Goal: Task Accomplishment & Management: Use online tool/utility

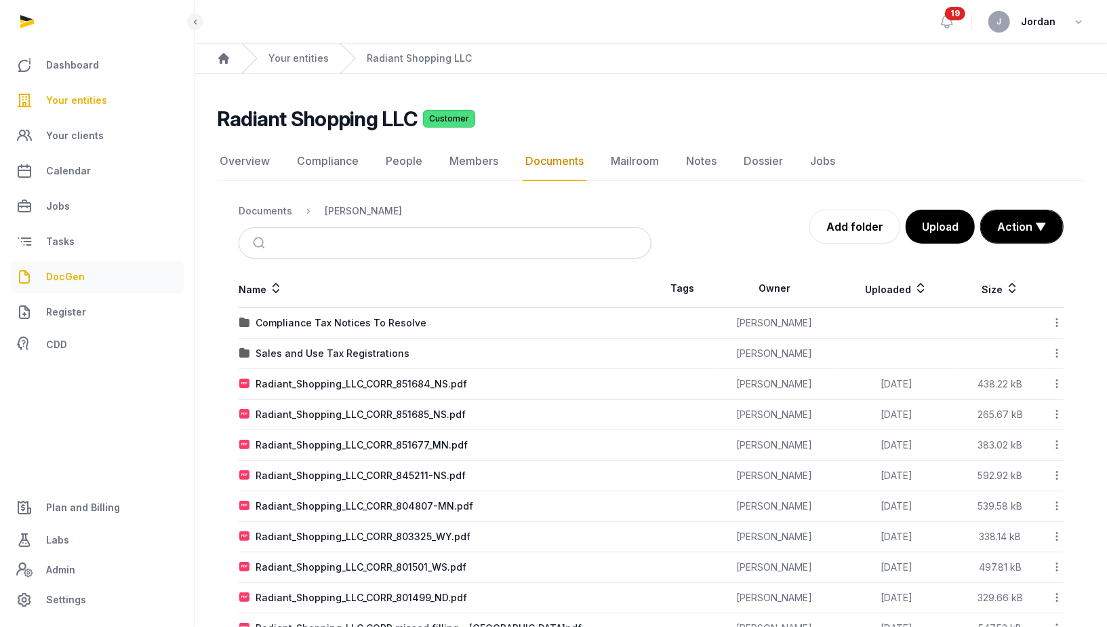
click at [79, 277] on span "DocGen" at bounding box center [65, 277] width 39 height 16
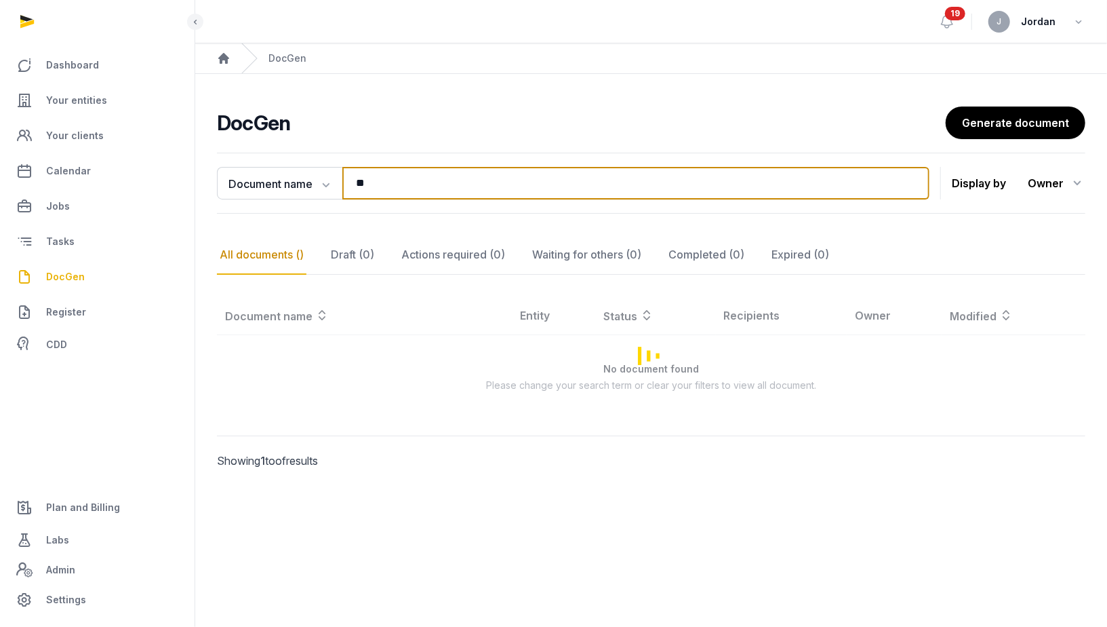
click at [384, 184] on input "**" at bounding box center [635, 183] width 587 height 33
type input "*"
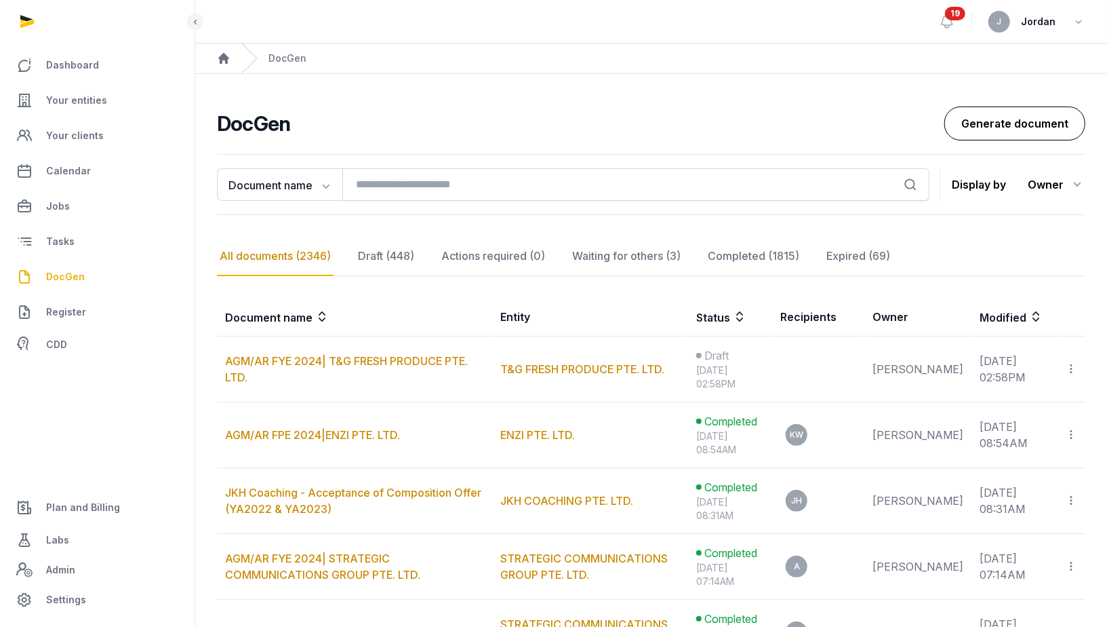
click at [959, 113] on link "Generate document" at bounding box center [1015, 123] width 141 height 34
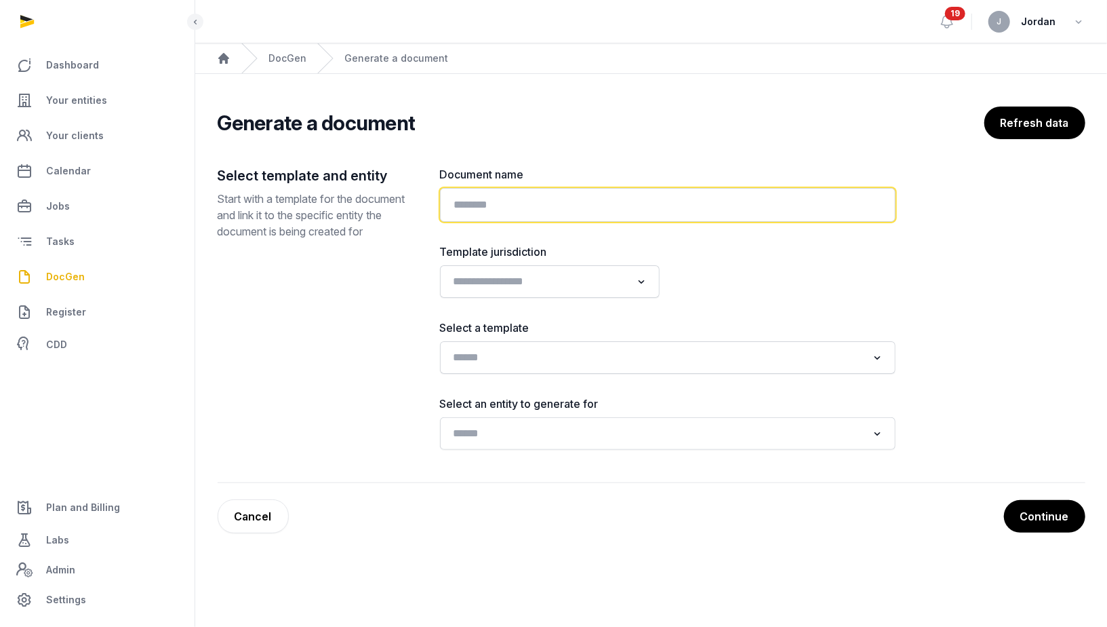
click at [566, 192] on input "text" at bounding box center [668, 205] width 456 height 34
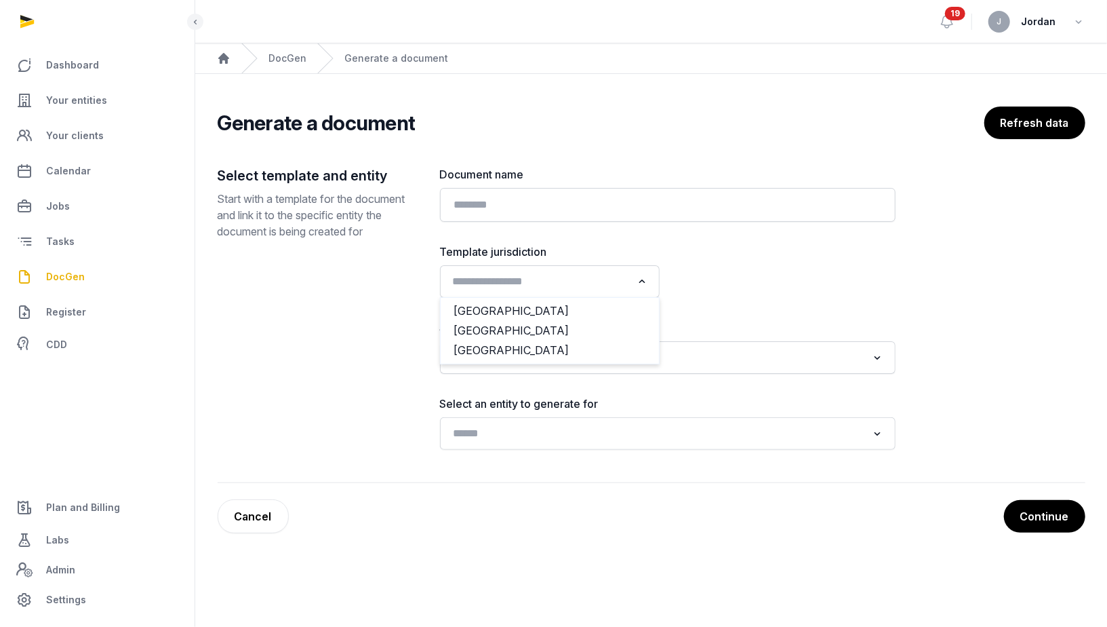
click at [564, 274] on input "Search for option" at bounding box center [540, 281] width 184 height 19
click at [240, 319] on div "Select template and entity Start with a template for the document and link it t…" at bounding box center [318, 307] width 201 height 283
click at [277, 59] on link "DocGen" at bounding box center [288, 59] width 38 height 14
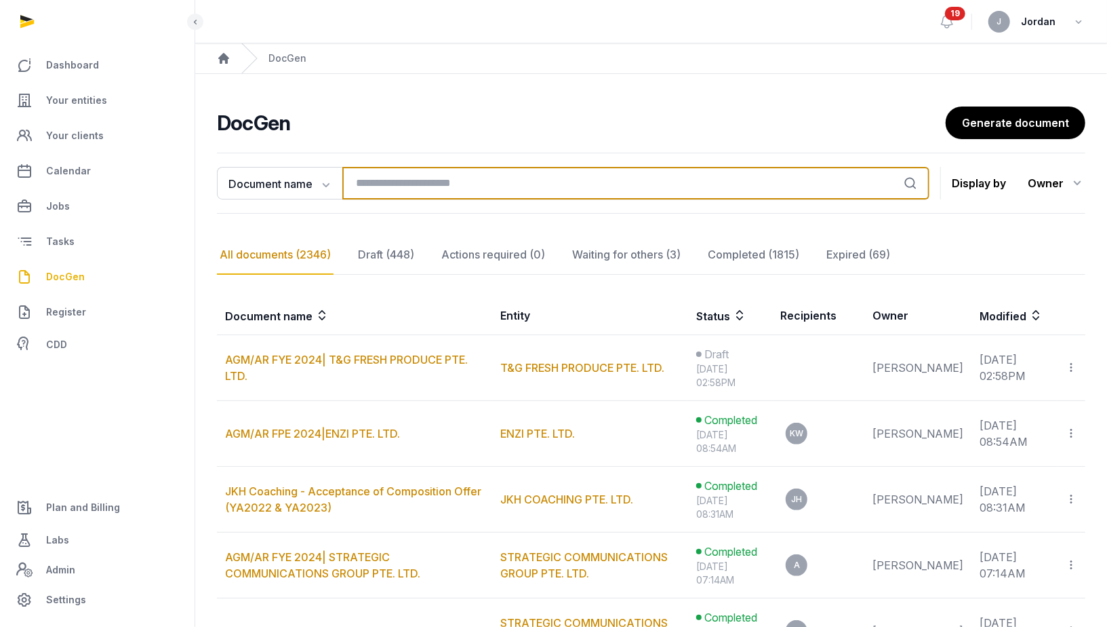
click at [374, 180] on input "search" at bounding box center [635, 183] width 587 height 33
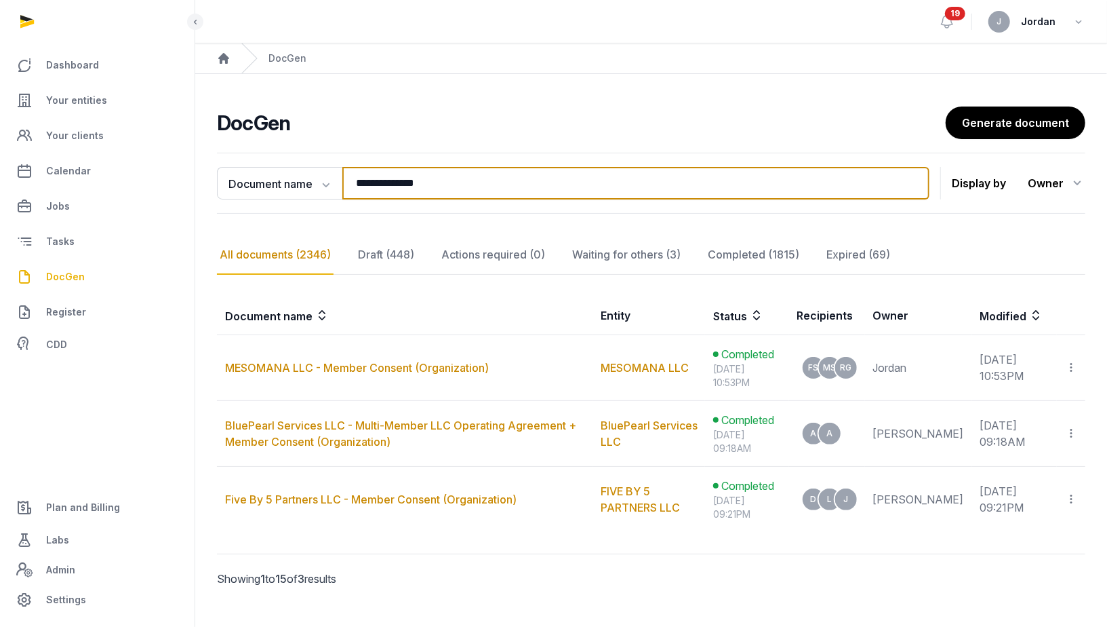
type input "**********"
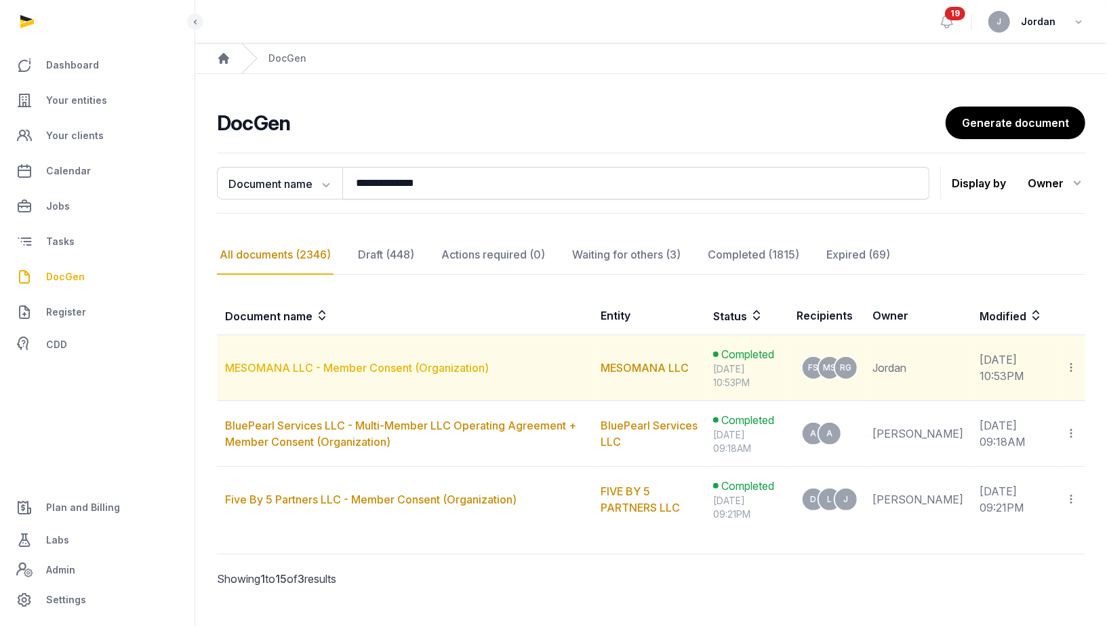
click at [353, 366] on link "MESOMANA LLC - Member Consent (Organization)" at bounding box center [357, 368] width 264 height 14
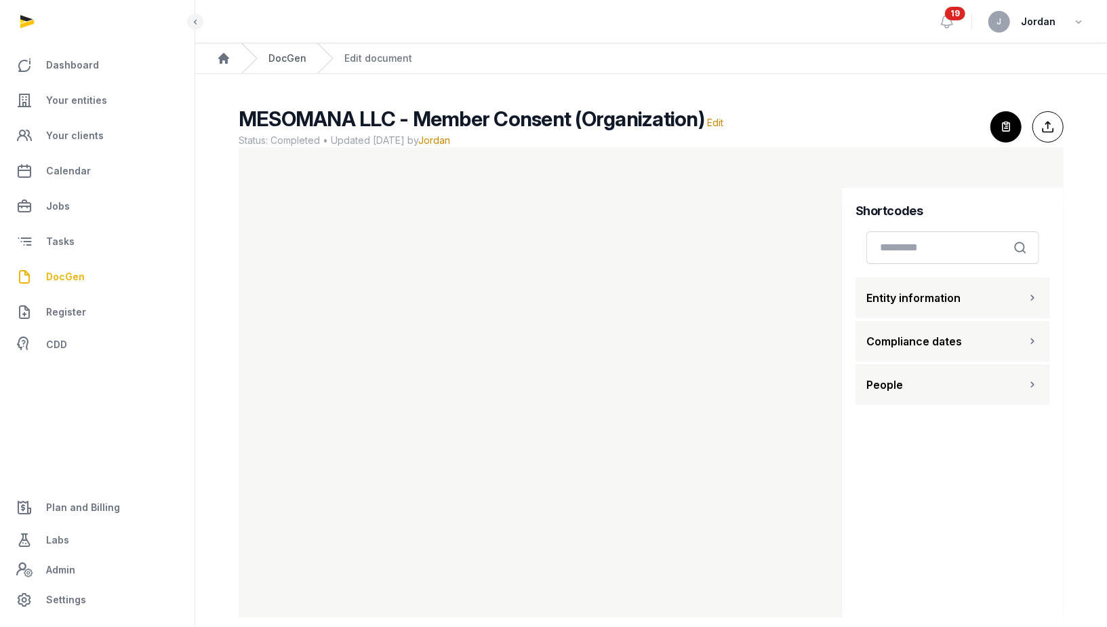
click at [298, 59] on link "DocGen" at bounding box center [288, 59] width 38 height 14
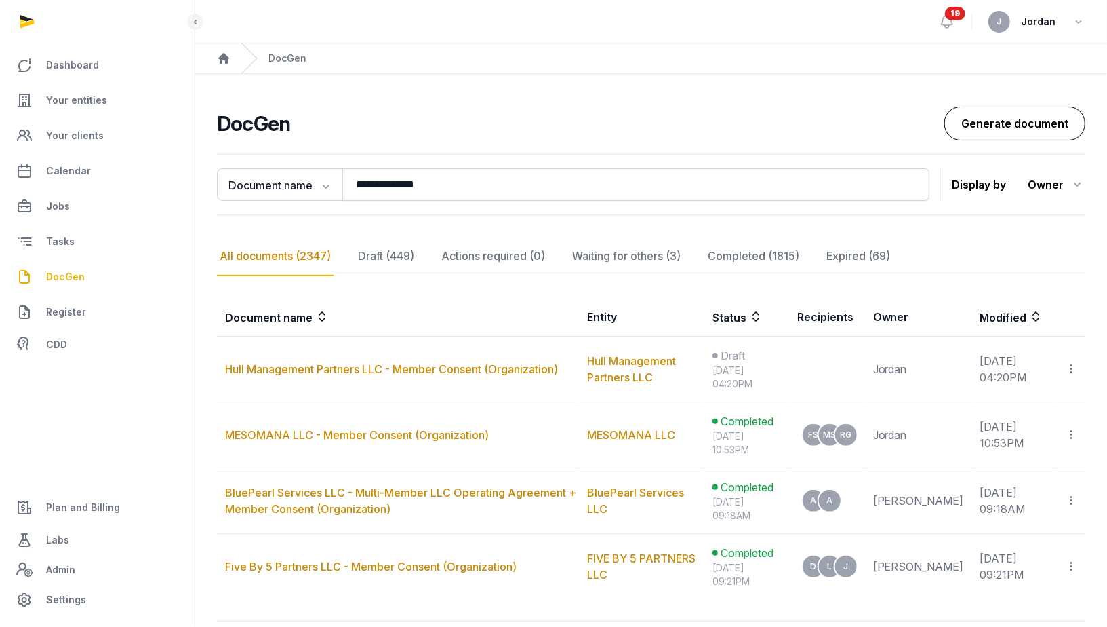
click at [991, 115] on link "Generate document" at bounding box center [1015, 123] width 141 height 34
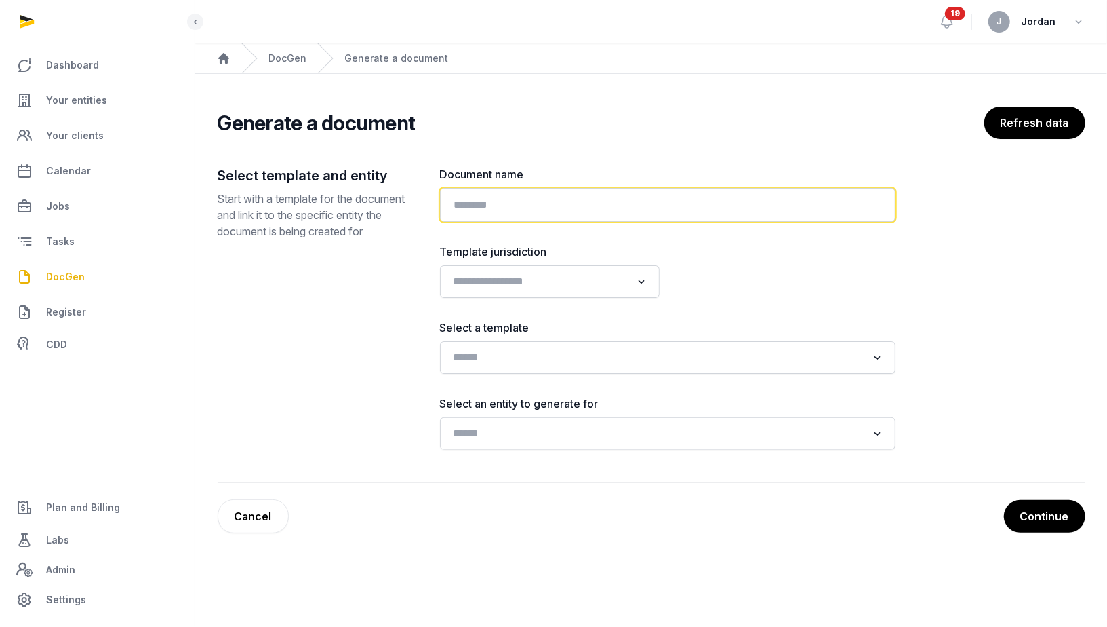
click at [723, 207] on input "text" at bounding box center [668, 205] width 456 height 34
paste input "**********"
type input "**********"
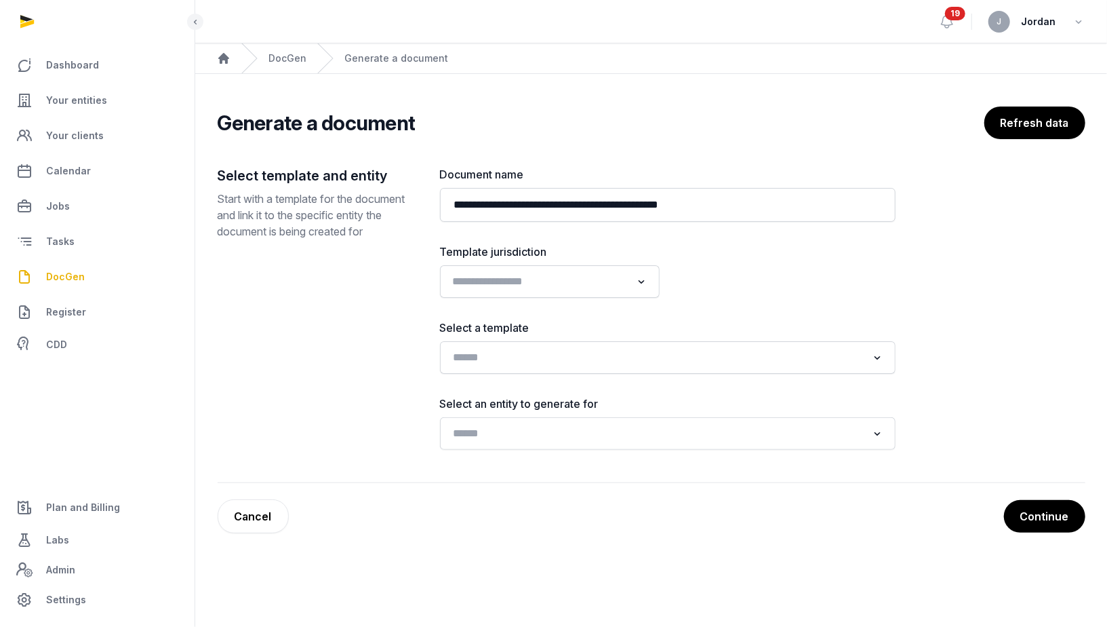
click at [597, 277] on input "Search for option" at bounding box center [540, 281] width 184 height 19
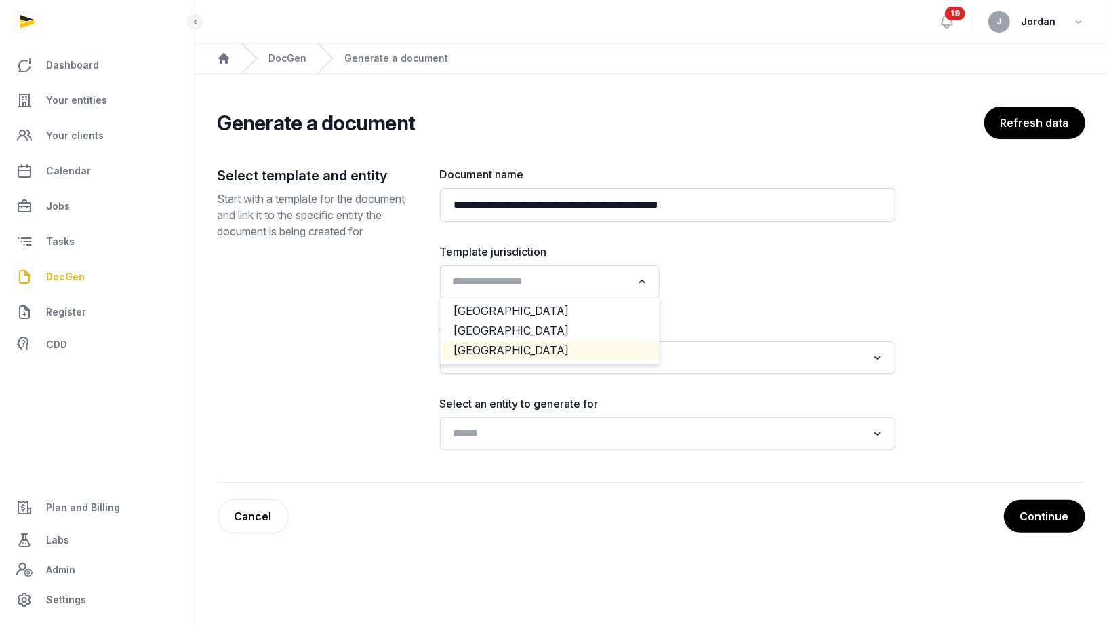
click at [549, 341] on li "[GEOGRAPHIC_DATA]" at bounding box center [550, 350] width 218 height 20
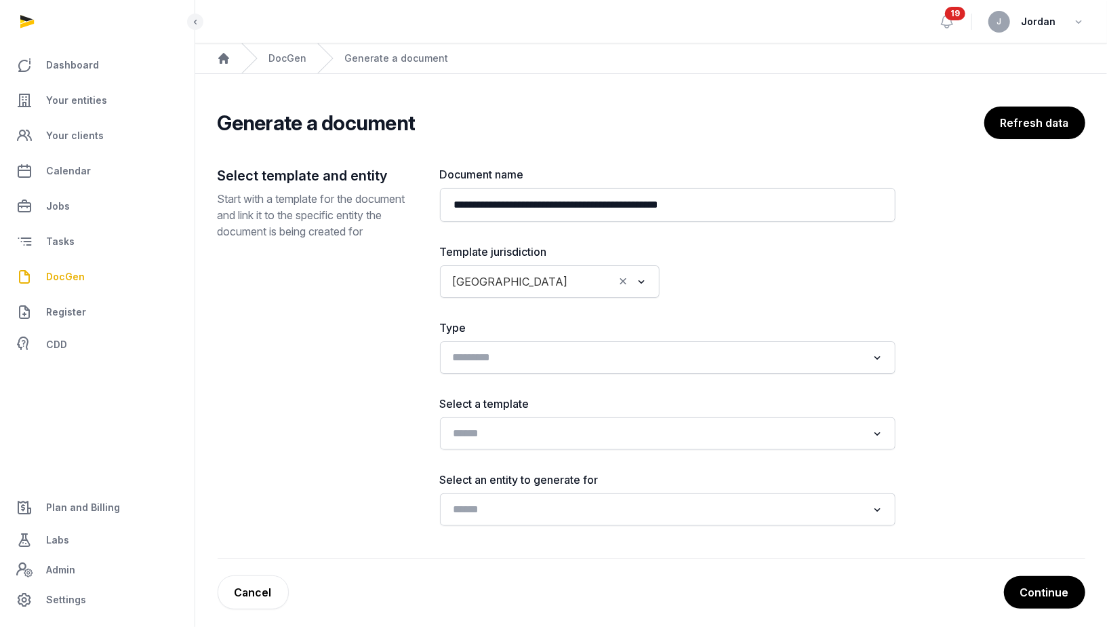
click at [562, 358] on input "Search for option" at bounding box center [658, 357] width 420 height 19
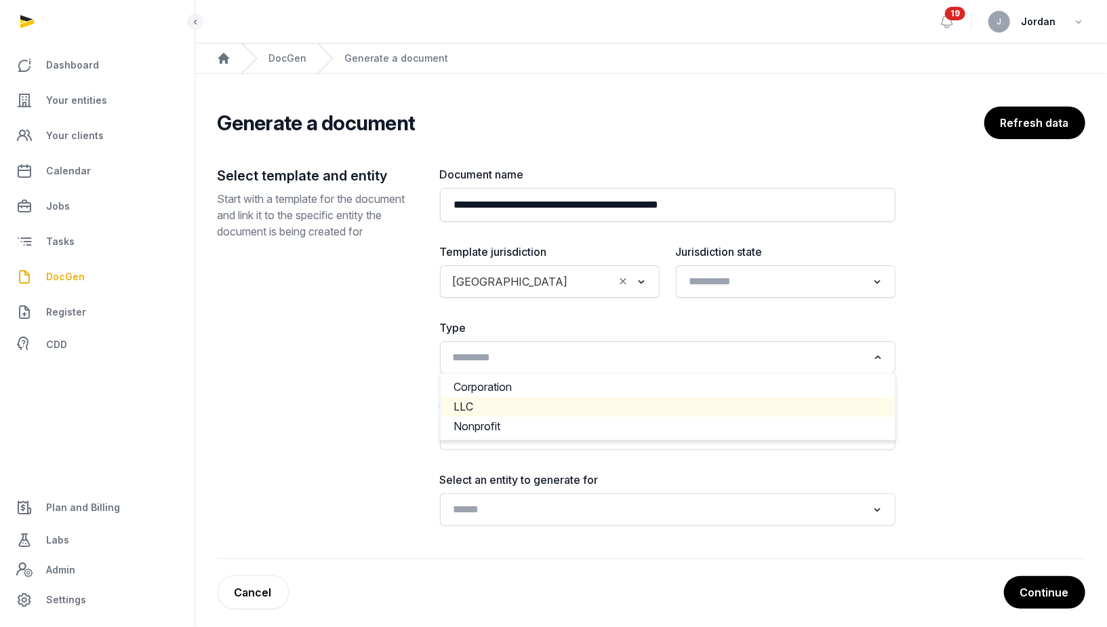
click at [540, 406] on li "LLC" at bounding box center [668, 407] width 454 height 20
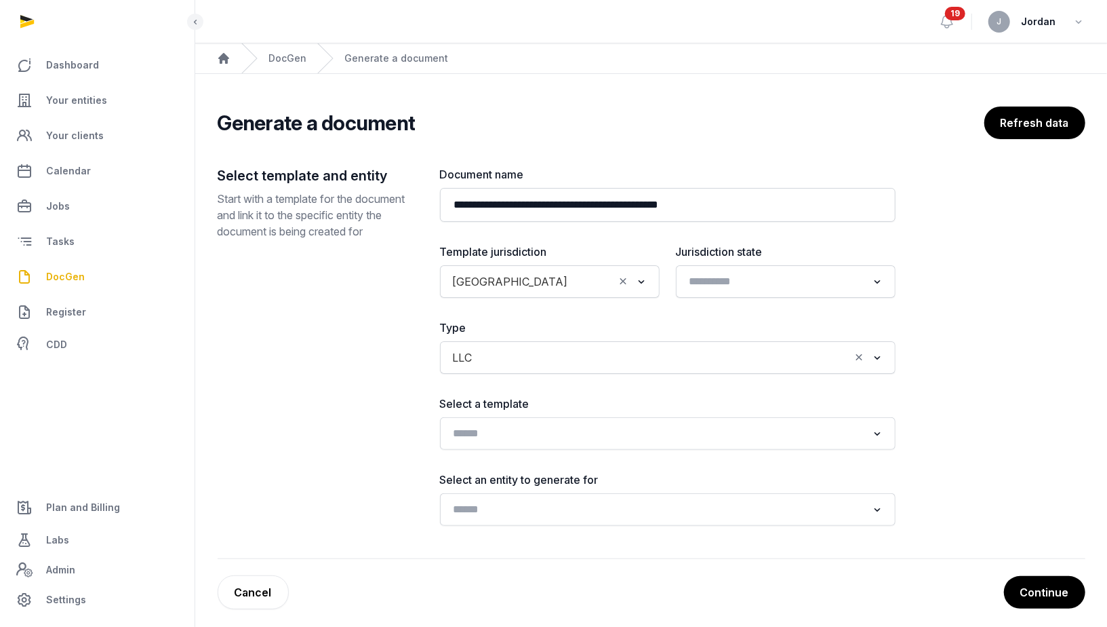
click at [709, 299] on div "**********" at bounding box center [668, 345] width 456 height 359
click at [571, 433] on input "Search for option" at bounding box center [658, 433] width 420 height 19
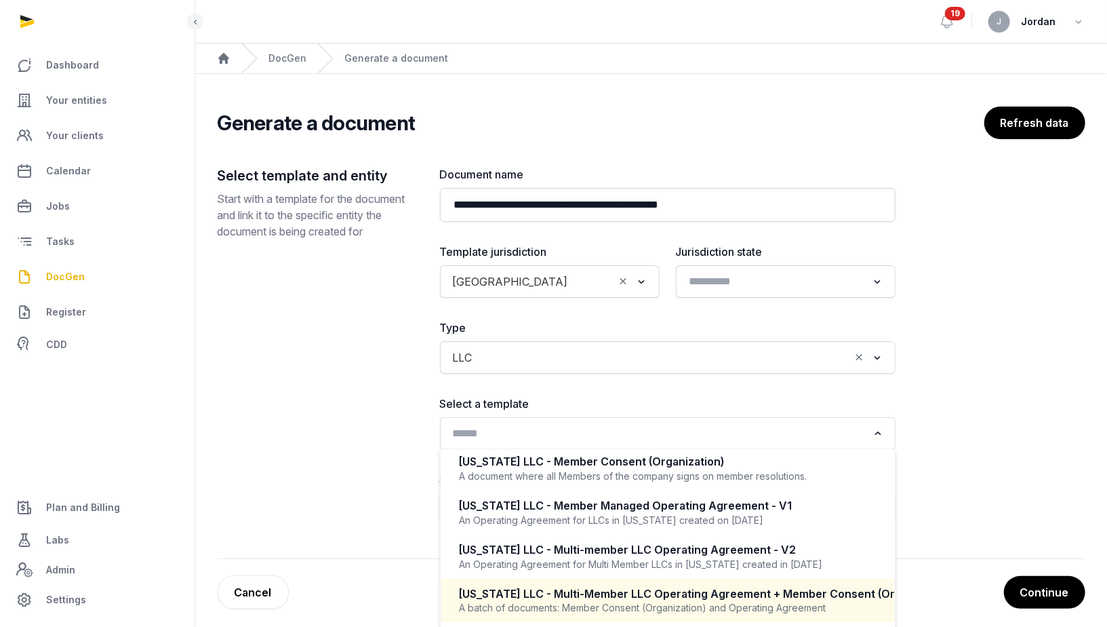
scroll to position [1, 0]
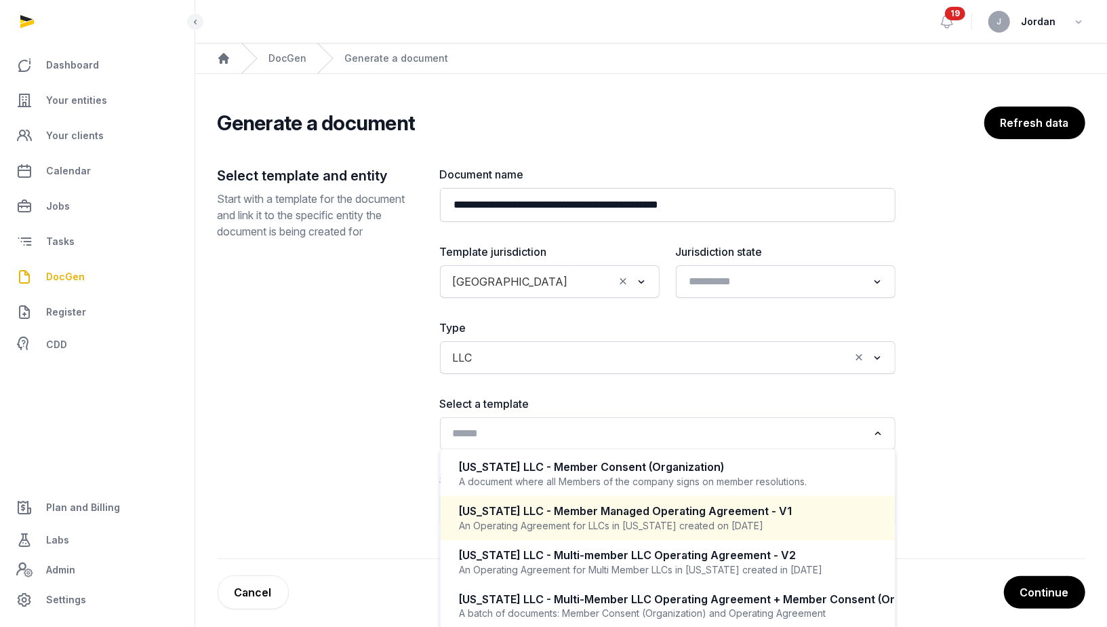
click at [651, 515] on div "California LLC - Member Managed Operating Agreement - V1" at bounding box center [668, 511] width 416 height 16
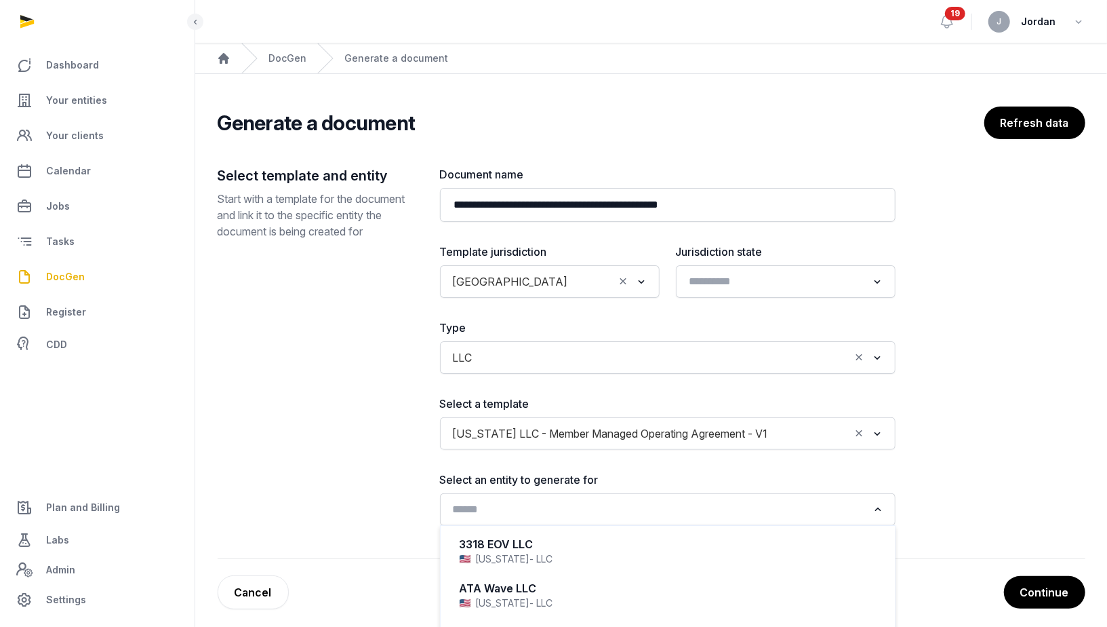
click at [621, 506] on input "Search for option" at bounding box center [658, 509] width 420 height 19
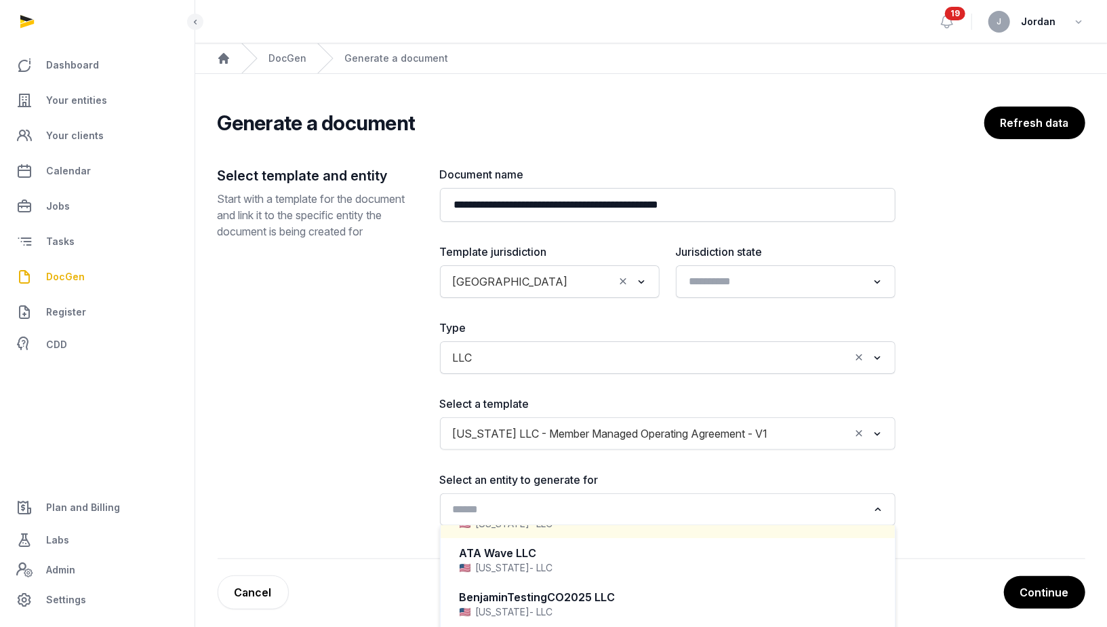
scroll to position [0, 0]
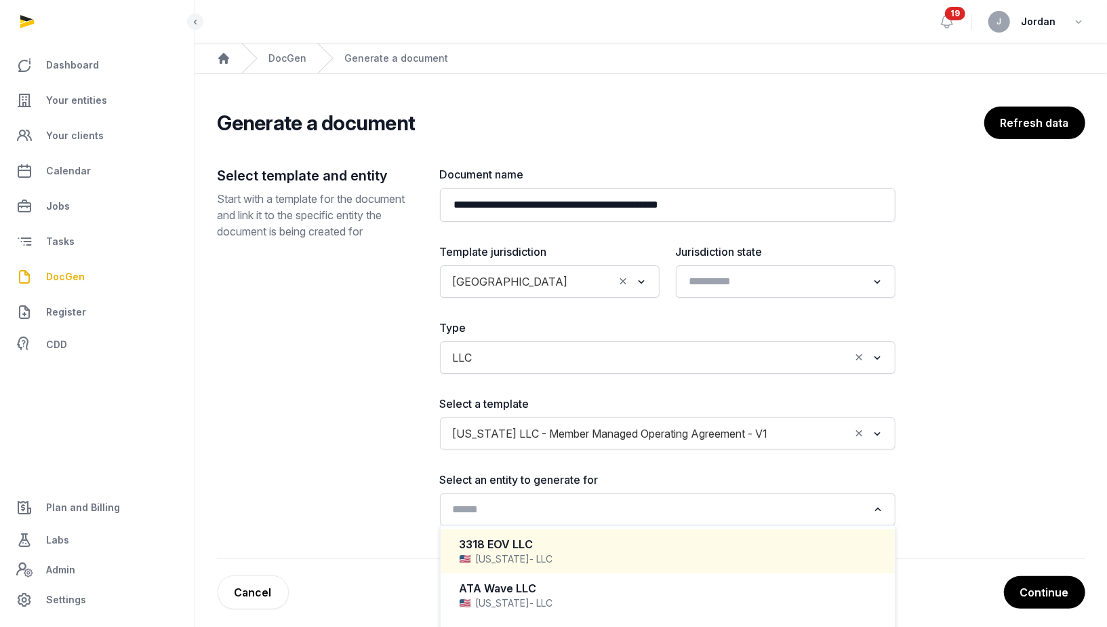
paste input "**********"
click at [596, 544] on div "Hull Management Partners LLC" at bounding box center [668, 544] width 416 height 16
type input "**********"
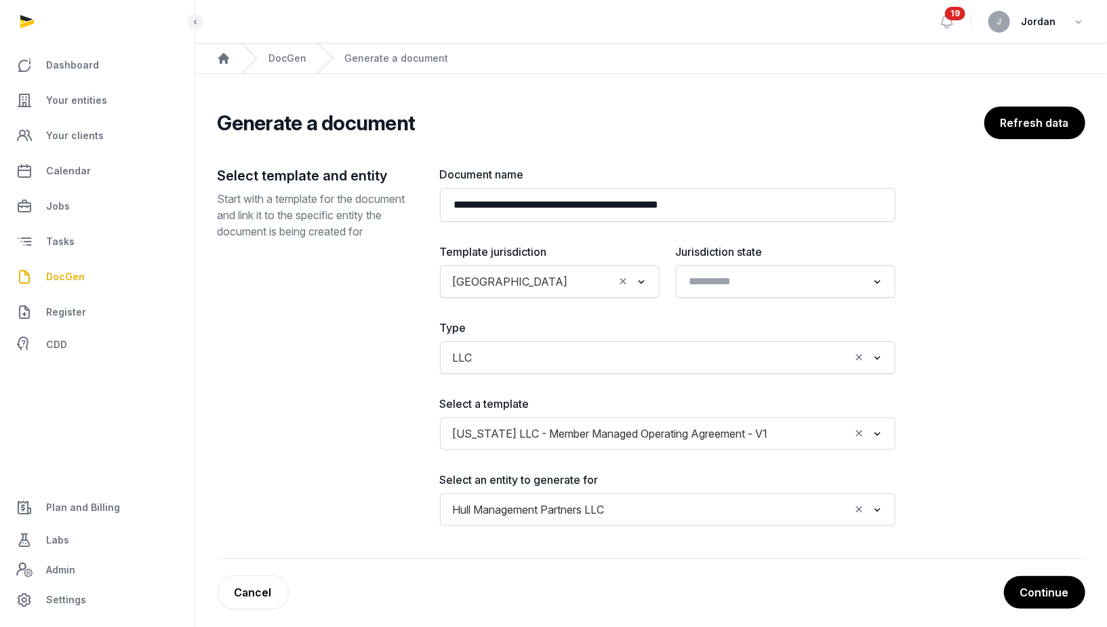
scroll to position [7, 0]
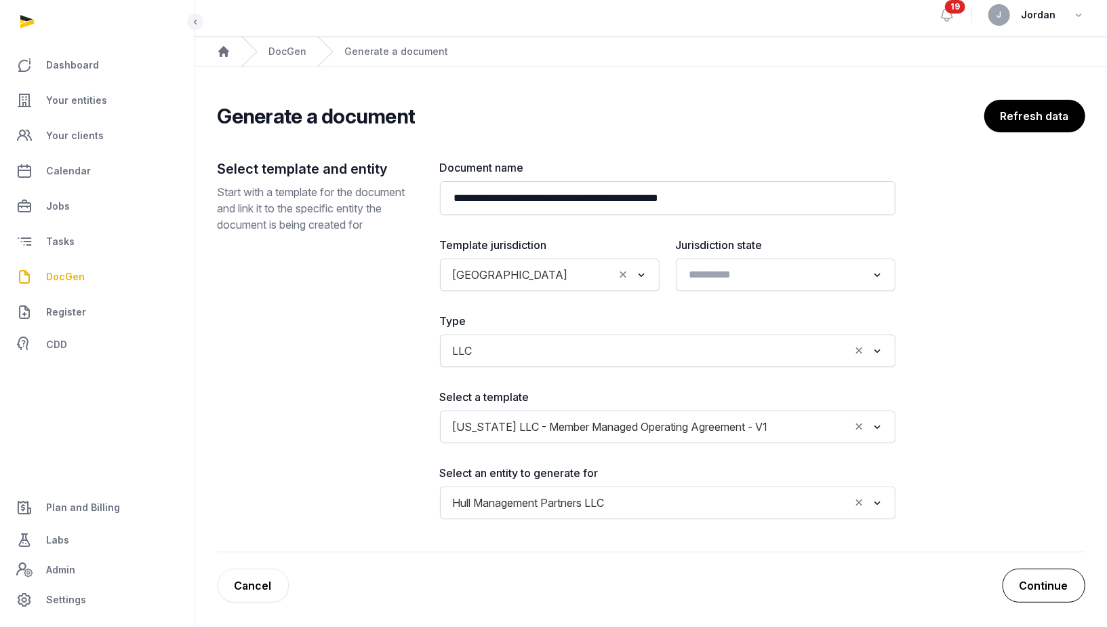
click at [1050, 591] on button "Continue" at bounding box center [1044, 585] width 83 height 34
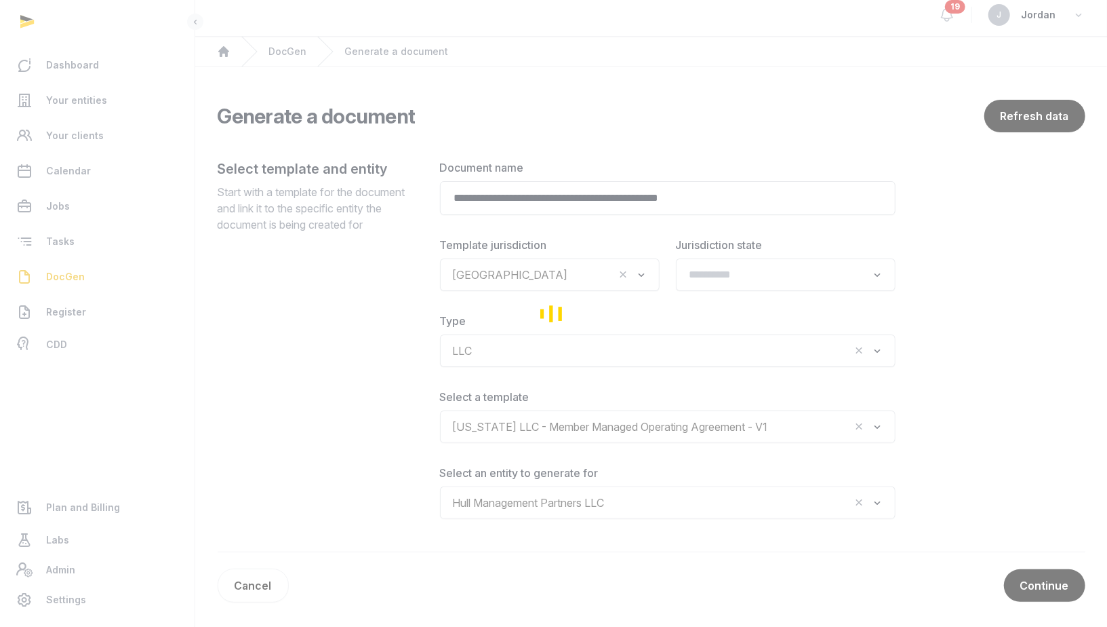
scroll to position [0, 0]
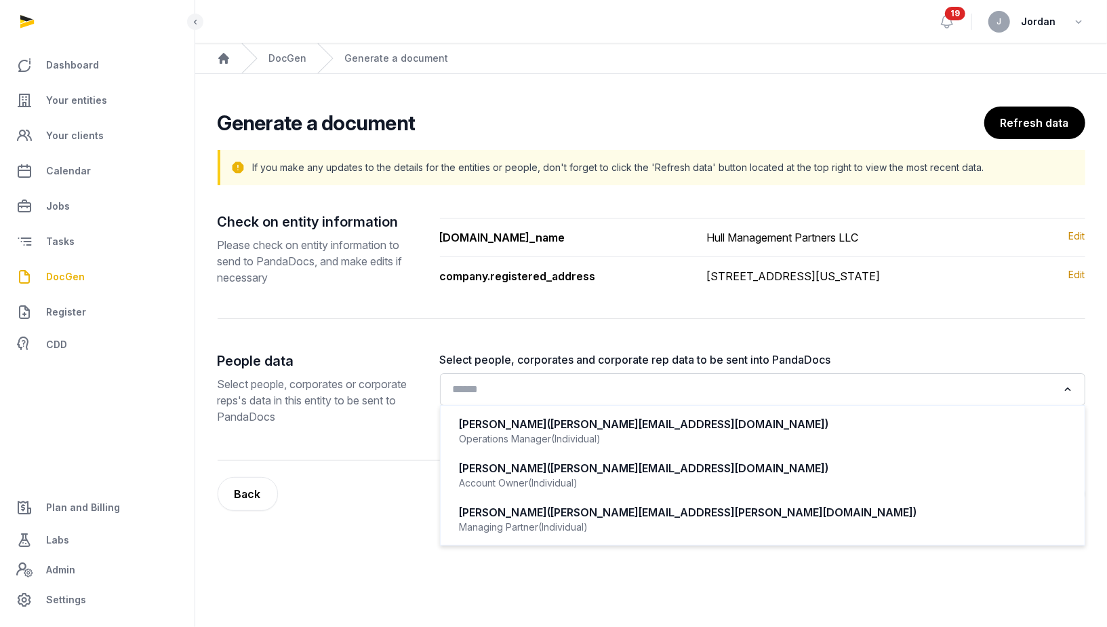
click at [674, 399] on input "Search for option" at bounding box center [753, 389] width 610 height 19
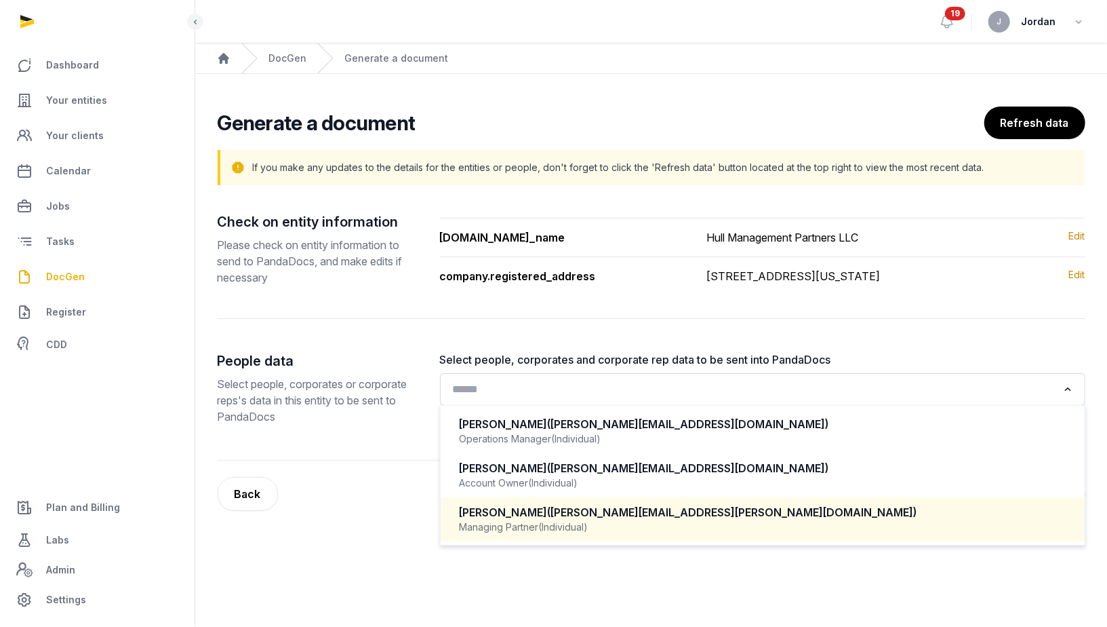
click at [611, 534] on div "Managing Partner (Individual)" at bounding box center [763, 527] width 606 height 14
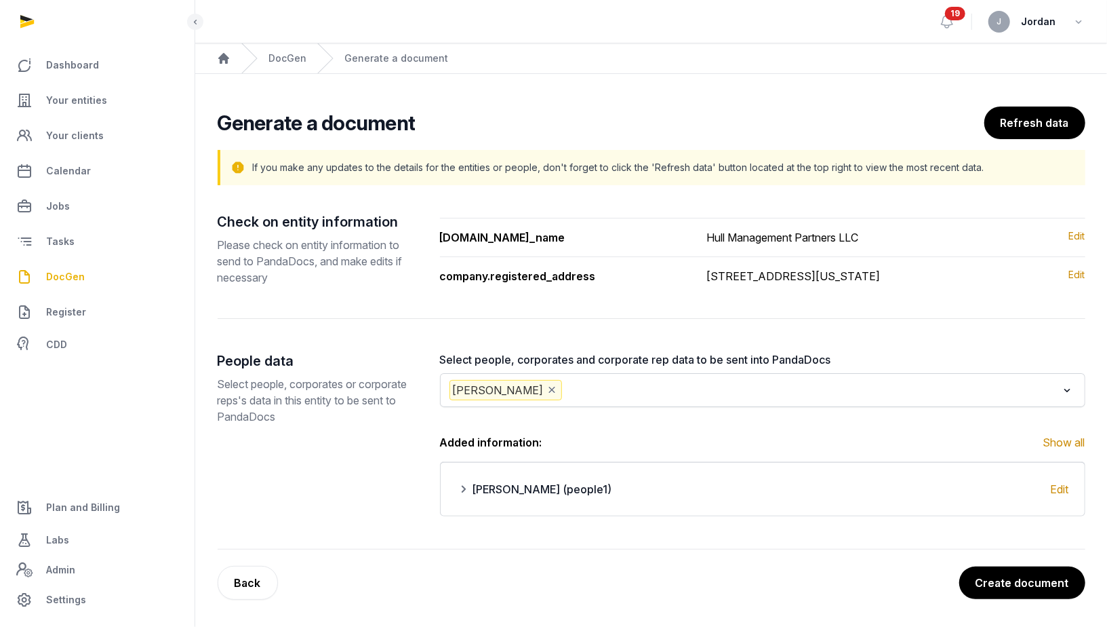
scroll to position [12, 0]
click at [987, 589] on button "Create document" at bounding box center [1021, 583] width 127 height 34
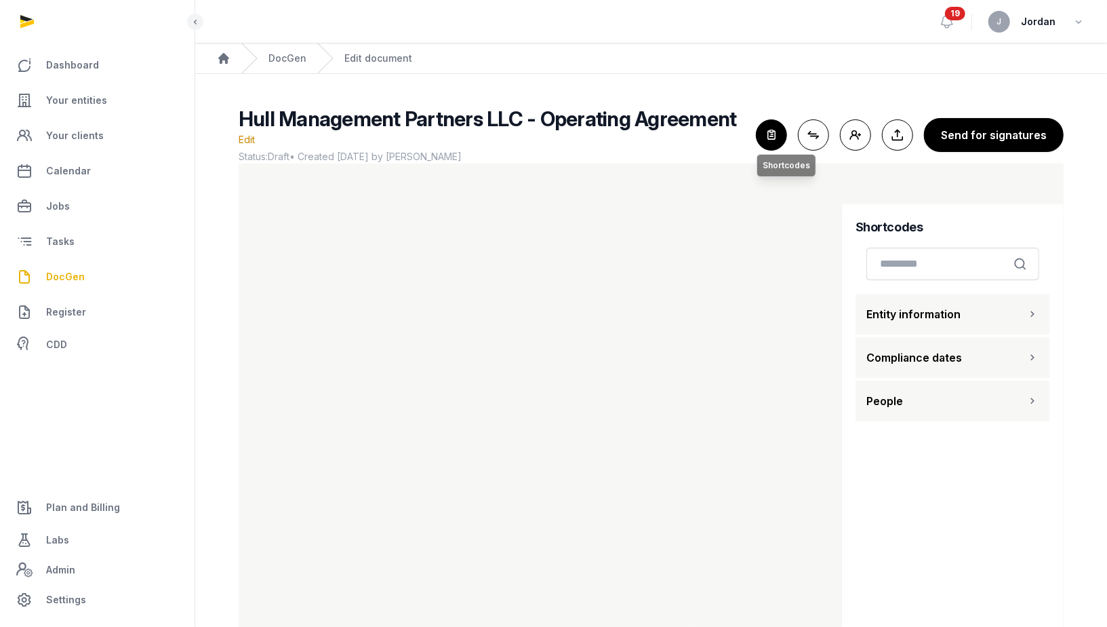
click at [776, 141] on icon "button" at bounding box center [772, 135] width 30 height 30
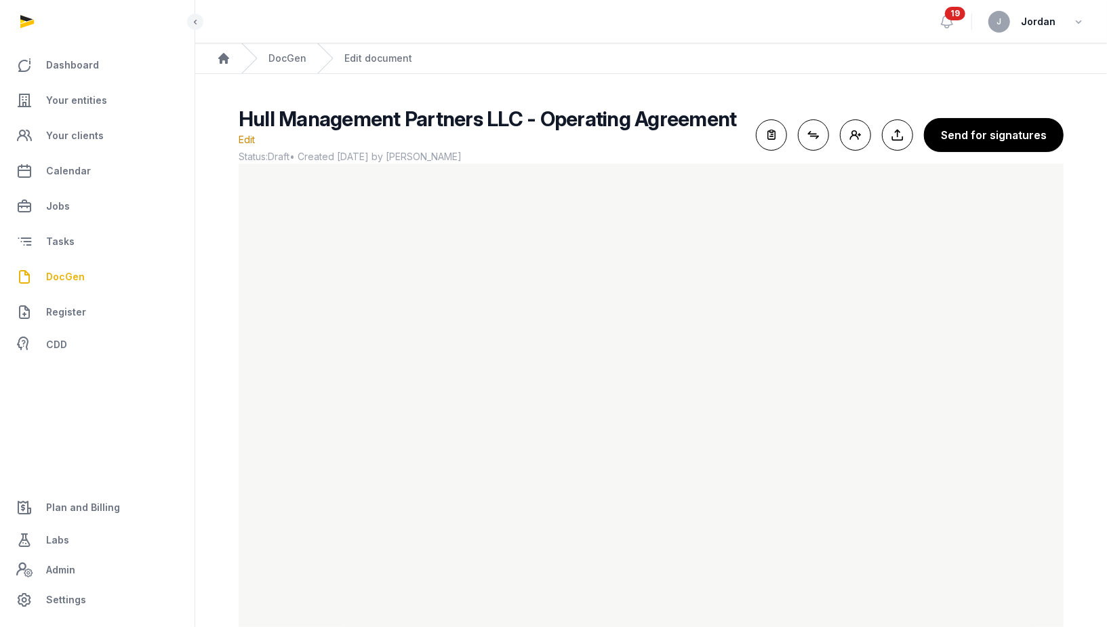
scroll to position [17, 0]
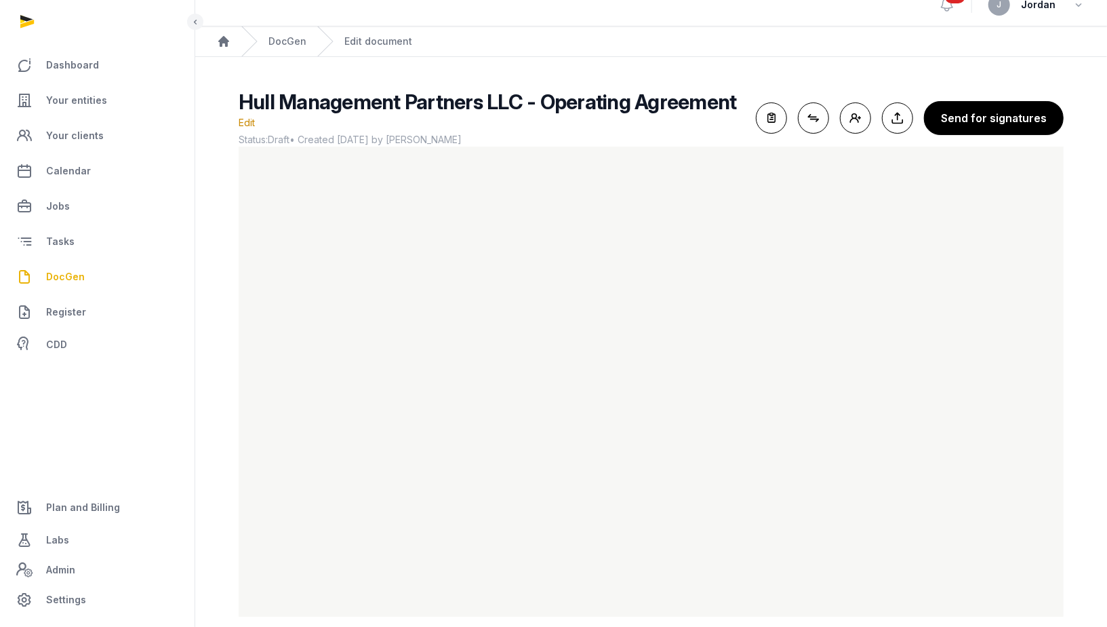
click at [217, 507] on div "Hull Management Partners LLC - Operating Agreement Edit Status: Draft • Created…" at bounding box center [651, 353] width 869 height 527
click at [212, 462] on main "Hull Management Partners LLC - Operating Agreement Edit Status: Draft • Created…" at bounding box center [651, 350] width 912 height 587
click at [210, 522] on main "Hull Management Partners LLC - Operating Agreement Edit Status: Draft • Created…" at bounding box center [651, 350] width 912 height 587
click at [234, 399] on div "Hull Management Partners LLC - Operating Agreement Edit Status: Draft • Created…" at bounding box center [651, 353] width 869 height 527
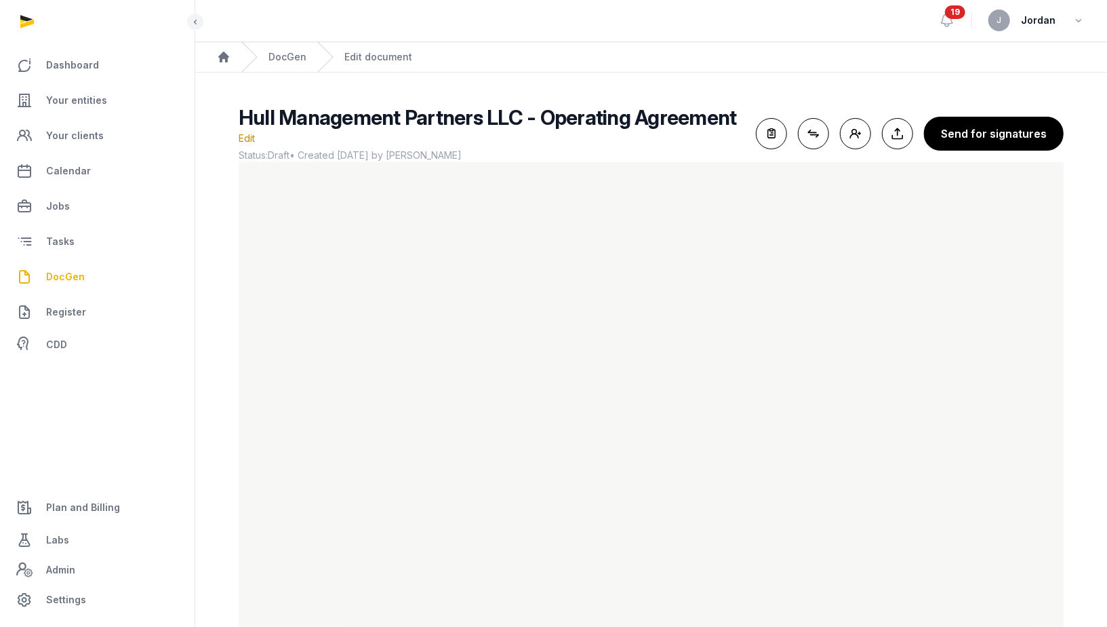
scroll to position [1, 0]
drag, startPoint x: 536, startPoint y: 120, endPoint x: 730, endPoint y: 115, distance: 194.0
click at [730, 115] on h2 "Hull Management Partners LLC - Operating Agreement Edit" at bounding box center [492, 126] width 507 height 41
copy span "Operating Agreement"
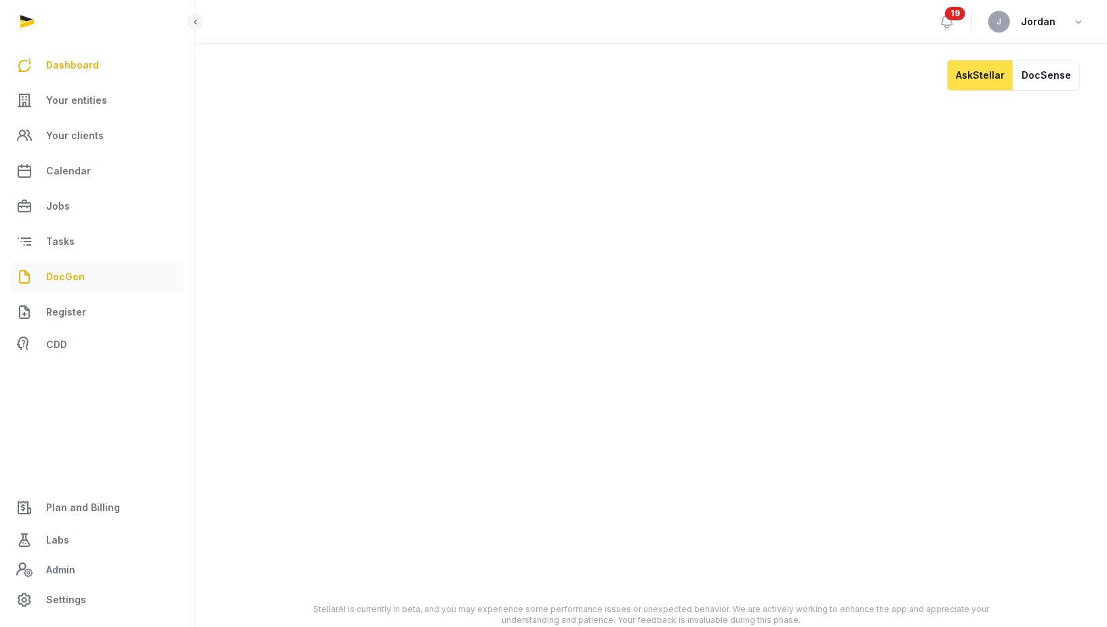
click at [154, 277] on link "DocGen" at bounding box center [97, 276] width 173 height 33
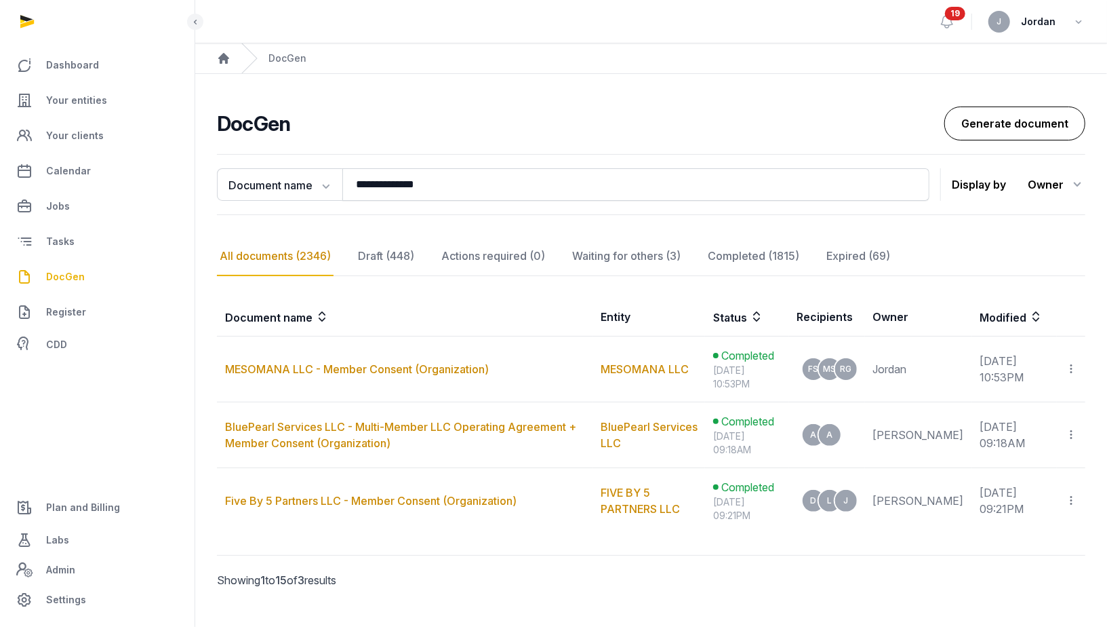
click at [970, 123] on link "Generate document" at bounding box center [1015, 123] width 141 height 34
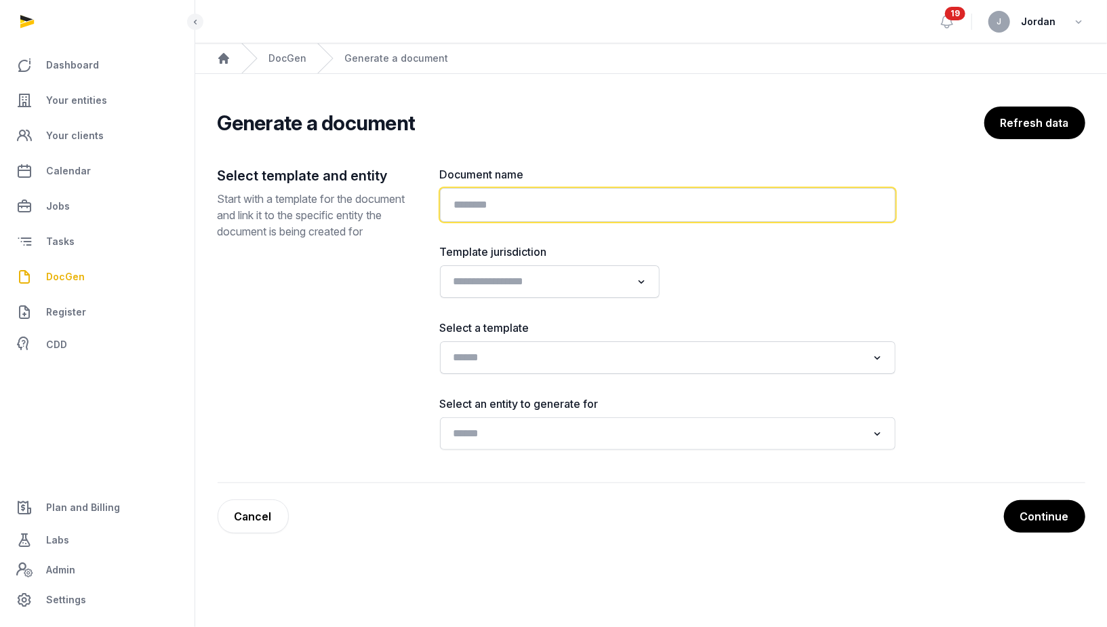
click at [707, 216] on input "text" at bounding box center [668, 205] width 456 height 34
paste input "**********"
type input "**********"
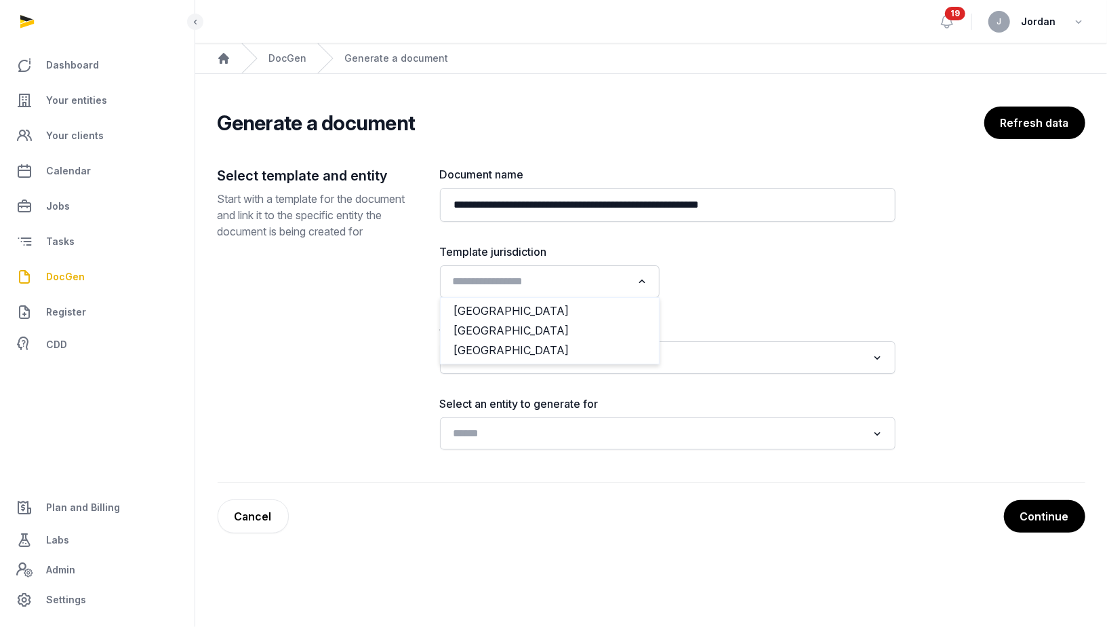
click at [627, 285] on input "Search for option" at bounding box center [540, 281] width 184 height 19
click at [581, 349] on li "[GEOGRAPHIC_DATA]" at bounding box center [550, 350] width 218 height 20
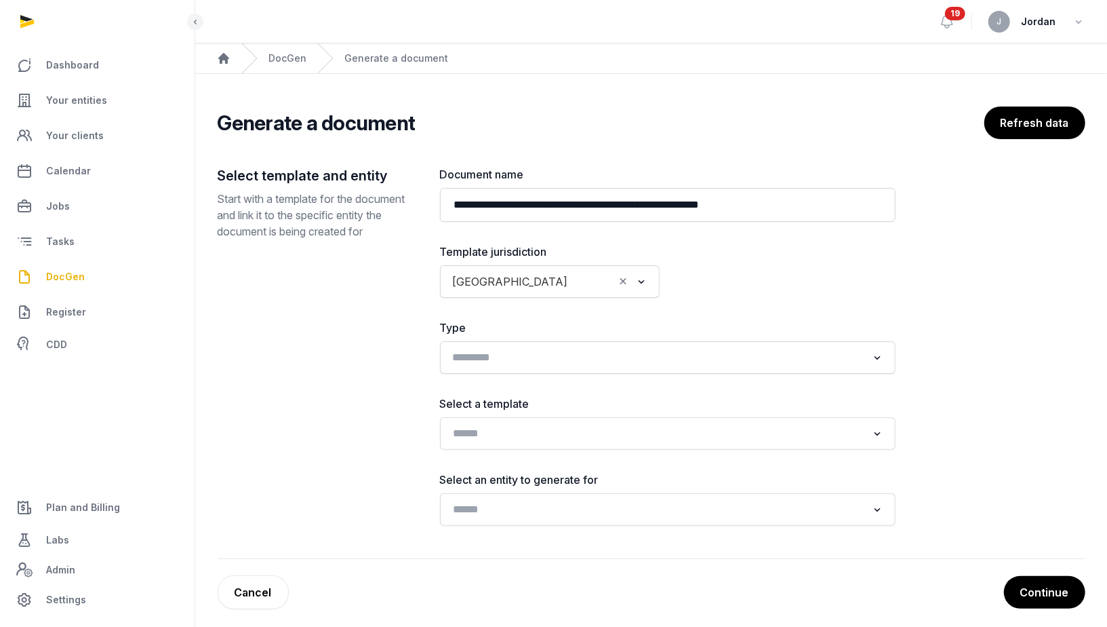
click at [568, 357] on input "Search for option" at bounding box center [658, 357] width 420 height 19
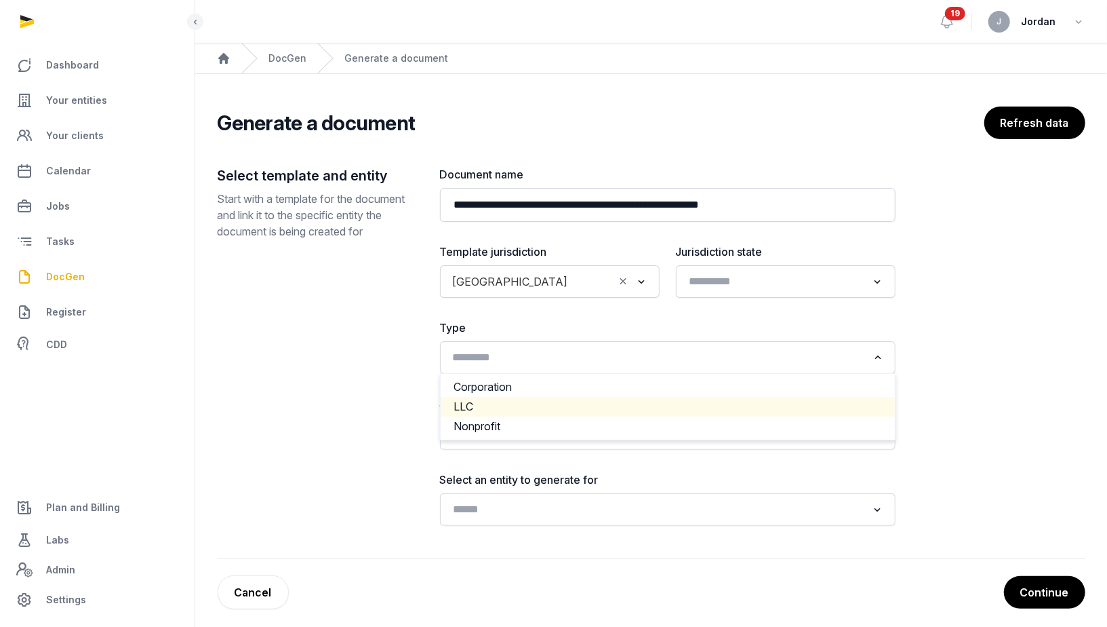
click at [572, 397] on li "LLC" at bounding box center [668, 407] width 454 height 20
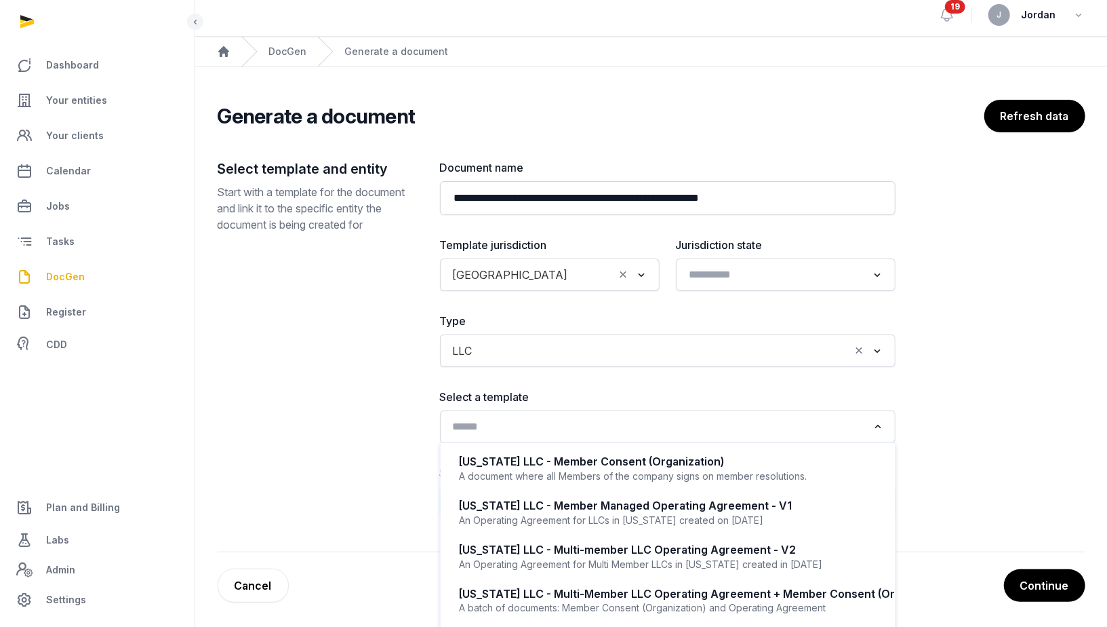
click at [657, 427] on input "Search for option" at bounding box center [658, 426] width 420 height 19
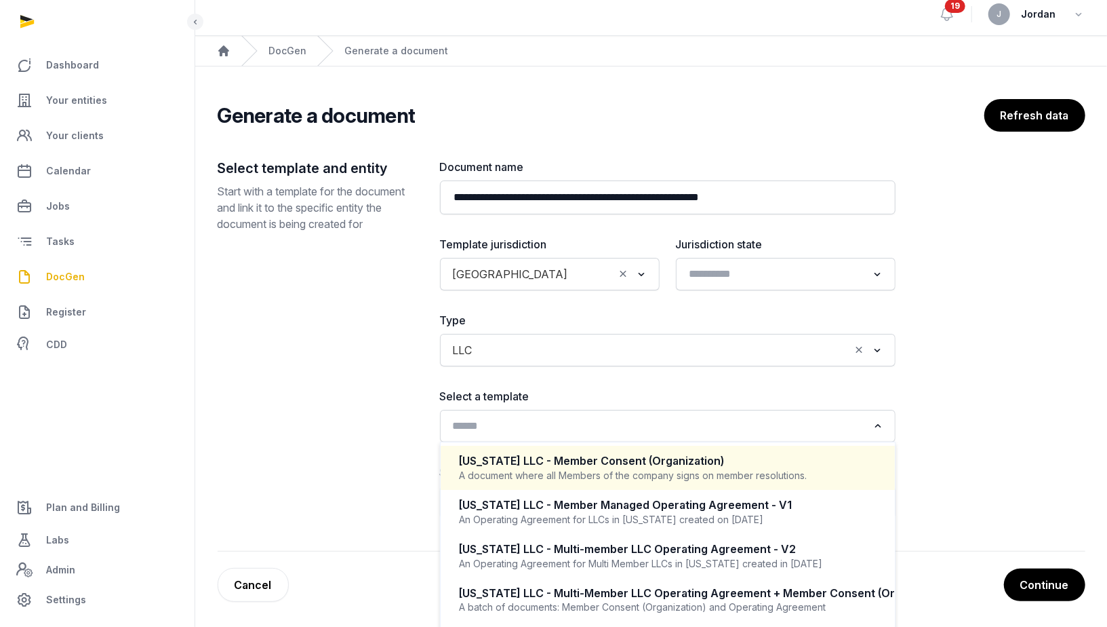
click at [653, 458] on div "California LLC - Member Consent (Organization)" at bounding box center [668, 461] width 416 height 16
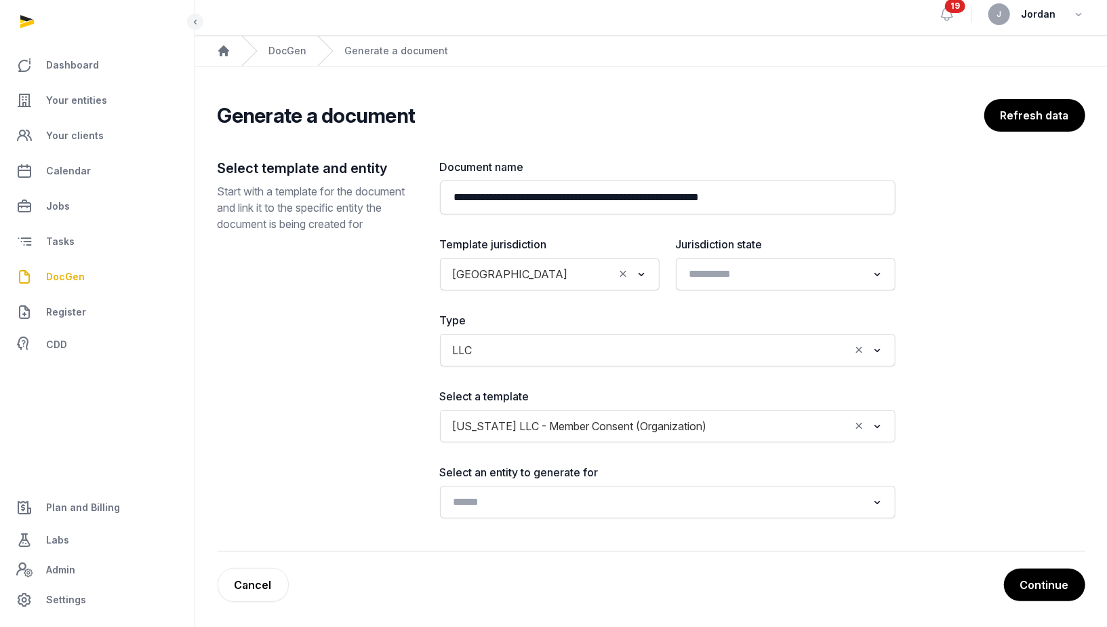
scroll to position [7, 0]
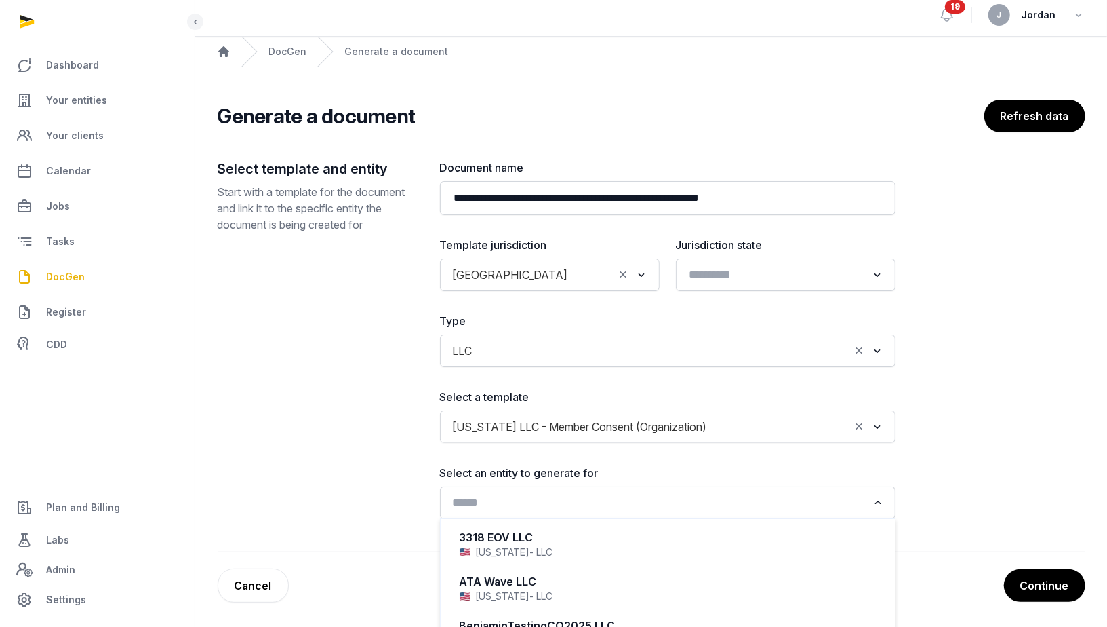
click at [667, 498] on input "Search for option" at bounding box center [658, 502] width 420 height 19
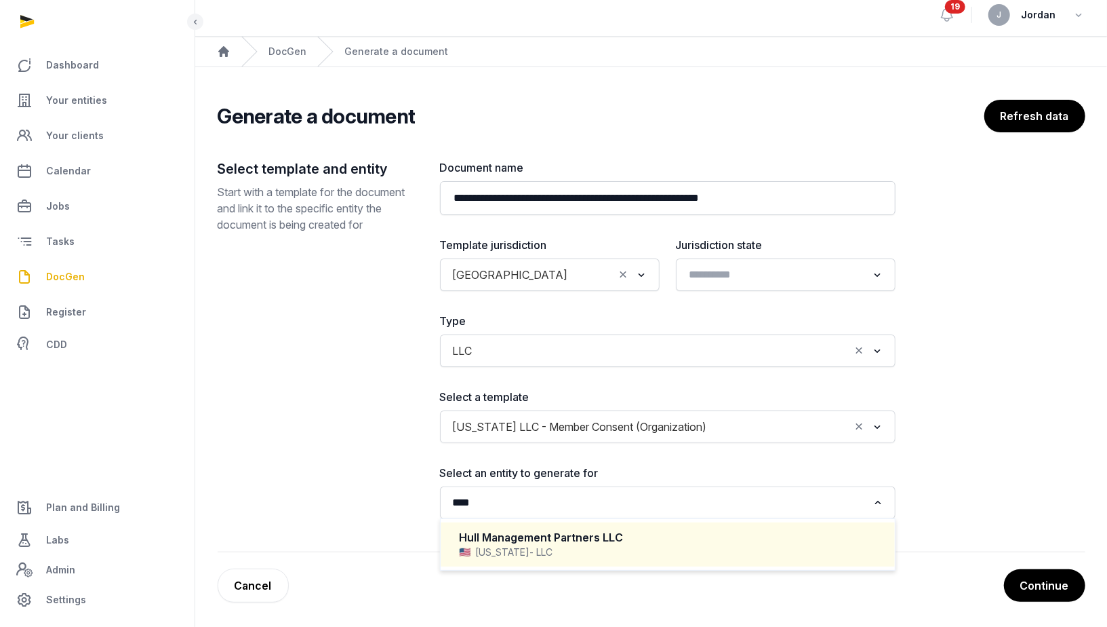
click at [673, 545] on div "California - LLC" at bounding box center [668, 552] width 416 height 14
type input "****"
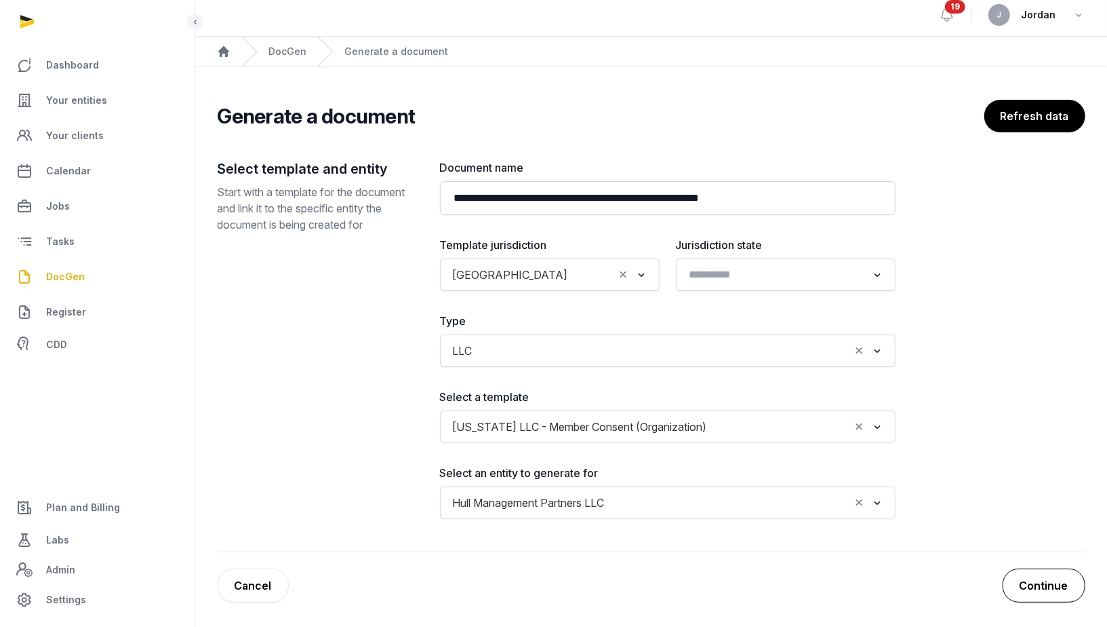
click at [1048, 575] on button "Continue" at bounding box center [1044, 585] width 83 height 34
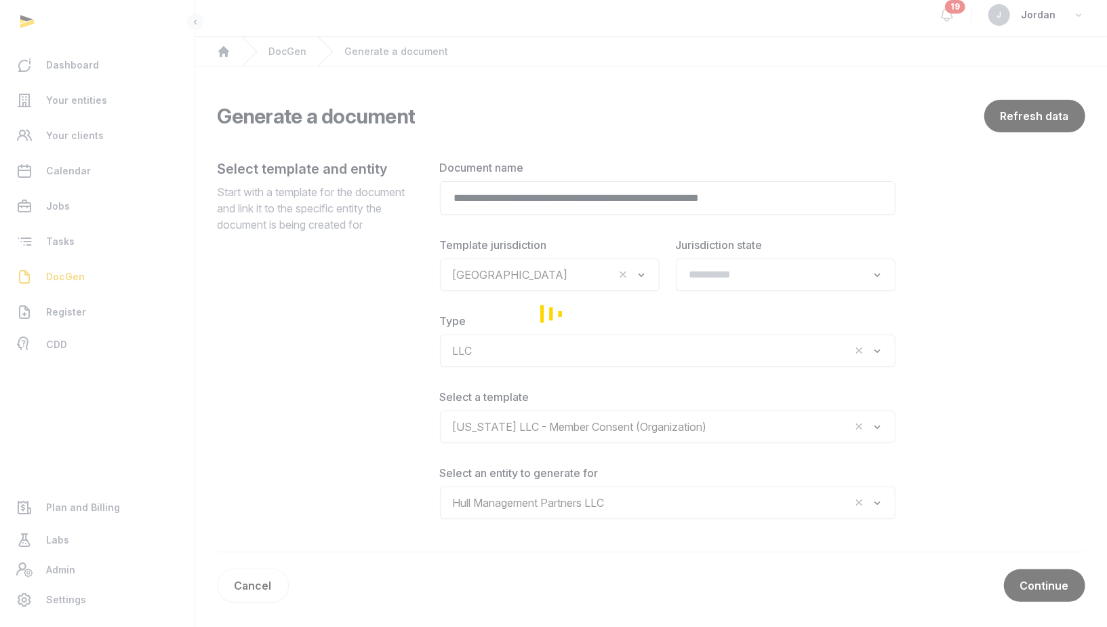
scroll to position [0, 0]
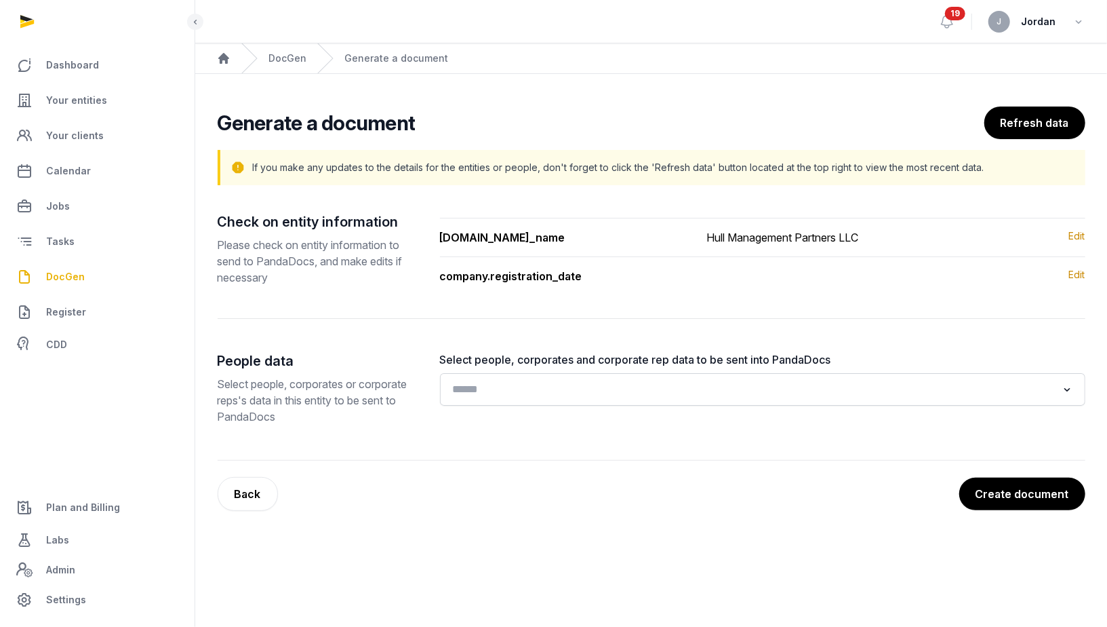
click at [690, 384] on input "Search for option" at bounding box center [753, 389] width 610 height 19
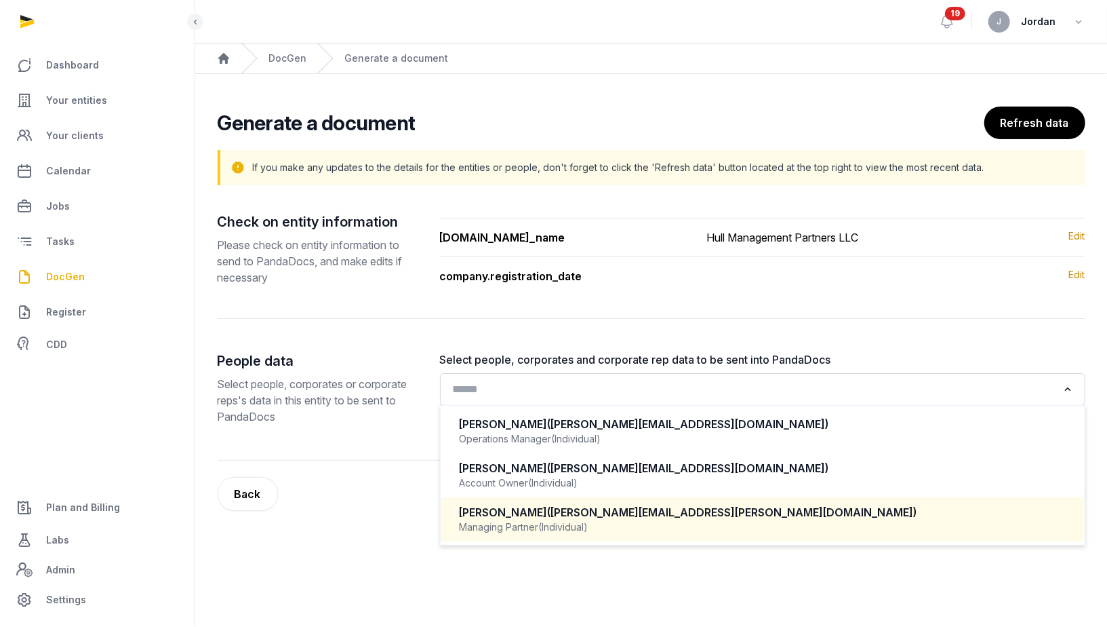
click at [666, 520] on div "Managing Partner (Individual)" at bounding box center [763, 527] width 606 height 14
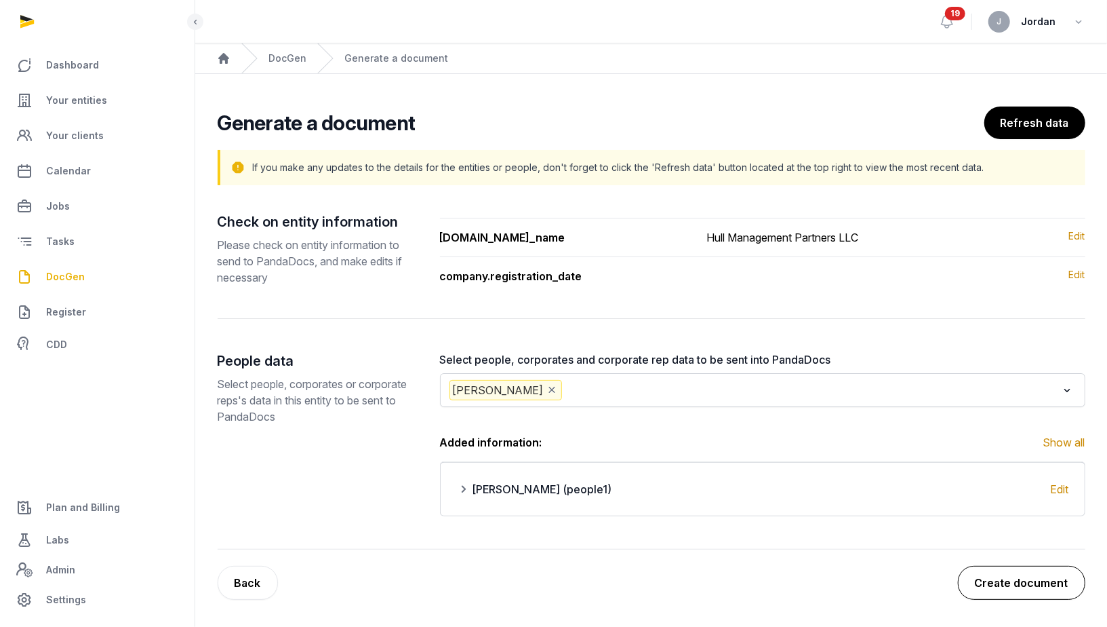
click at [980, 584] on button "Create document" at bounding box center [1021, 583] width 127 height 34
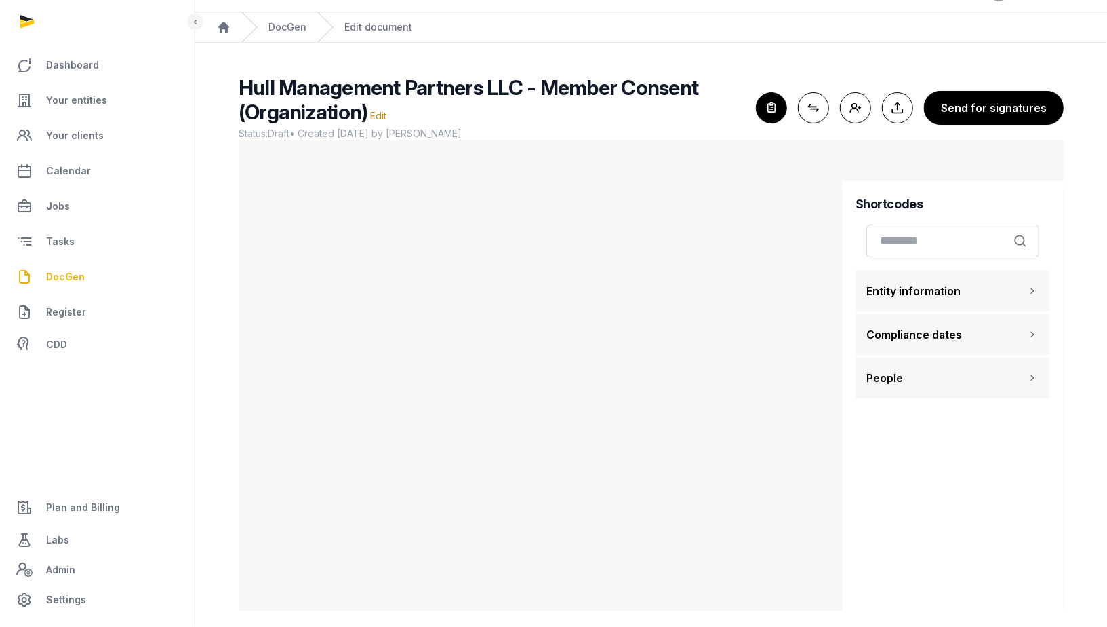
scroll to position [41, 0]
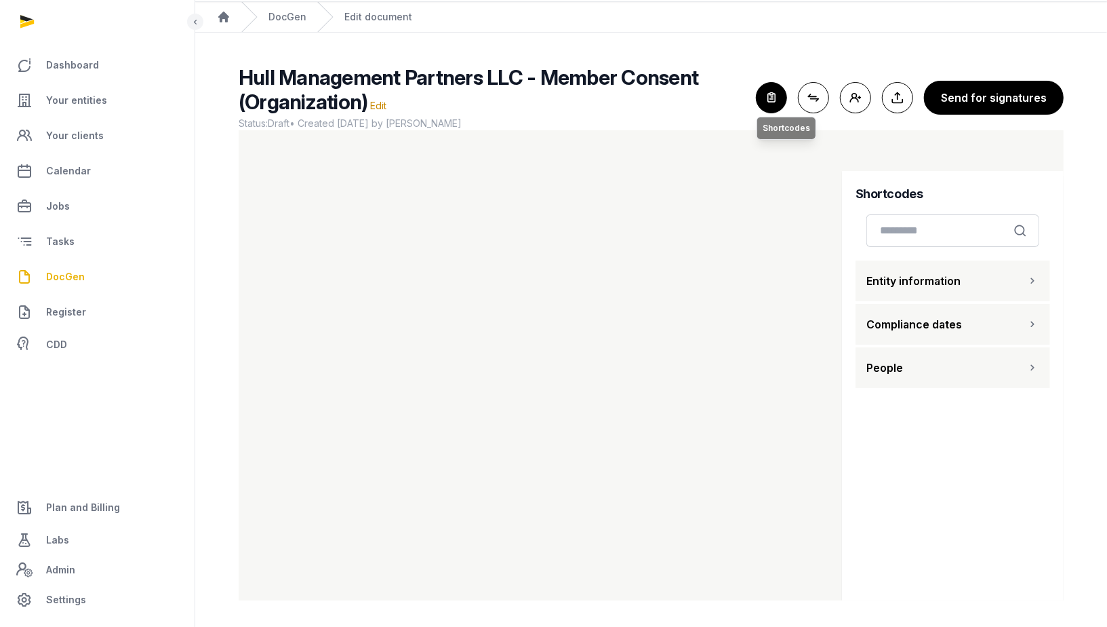
click at [787, 100] on icon "button" at bounding box center [772, 98] width 30 height 30
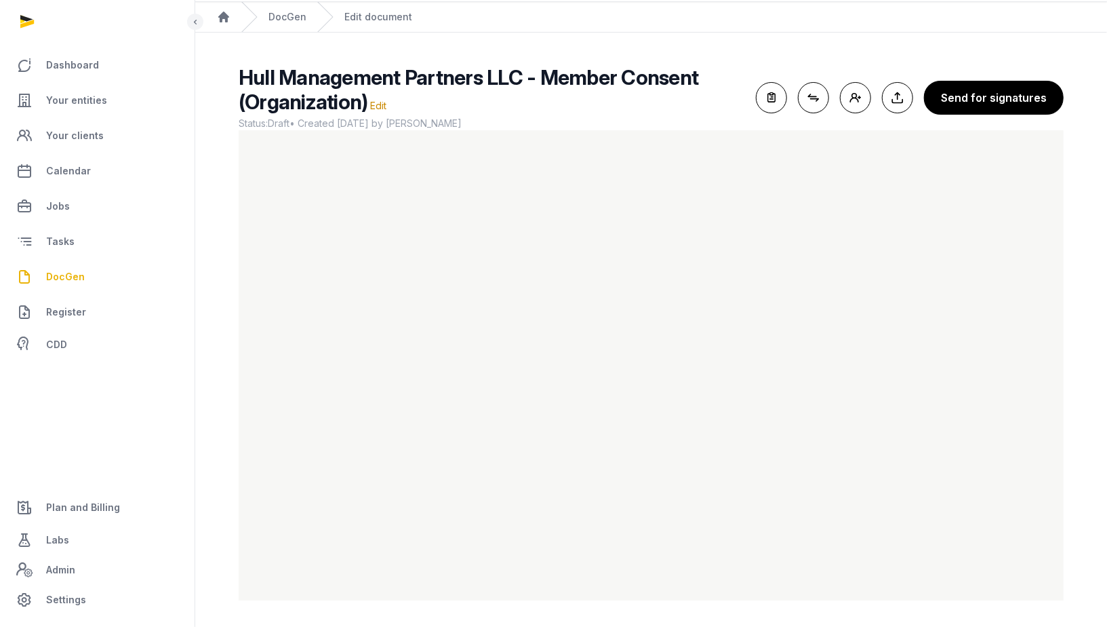
click at [224, 334] on div "Hull Management Partners LLC - Member Consent (Organization) Edit Status: Draft…" at bounding box center [651, 332] width 869 height 535
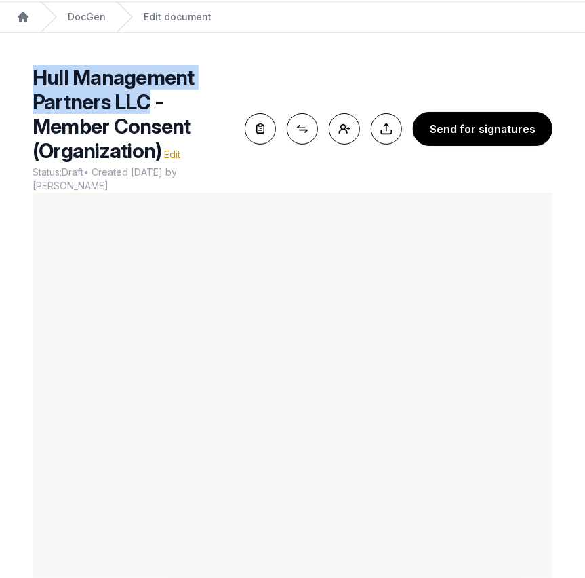
drag, startPoint x: 34, startPoint y: 78, endPoint x: 150, endPoint y: 102, distance: 118.5
click at [150, 102] on span "Hull Management Partners LLC - Member Consent (Organization)" at bounding box center [114, 114] width 162 height 98
copy span "Hull Management Partners LLC"
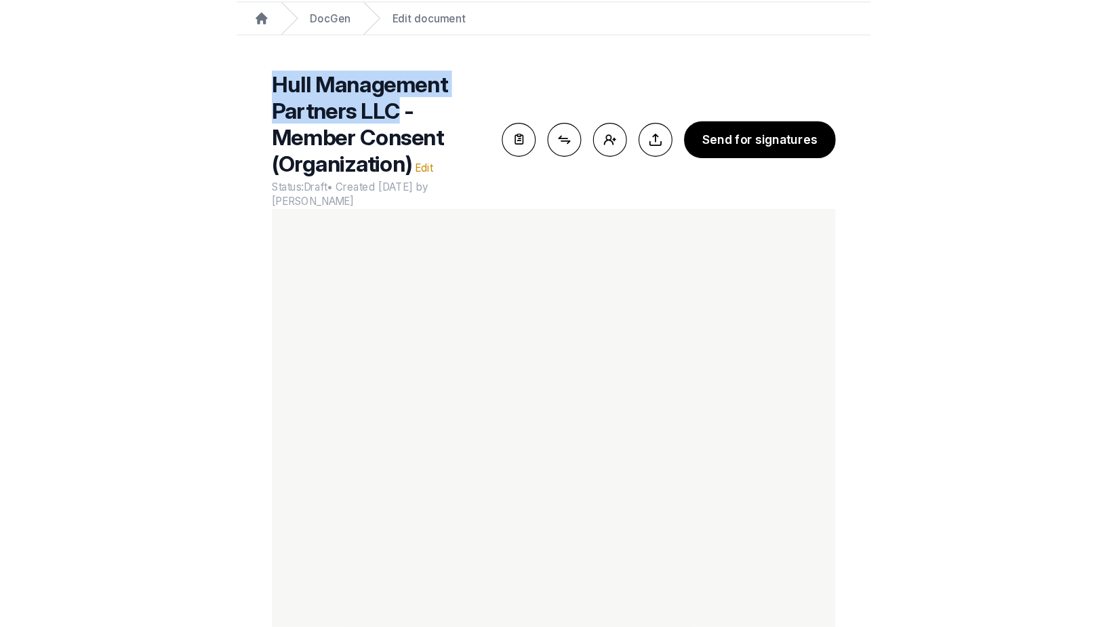
scroll to position [25, 0]
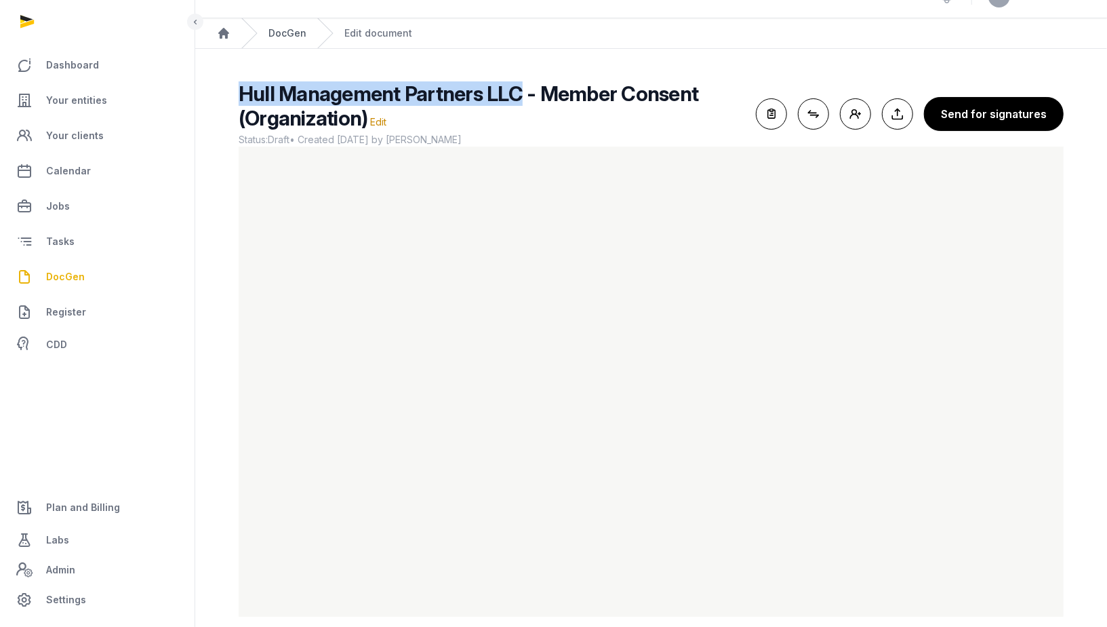
click at [294, 30] on link "DocGen" at bounding box center [288, 33] width 38 height 14
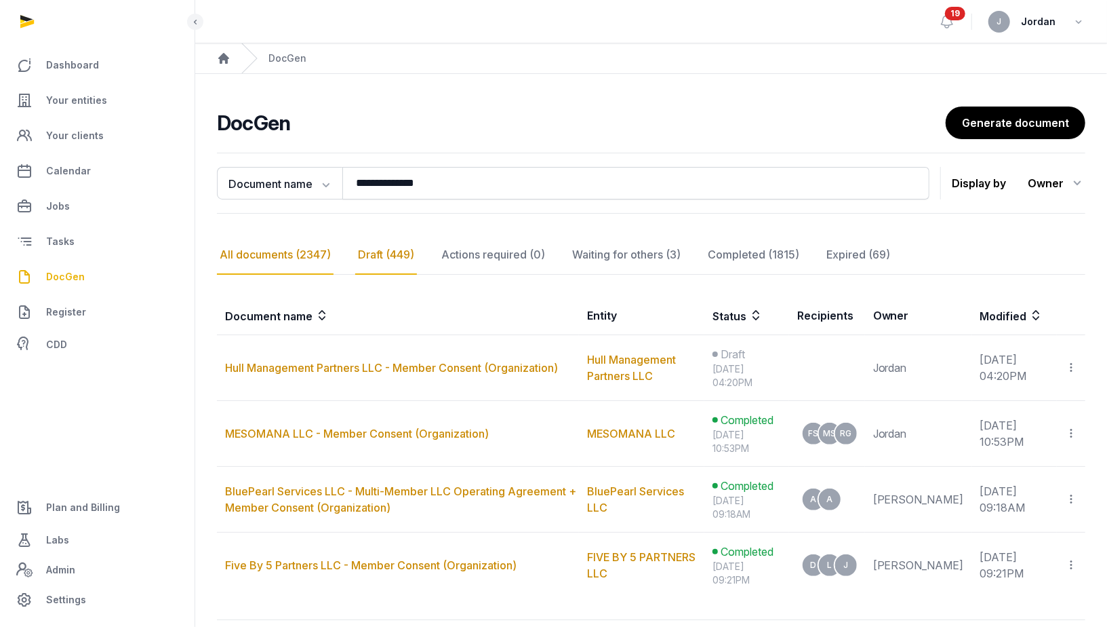
click at [393, 247] on div "Draft (449)" at bounding box center [386, 254] width 62 height 39
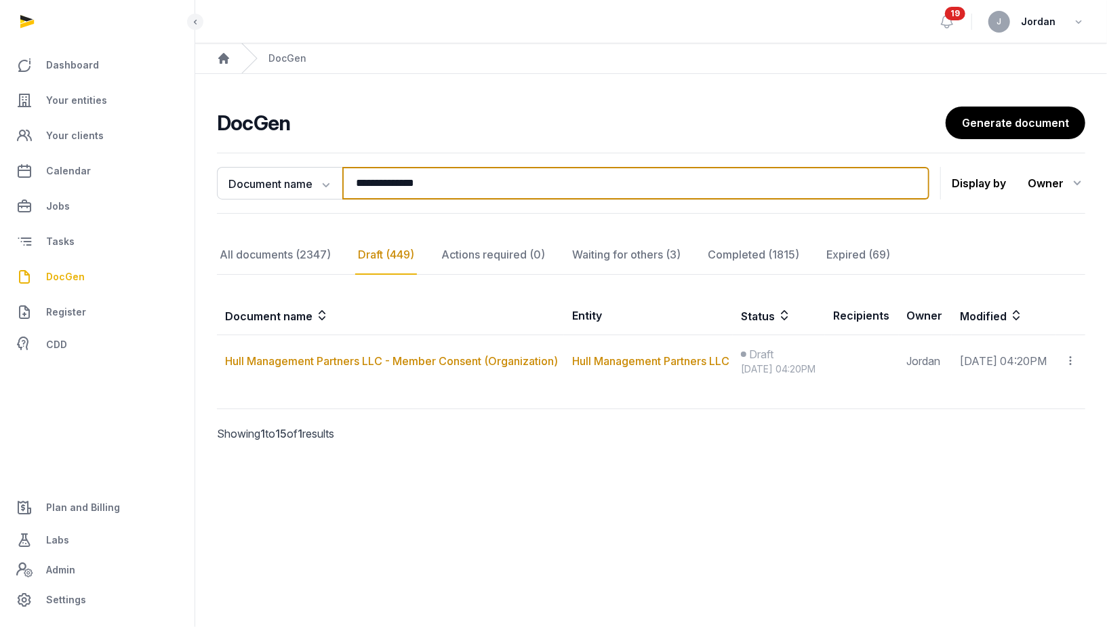
click at [412, 186] on input "**********" at bounding box center [635, 183] width 587 height 33
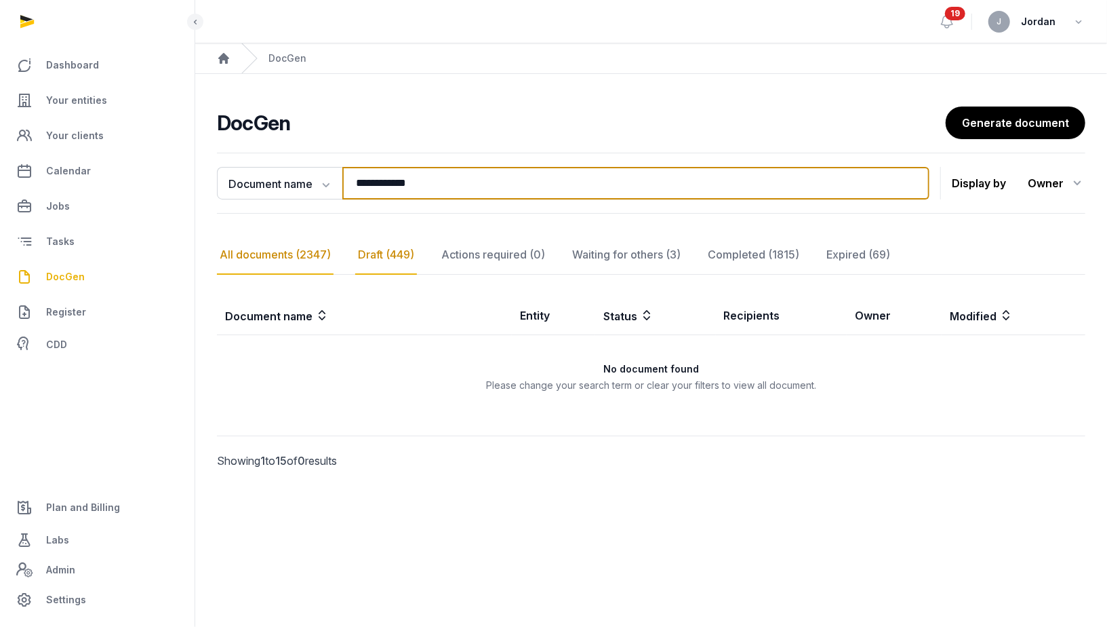
type input "**********"
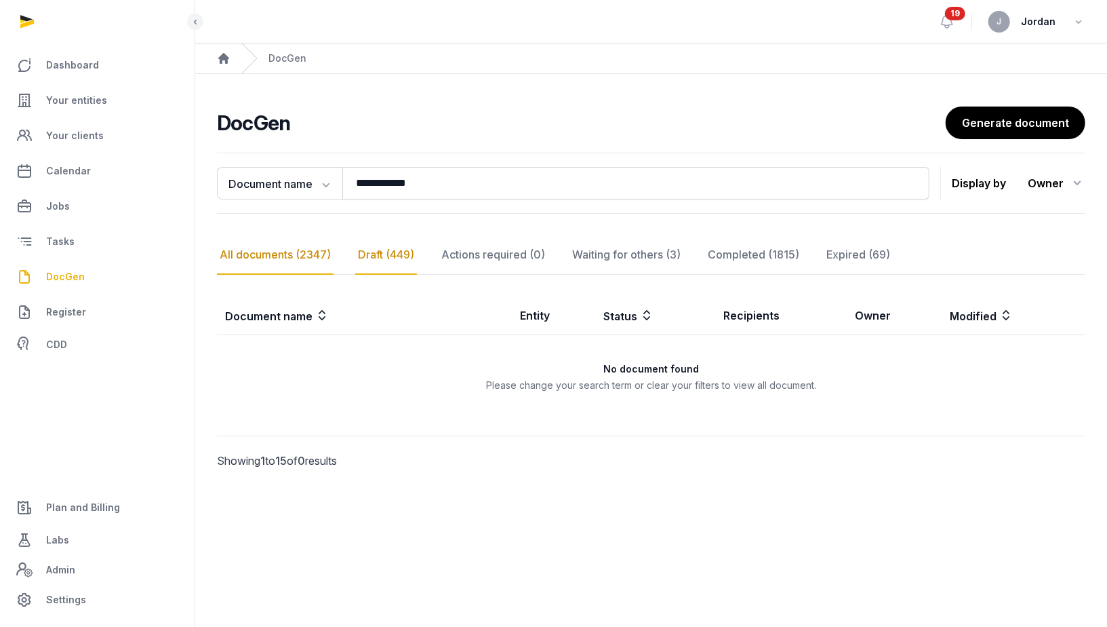
click at [278, 263] on div "All documents (2347)" at bounding box center [275, 254] width 117 height 39
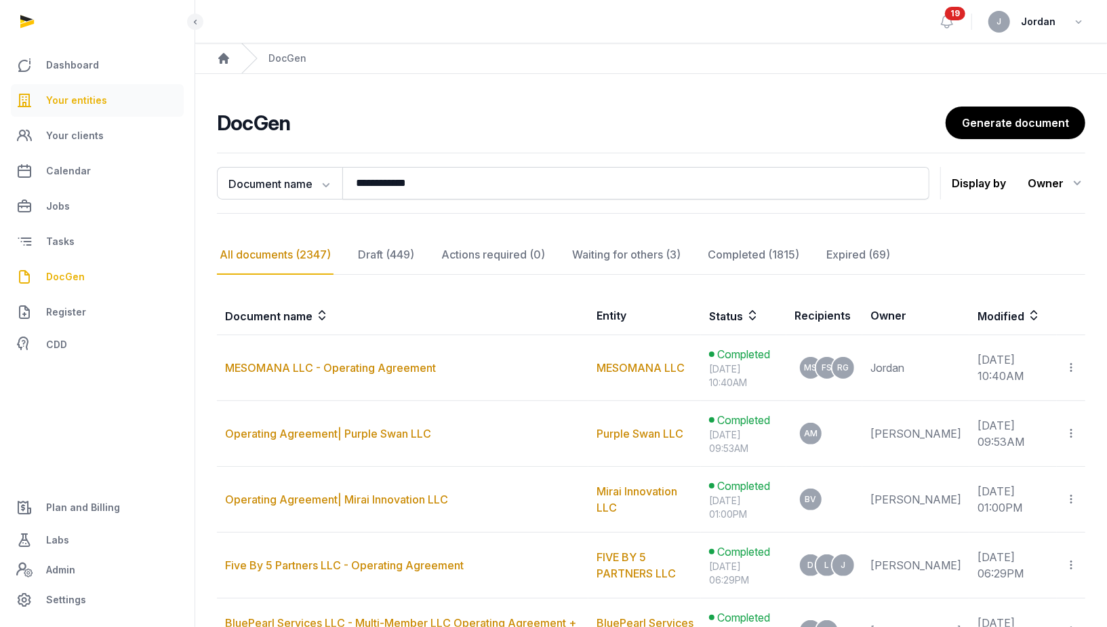
click at [53, 100] on span "Your entities" at bounding box center [76, 100] width 61 height 16
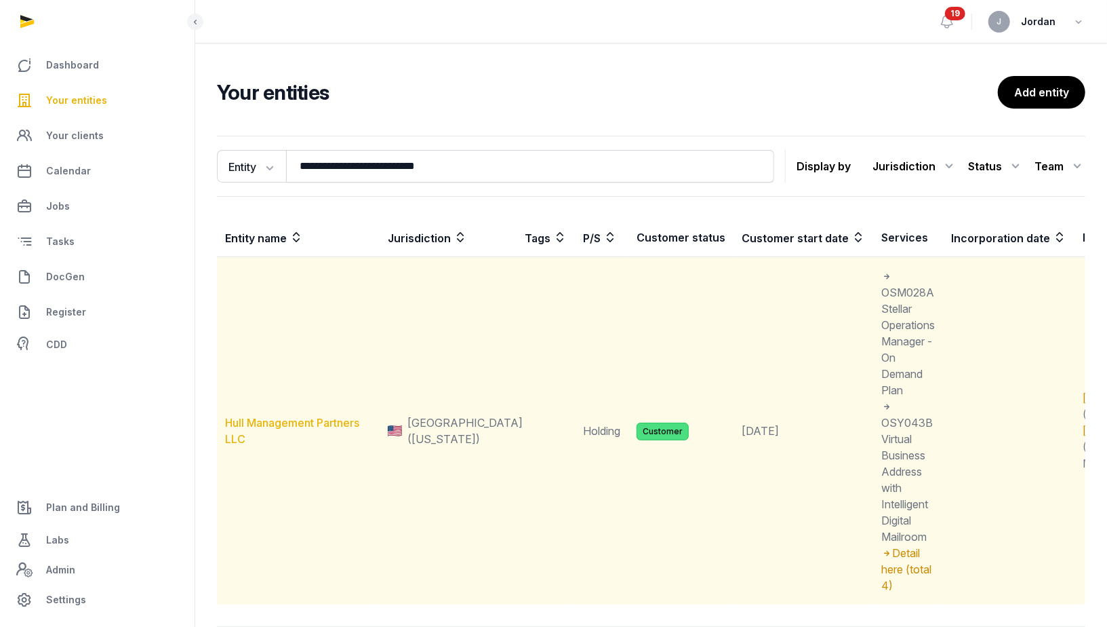
click at [326, 420] on link "Hull Management Partners LLC" at bounding box center [292, 431] width 134 height 30
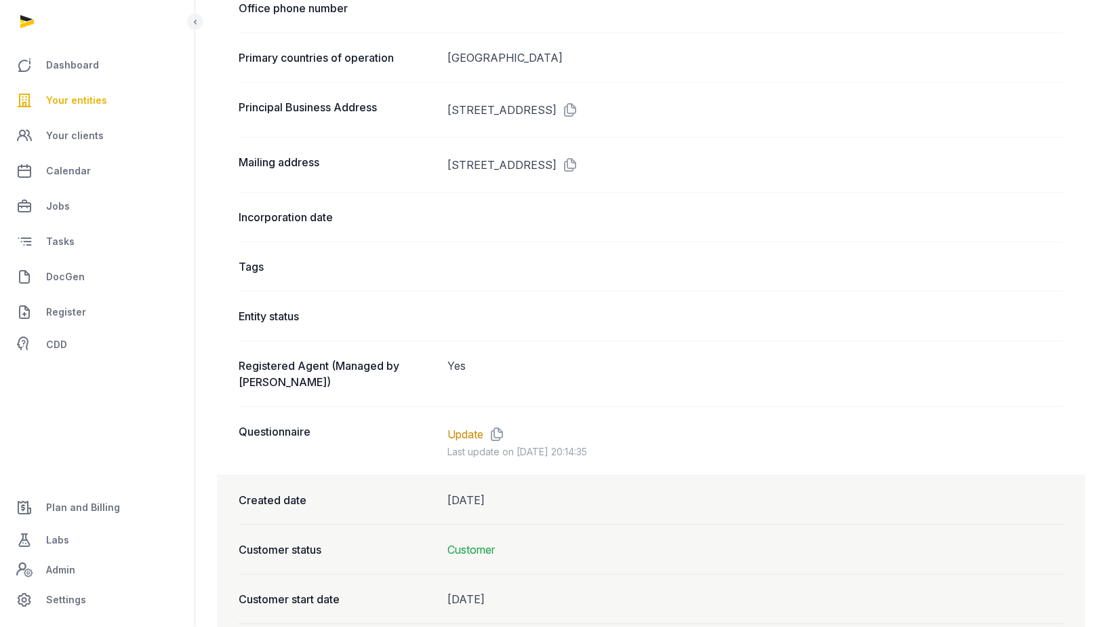
scroll to position [859, 0]
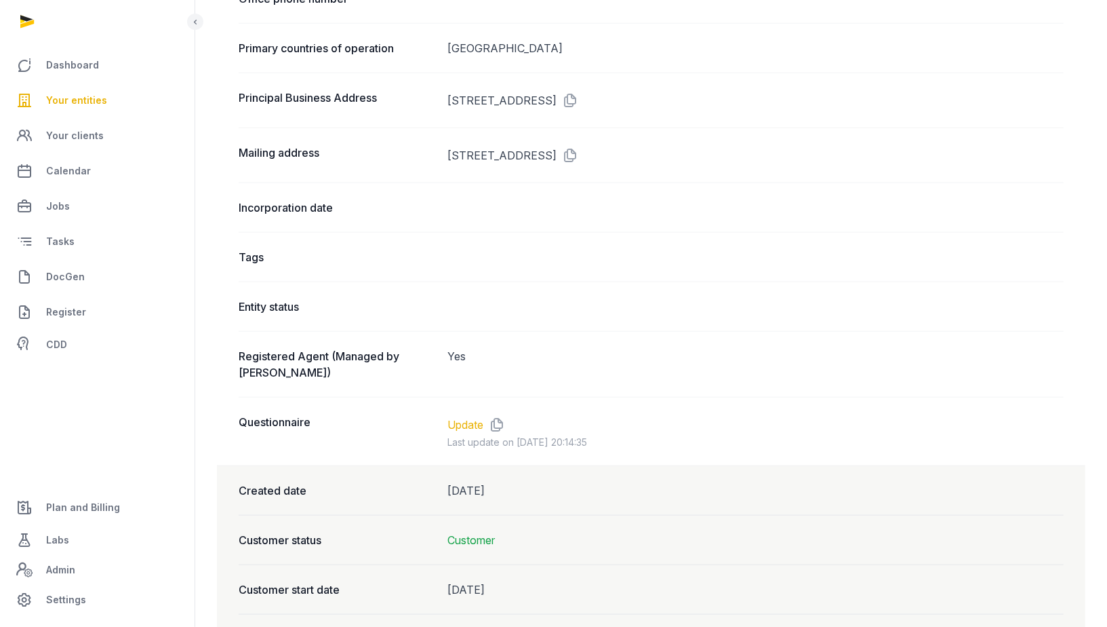
click at [471, 420] on link "Update" at bounding box center [466, 424] width 36 height 16
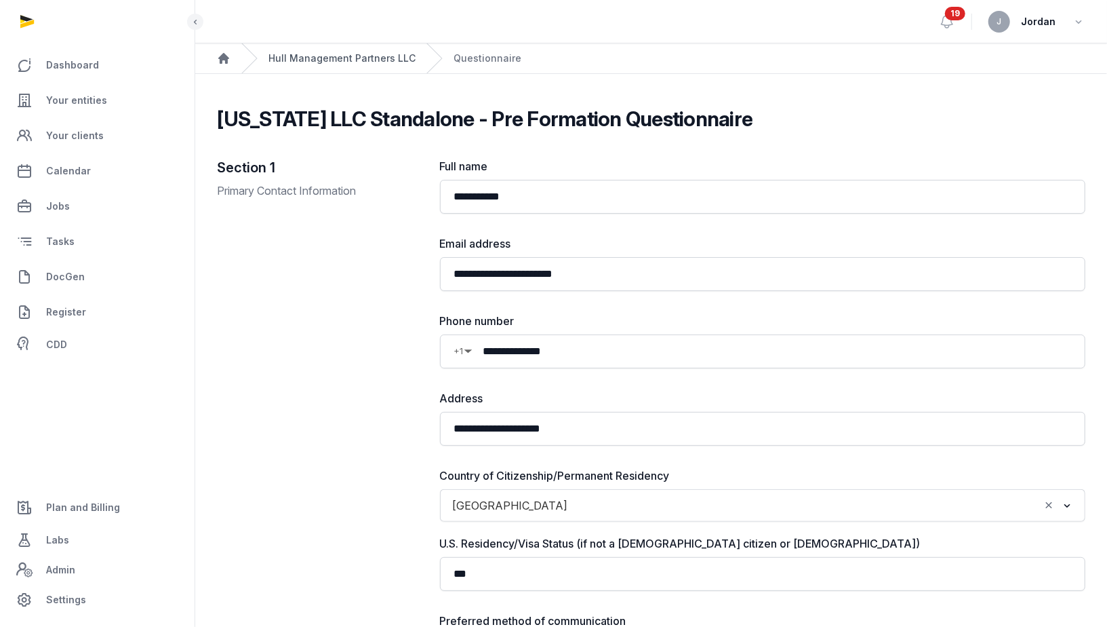
click at [334, 60] on link "Hull Management Partners LLC" at bounding box center [342, 59] width 147 height 14
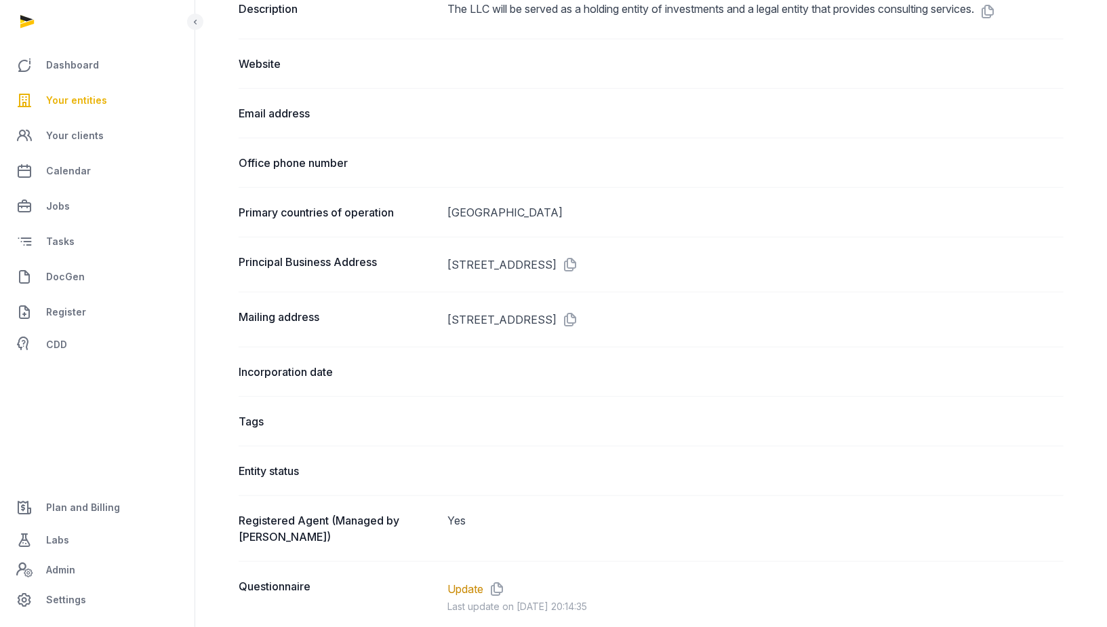
scroll to position [694, 0]
click at [578, 260] on icon at bounding box center [568, 265] width 22 height 22
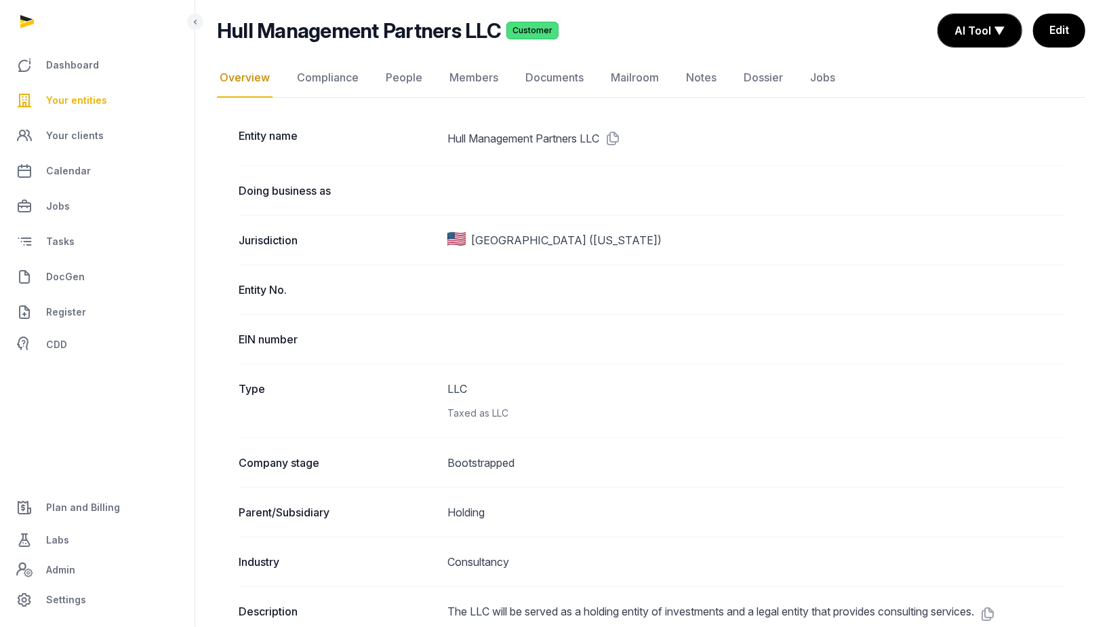
scroll to position [0, 0]
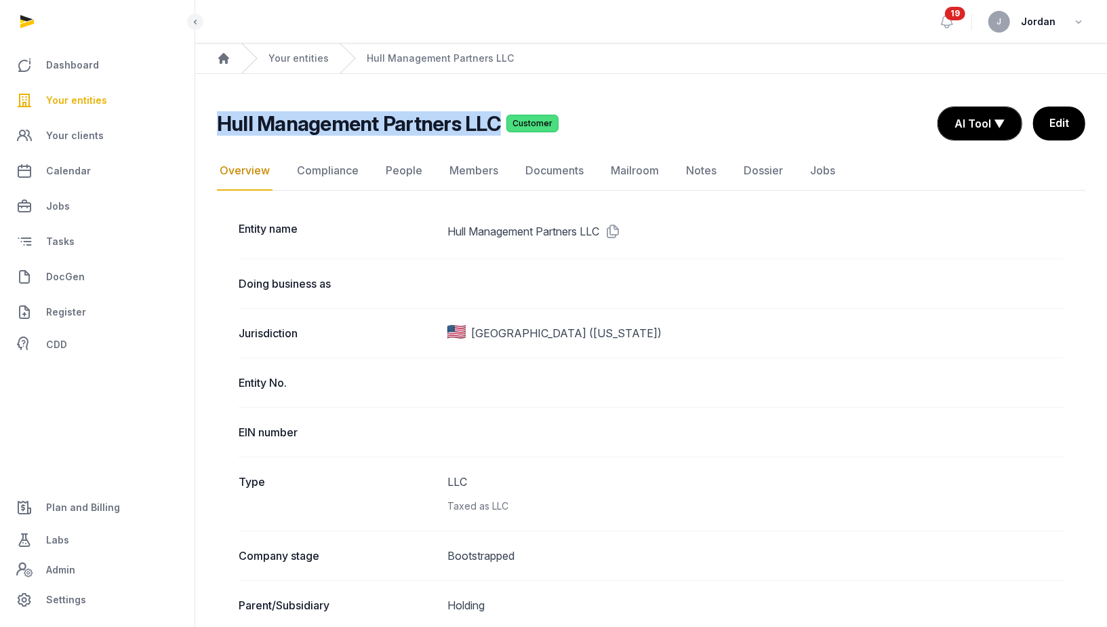
drag, startPoint x: 214, startPoint y: 125, endPoint x: 492, endPoint y: 123, distance: 278.0
copy h2 "Hull Management Partners LLC"
click at [622, 357] on div "Entity No." at bounding box center [651, 381] width 825 height 49
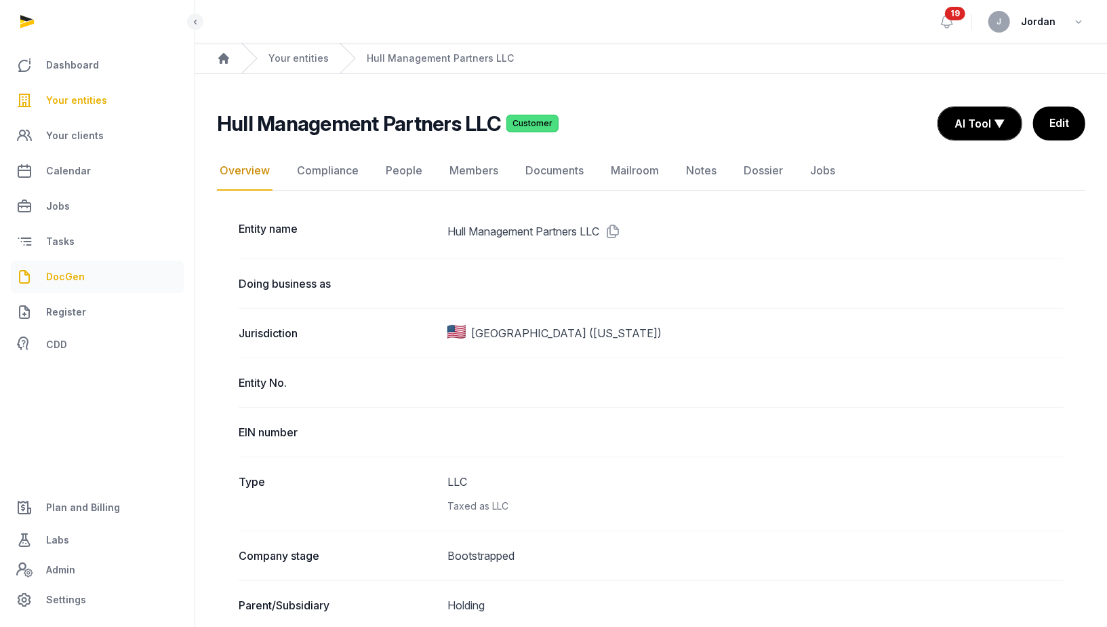
click at [83, 281] on link "DocGen" at bounding box center [97, 276] width 173 height 33
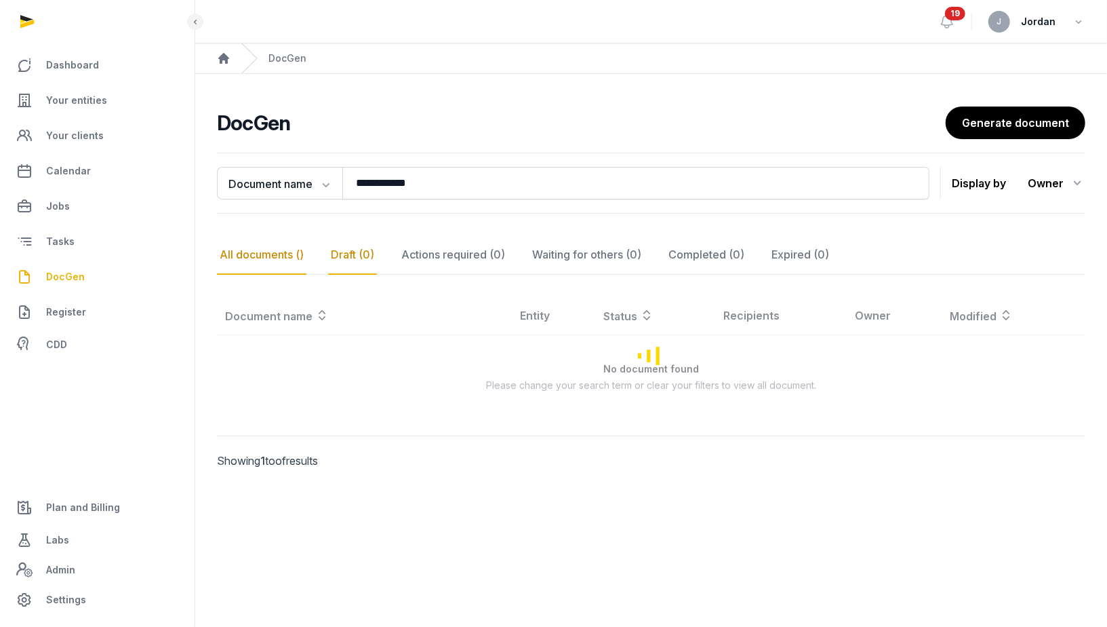
click at [360, 258] on div "Draft (0)" at bounding box center [352, 254] width 49 height 39
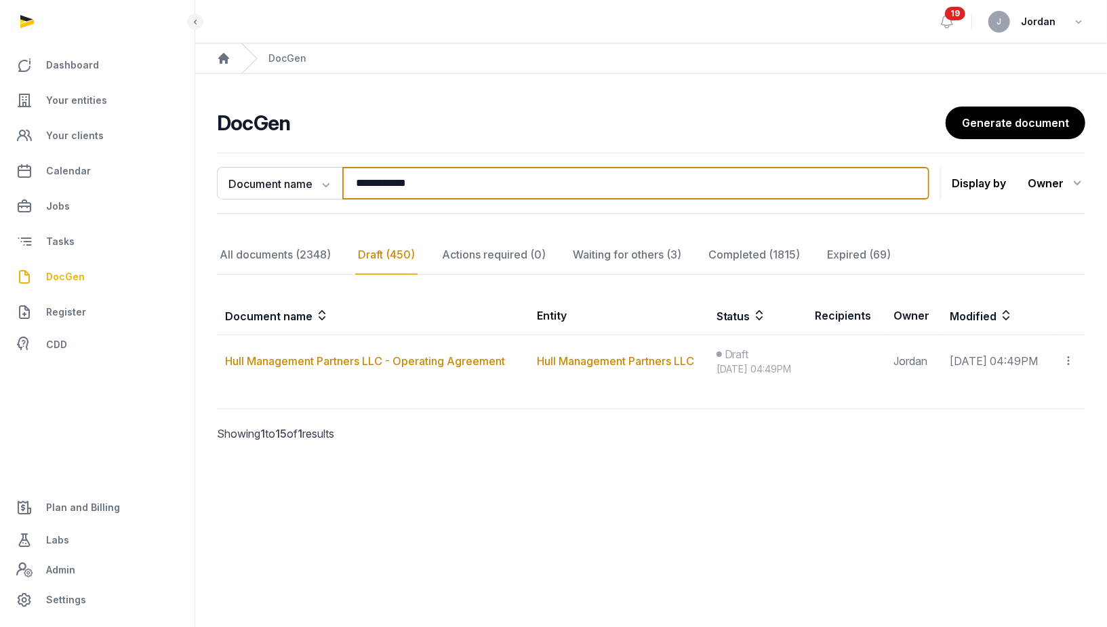
click at [569, 191] on input "**********" at bounding box center [635, 183] width 587 height 33
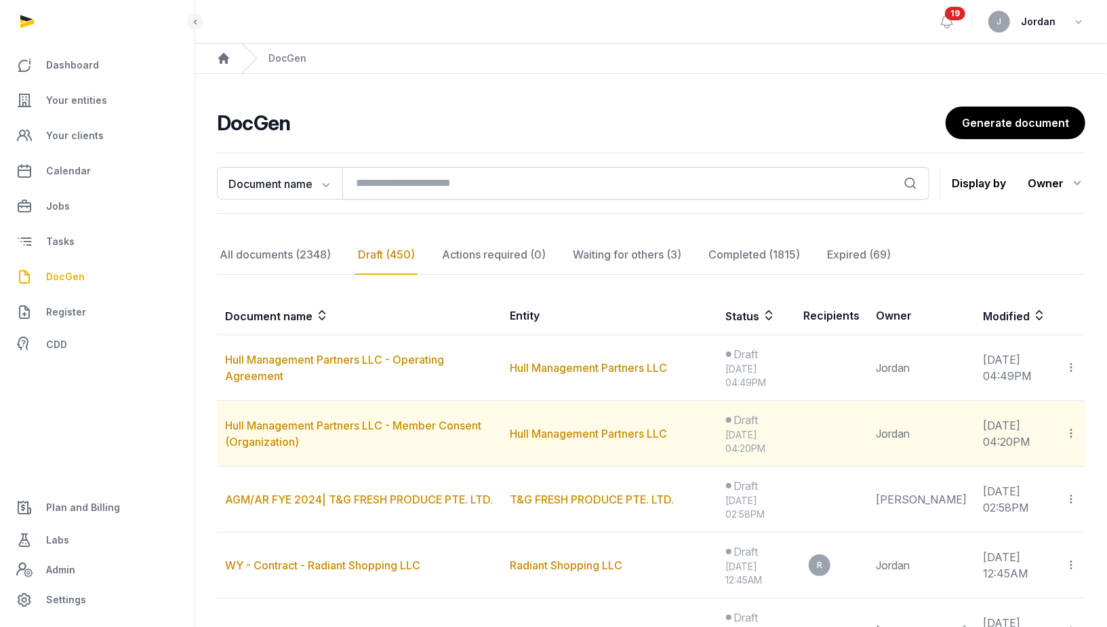
click at [1071, 428] on icon at bounding box center [1071, 433] width 12 height 14
click at [1033, 467] on div "Copy links" at bounding box center [1023, 470] width 81 height 16
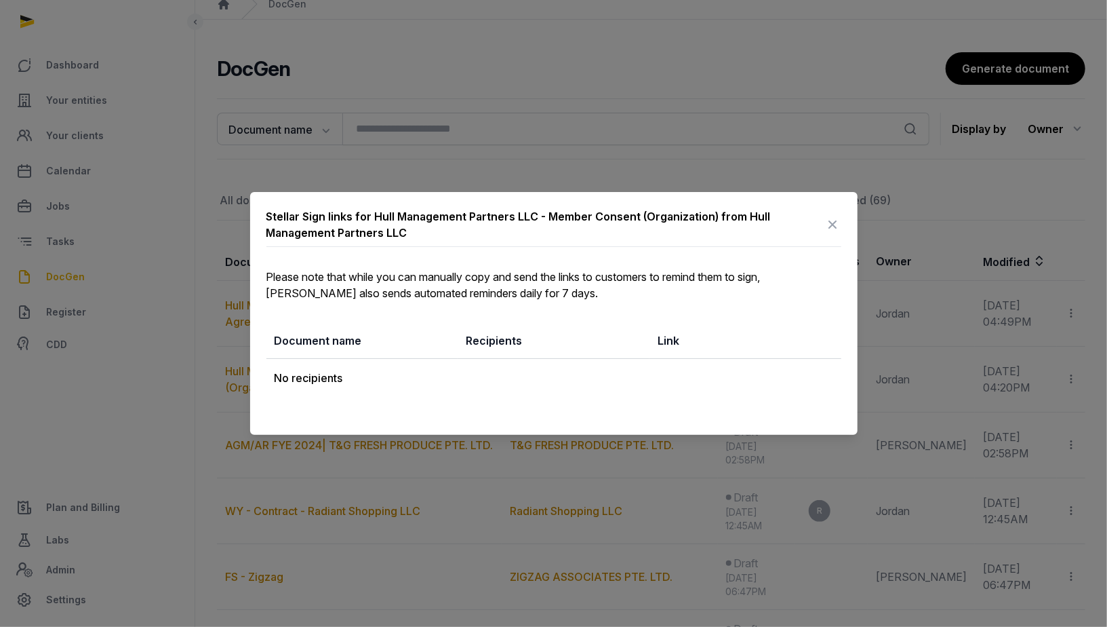
scroll to position [68, 0]
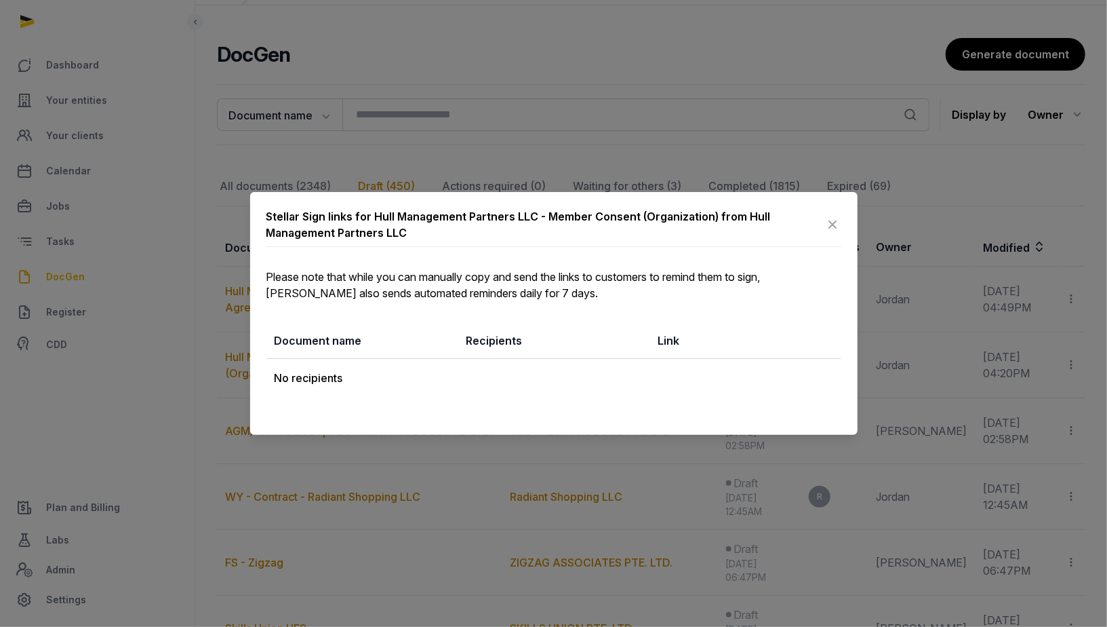
click at [834, 219] on icon at bounding box center [833, 225] width 16 height 22
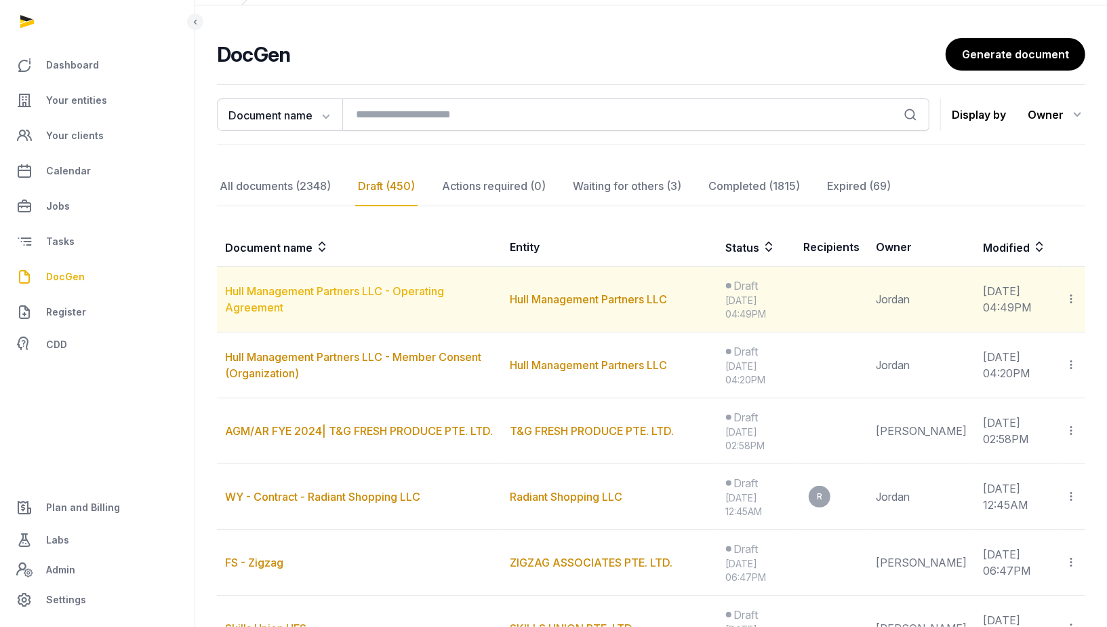
click at [287, 287] on link "Hull Management Partners LLC - Operating Agreement" at bounding box center [334, 299] width 219 height 30
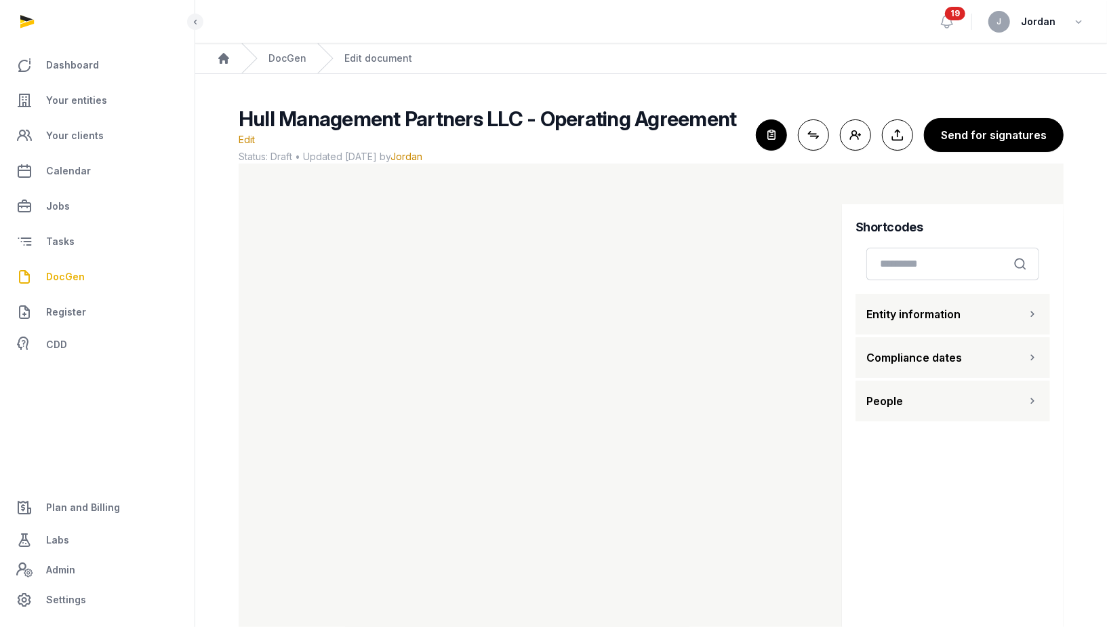
click at [917, 306] on span "Entity information" at bounding box center [914, 314] width 94 height 16
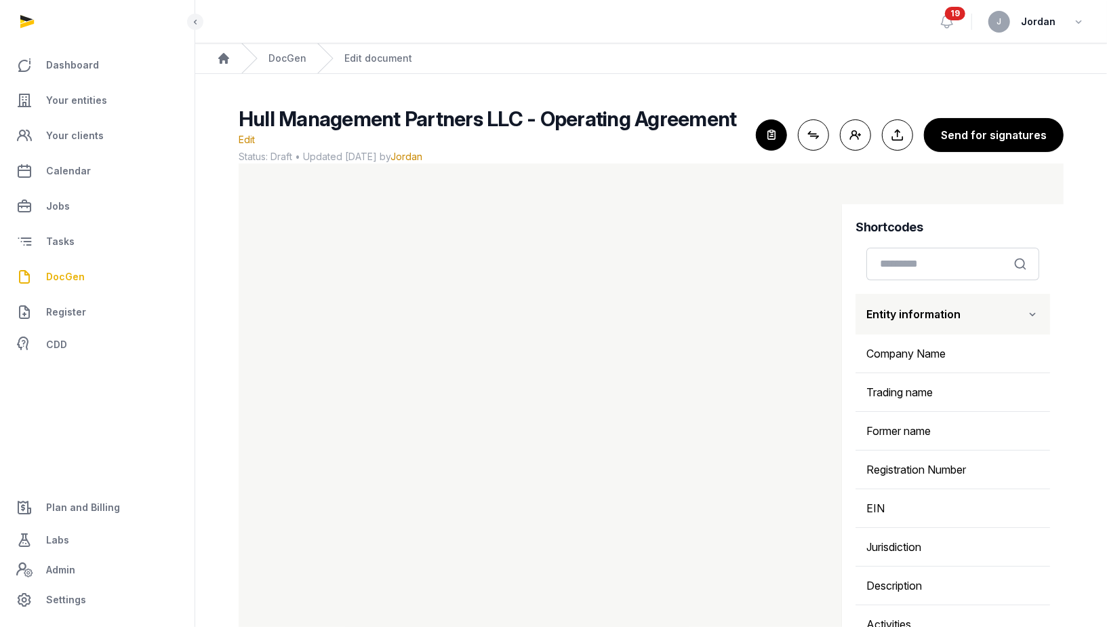
click at [961, 303] on button "Entity information" at bounding box center [953, 314] width 195 height 41
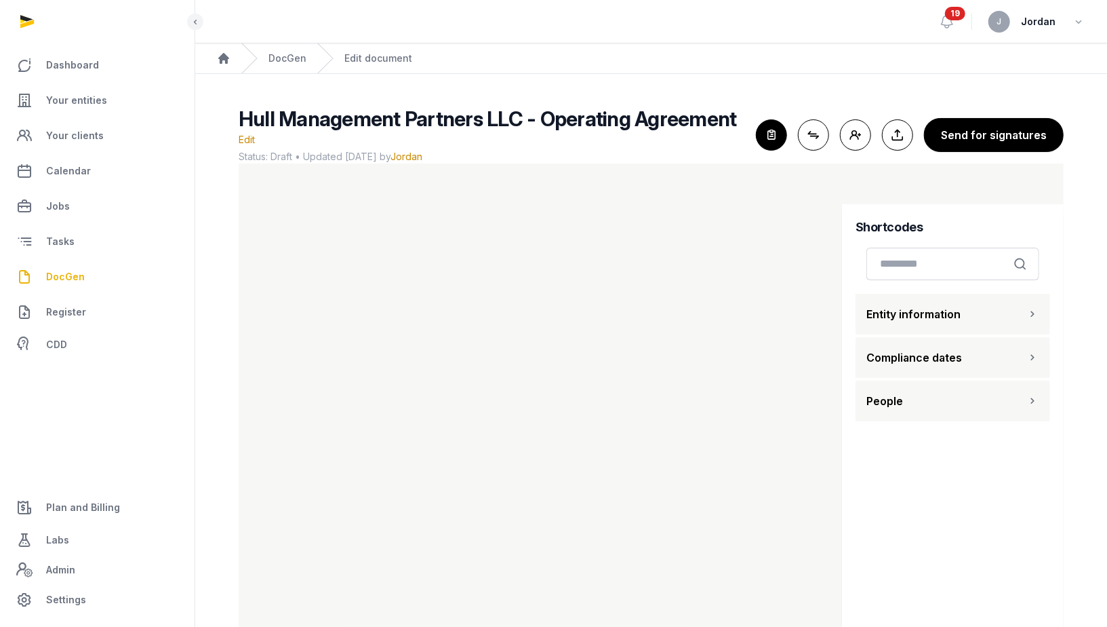
click at [946, 380] on button "People" at bounding box center [953, 400] width 195 height 41
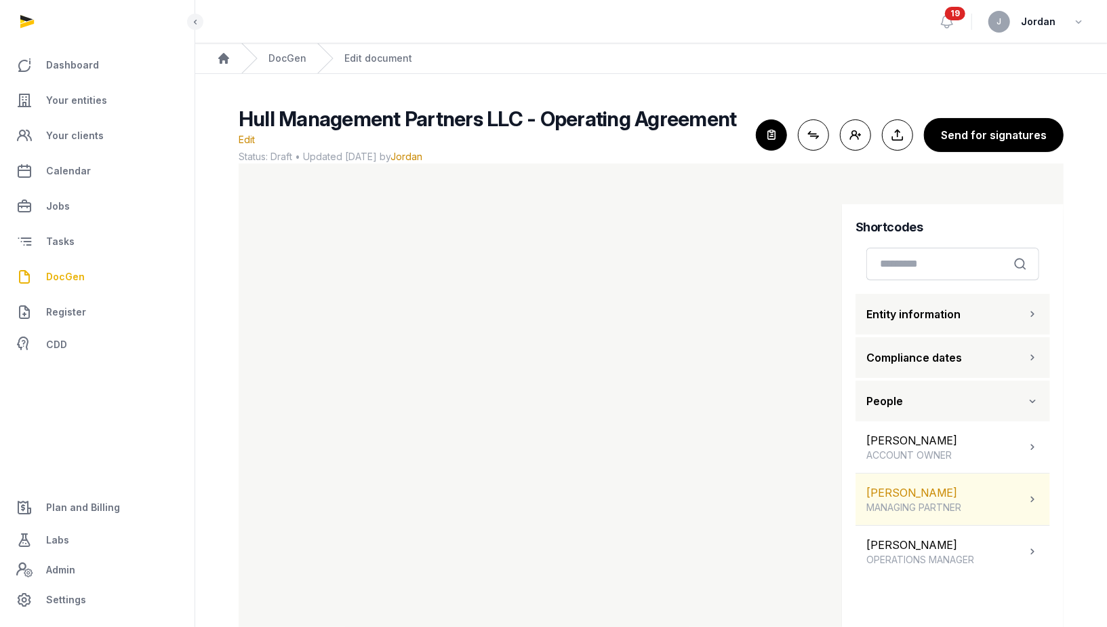
click at [943, 484] on div "Te-Yu Chang MANAGING PARTNER" at bounding box center [914, 499] width 95 height 30
click at [949, 500] on span "MANAGING PARTNER" at bounding box center [916, 507] width 99 height 14
click at [949, 500] on span "MANAGING PARTNER" at bounding box center [914, 507] width 95 height 14
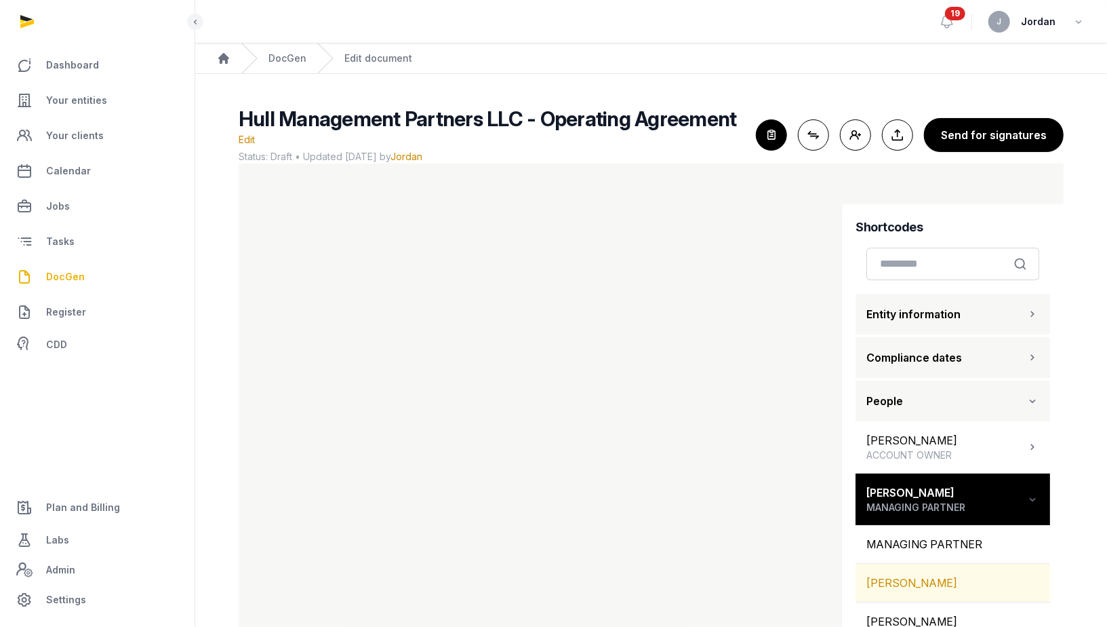
click at [942, 568] on div "TE-YU CHANG" at bounding box center [953, 582] width 195 height 38
click at [930, 563] on div "TE-YU CHANG" at bounding box center [953, 582] width 195 height 38
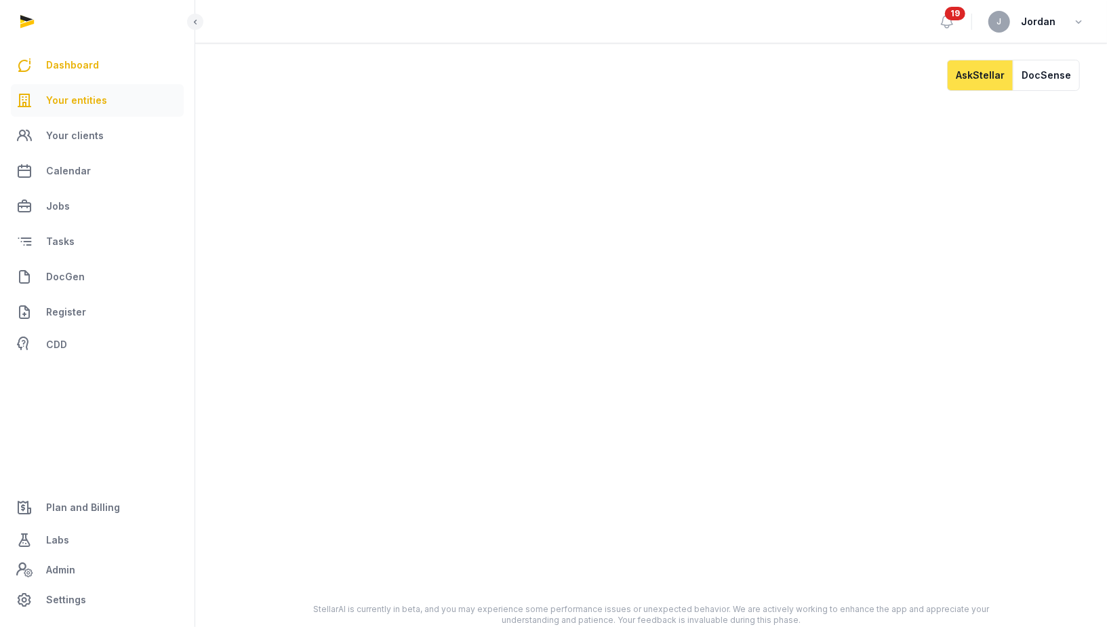
click at [93, 90] on link "Your entities" at bounding box center [97, 100] width 173 height 33
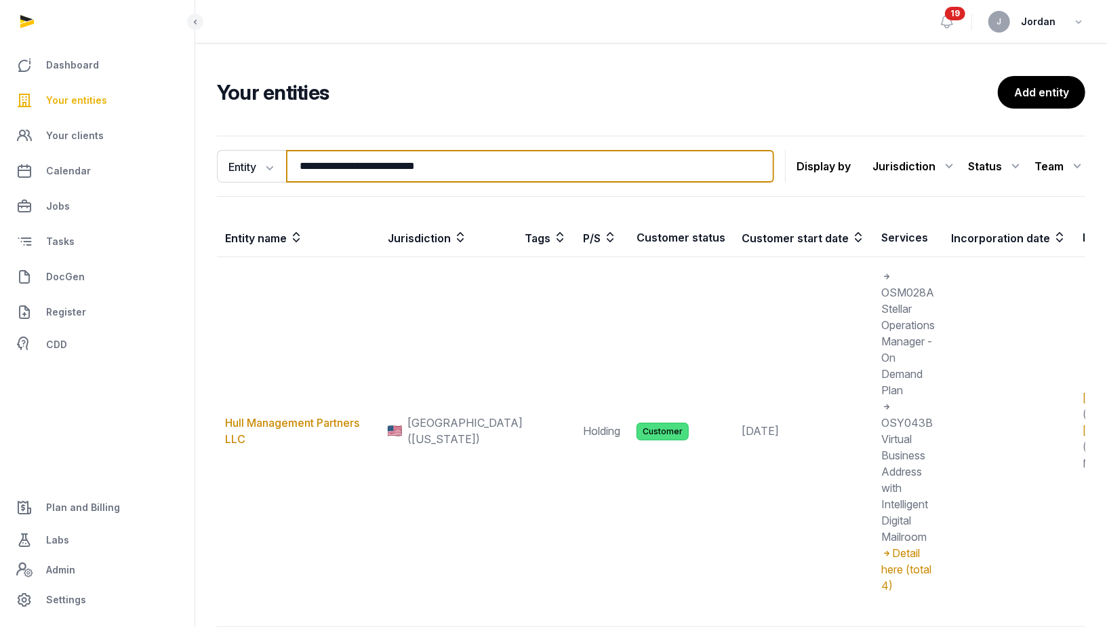
click at [335, 168] on input "**********" at bounding box center [530, 166] width 488 height 33
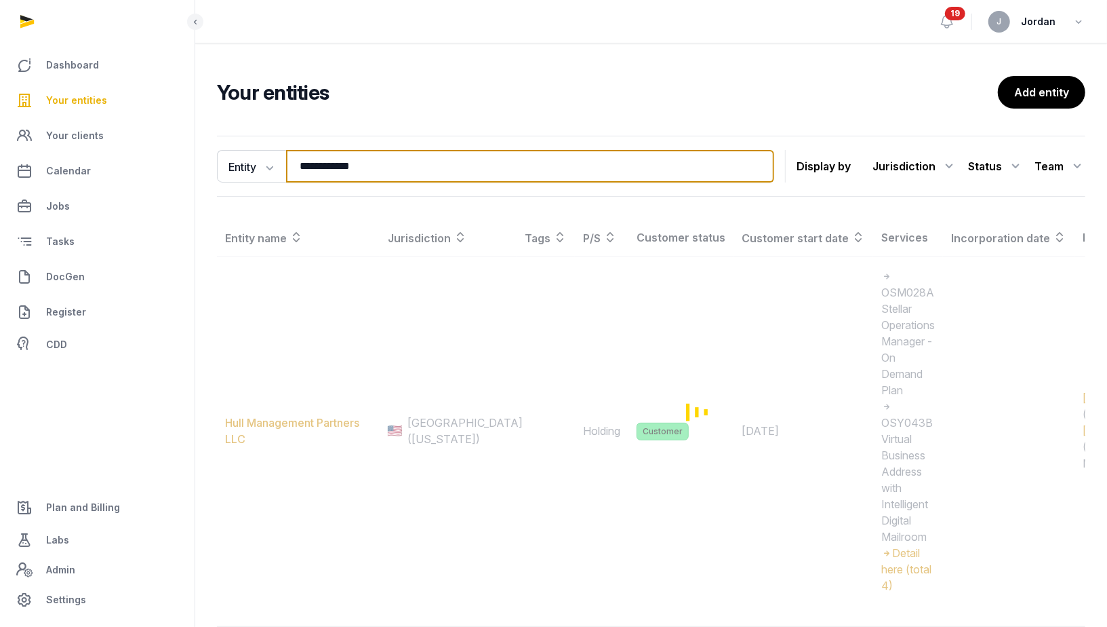
type input "**********"
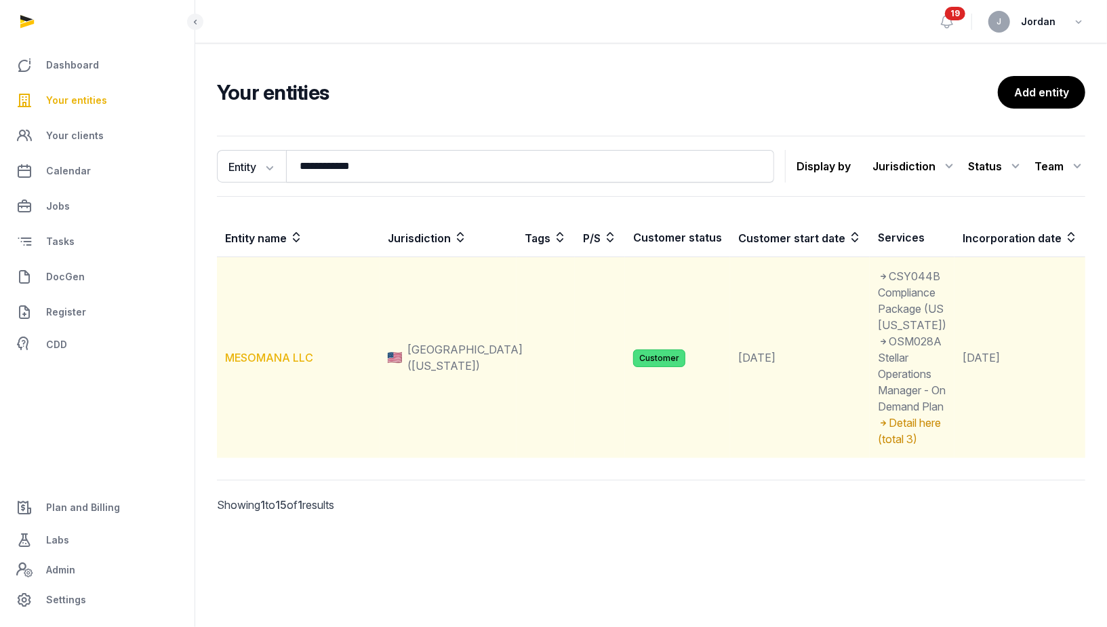
click at [273, 364] on link "MESOMANA LLC" at bounding box center [269, 358] width 88 height 14
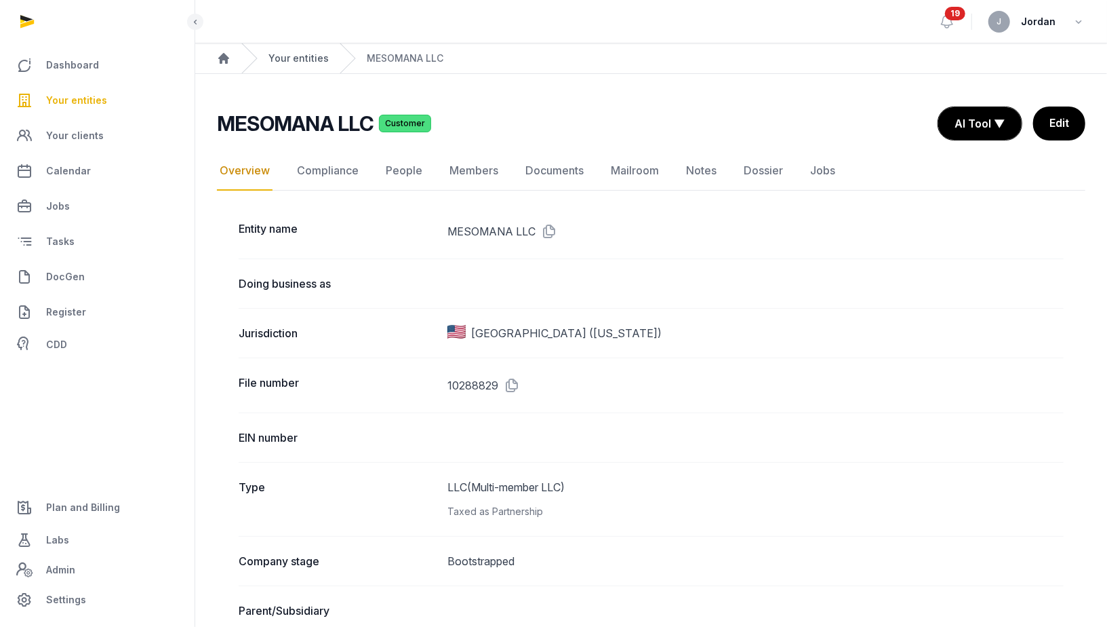
click at [306, 61] on link "Your entities" at bounding box center [299, 59] width 60 height 14
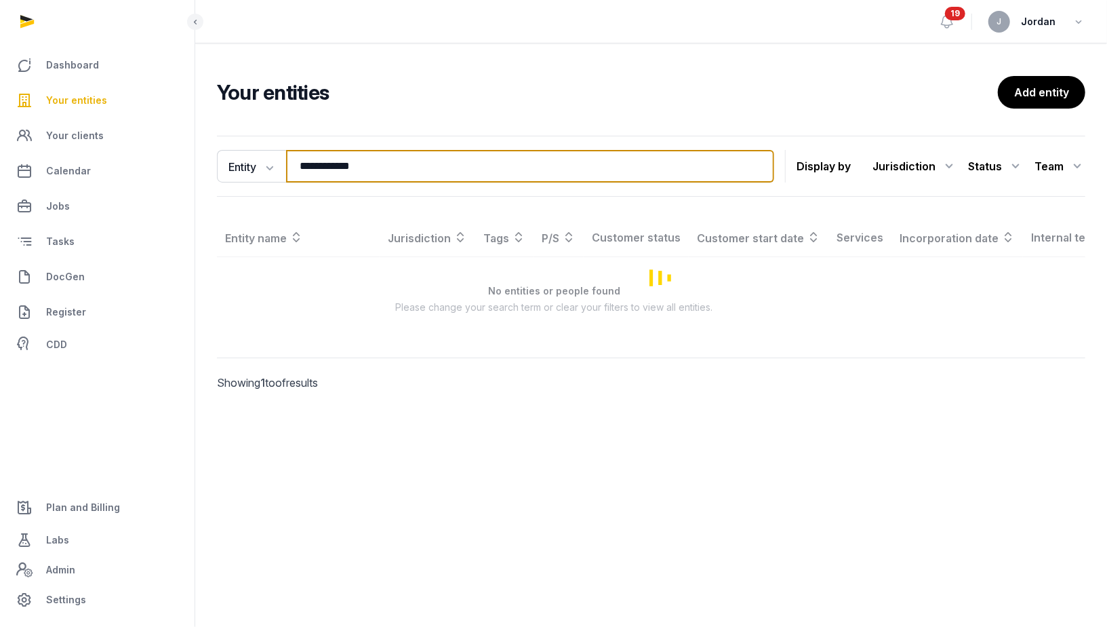
click at [368, 159] on input "**********" at bounding box center [530, 166] width 488 height 33
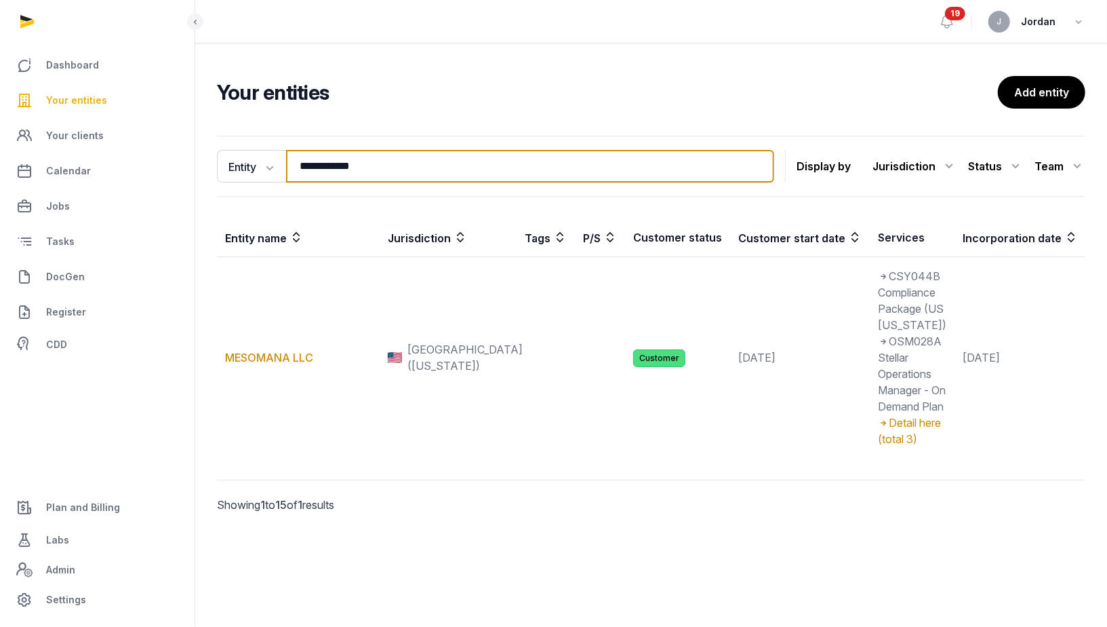
paste input "**********"
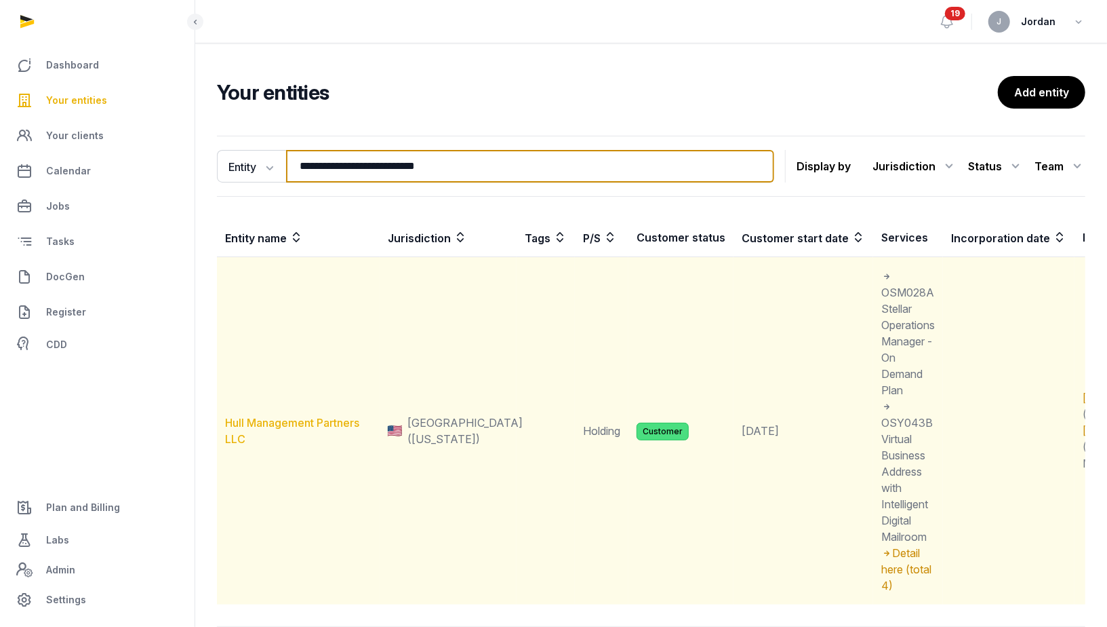
type input "**********"
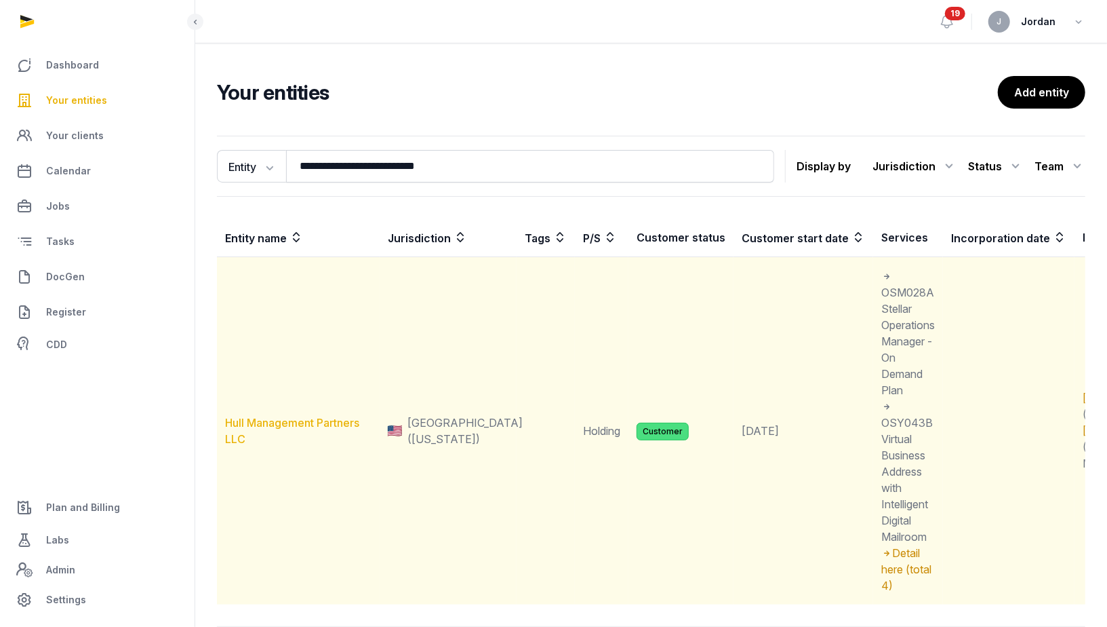
click at [268, 423] on link "Hull Management Partners LLC" at bounding box center [292, 431] width 134 height 30
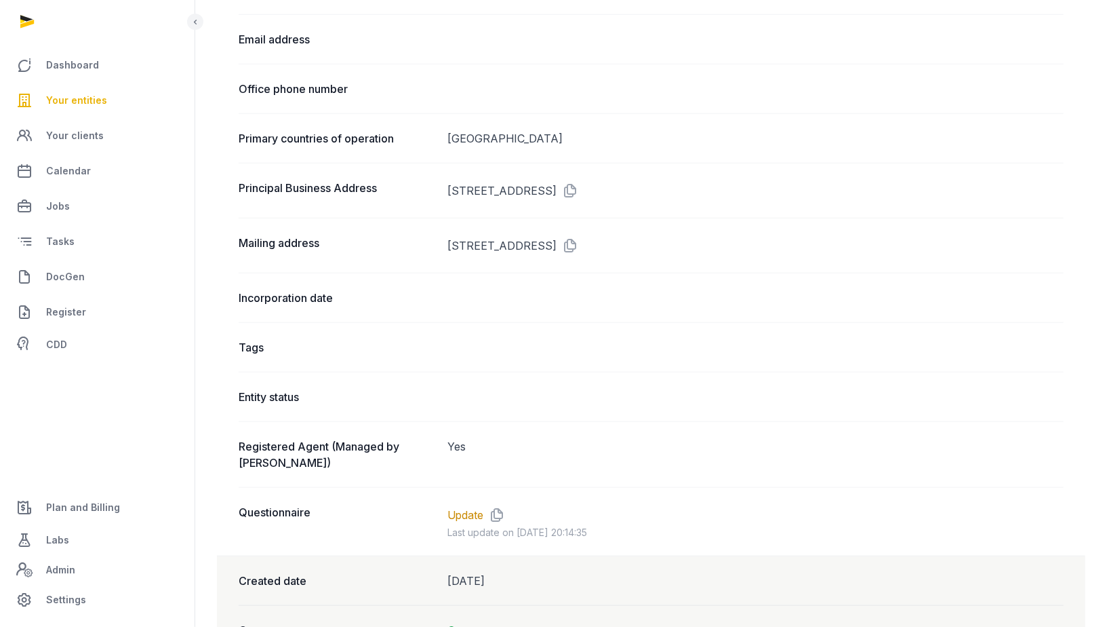
scroll to position [768, 0]
click at [465, 303] on div "Incorporation date" at bounding box center [651, 298] width 825 height 49
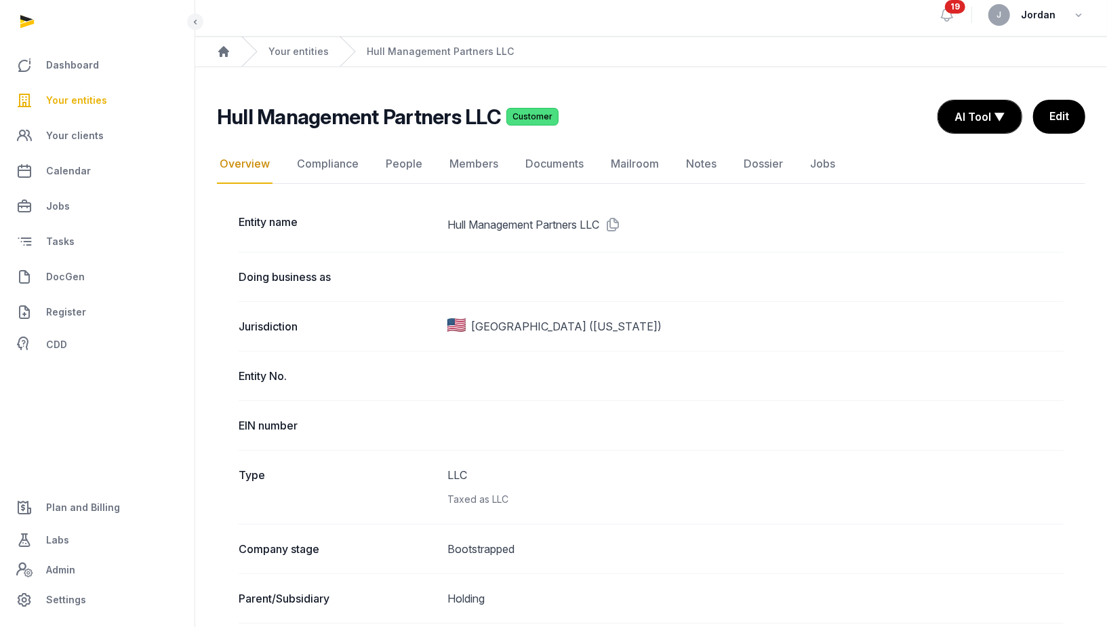
scroll to position [0, 0]
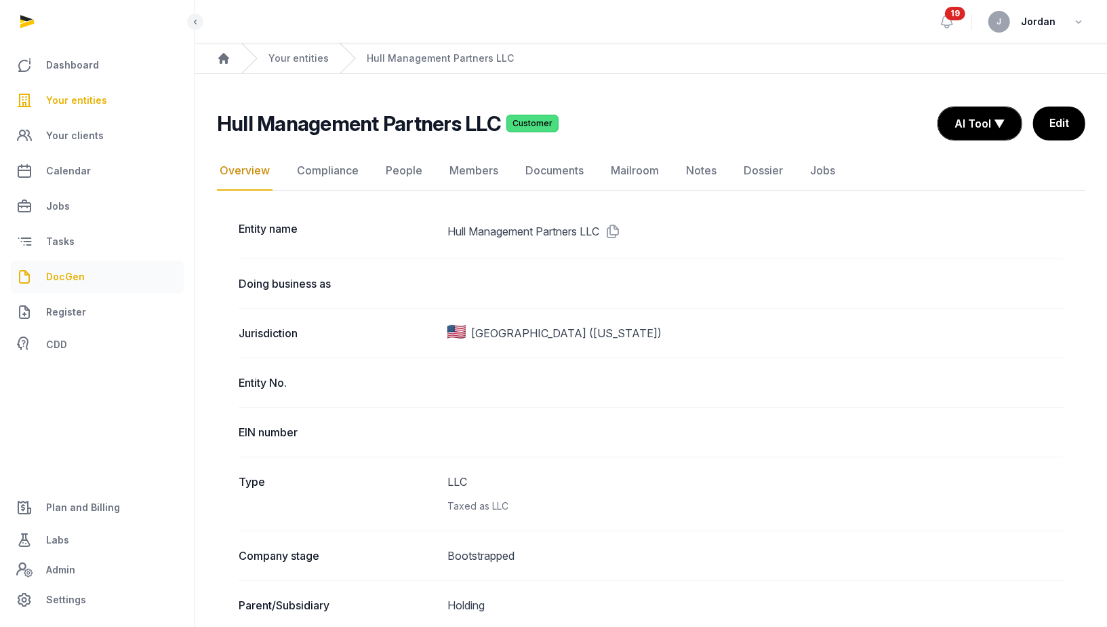
click at [79, 281] on span "DocGen" at bounding box center [65, 277] width 39 height 16
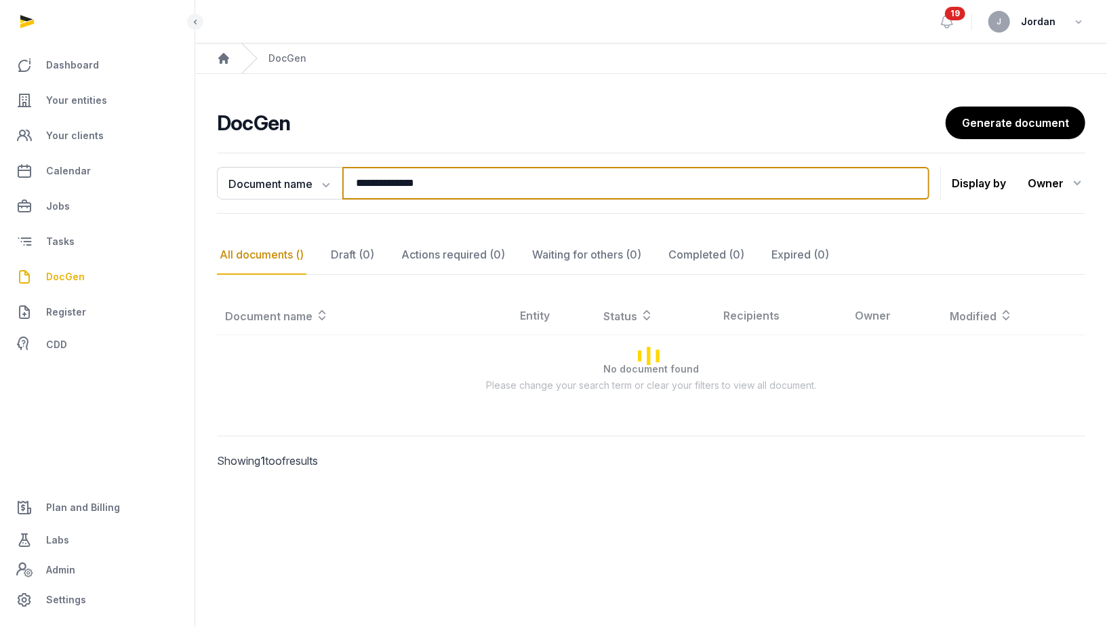
click at [517, 182] on input "**********" at bounding box center [635, 183] width 587 height 33
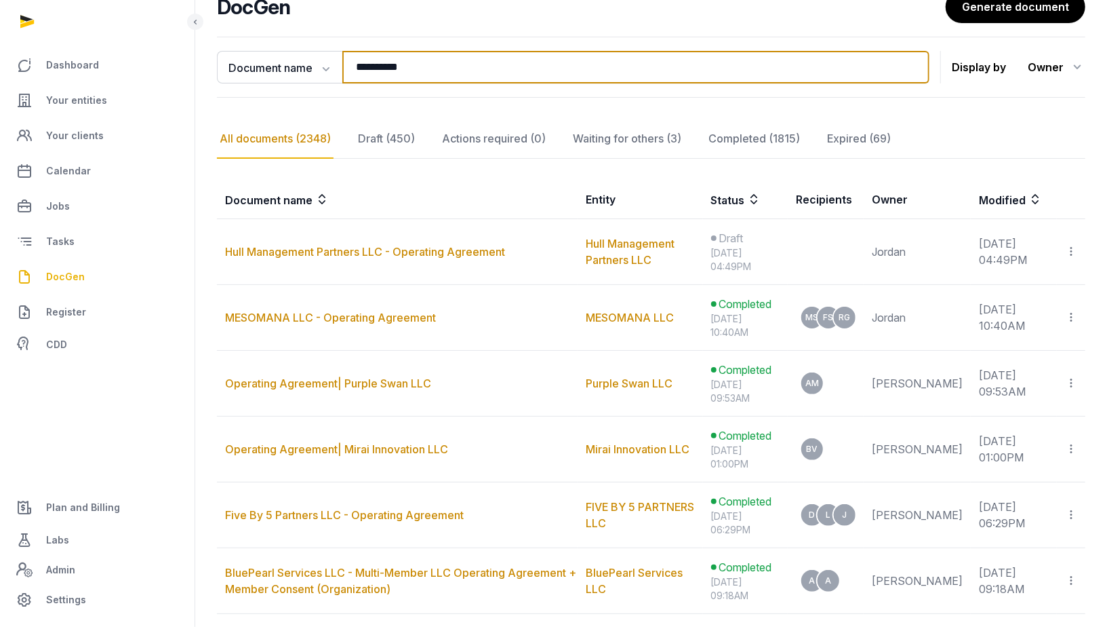
scroll to position [153, 0]
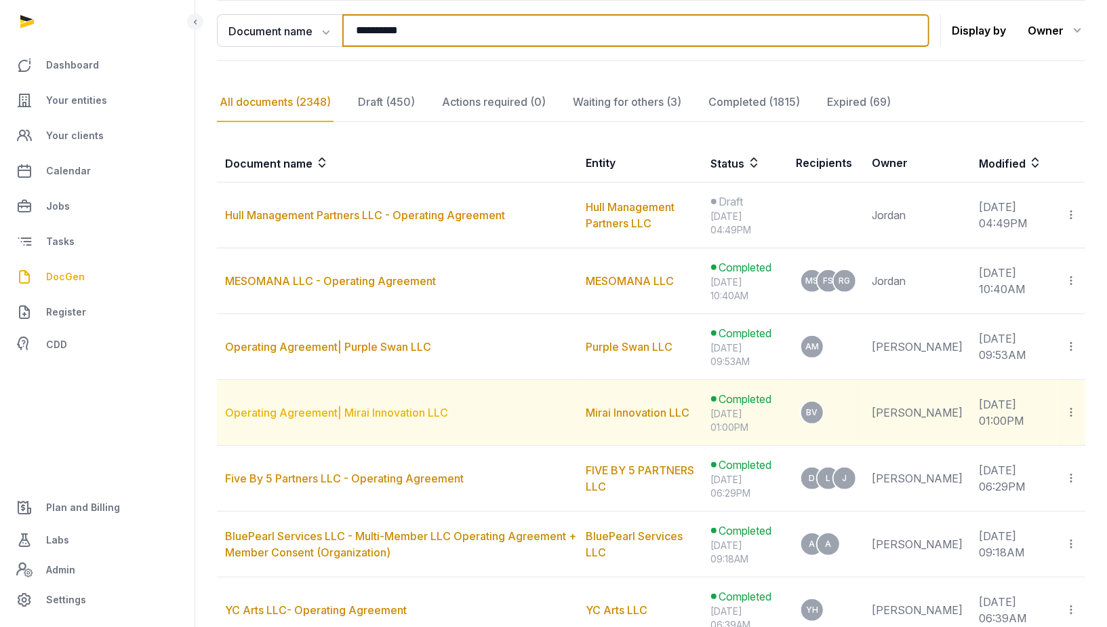
type input "*********"
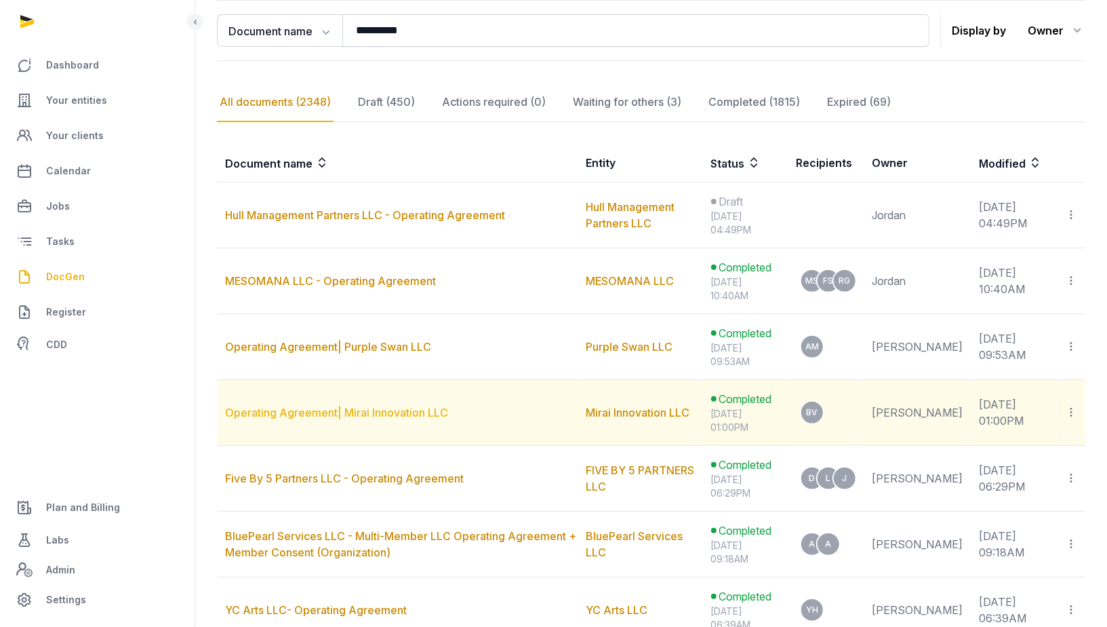
click at [389, 409] on link "Operating Agreement| Mirai Innovation LLC" at bounding box center [336, 412] width 223 height 14
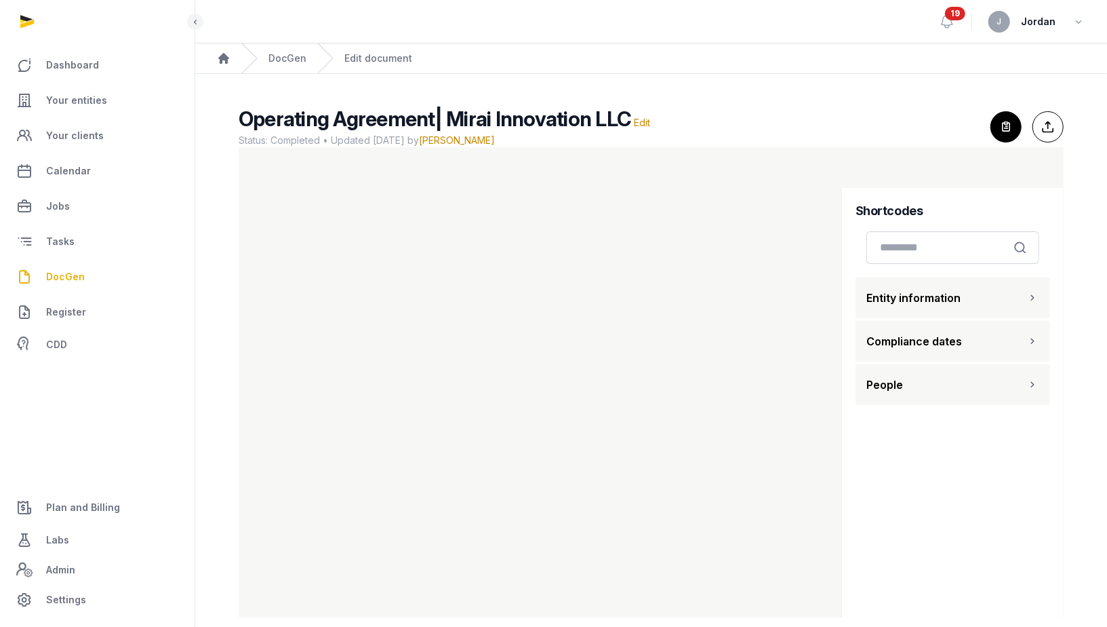
scroll to position [17, 0]
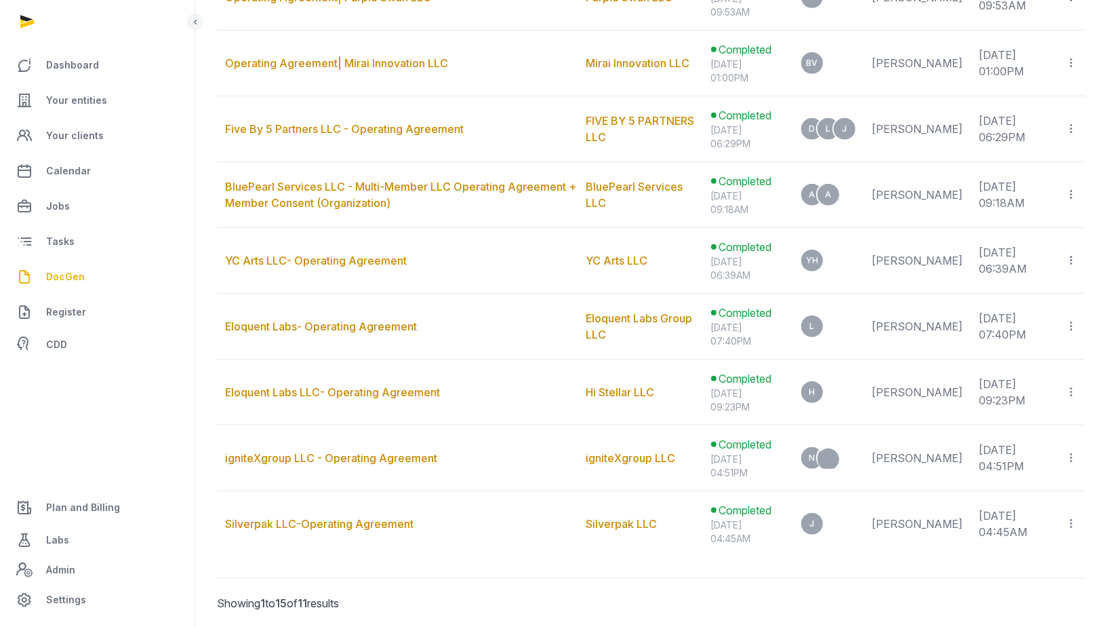
scroll to position [503, 0]
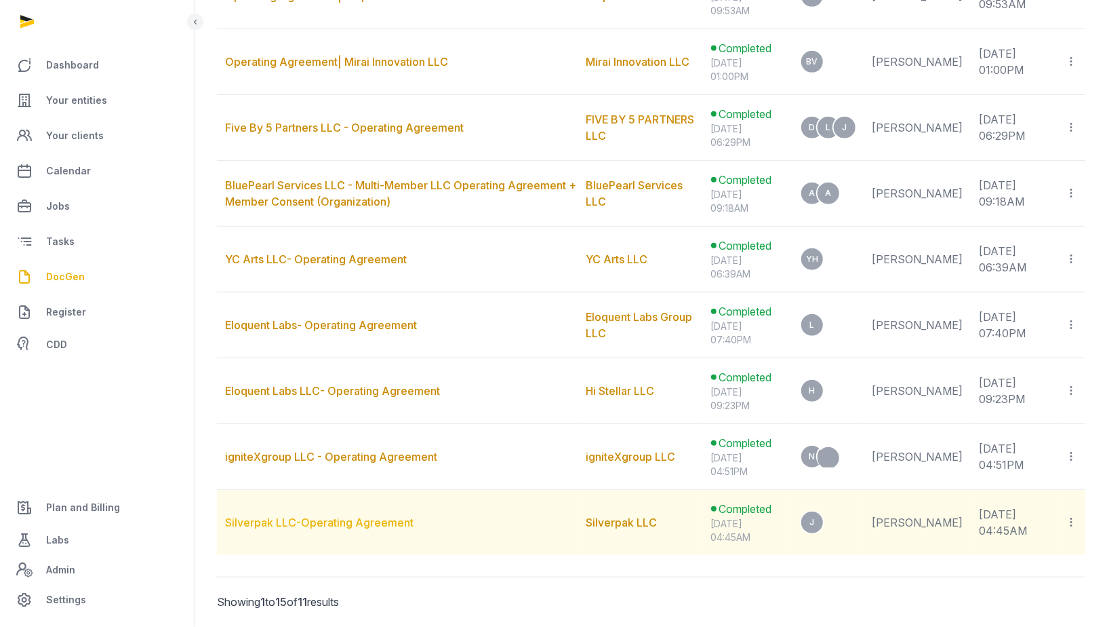
click at [333, 515] on link "Silverpak LLC-Operating Agreement" at bounding box center [319, 522] width 189 height 14
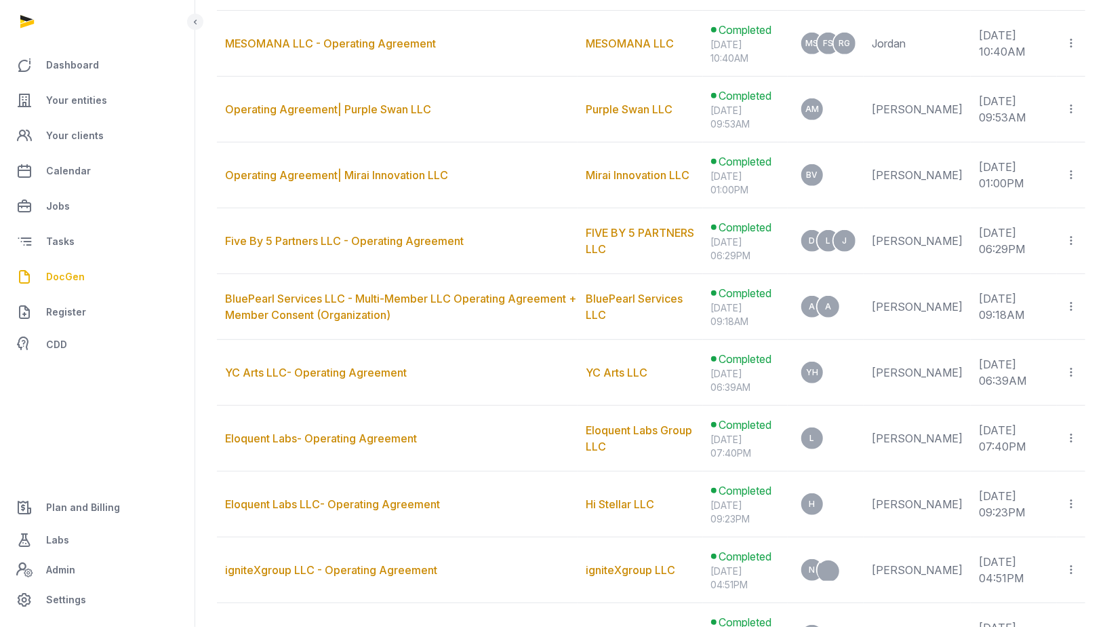
scroll to position [394, 0]
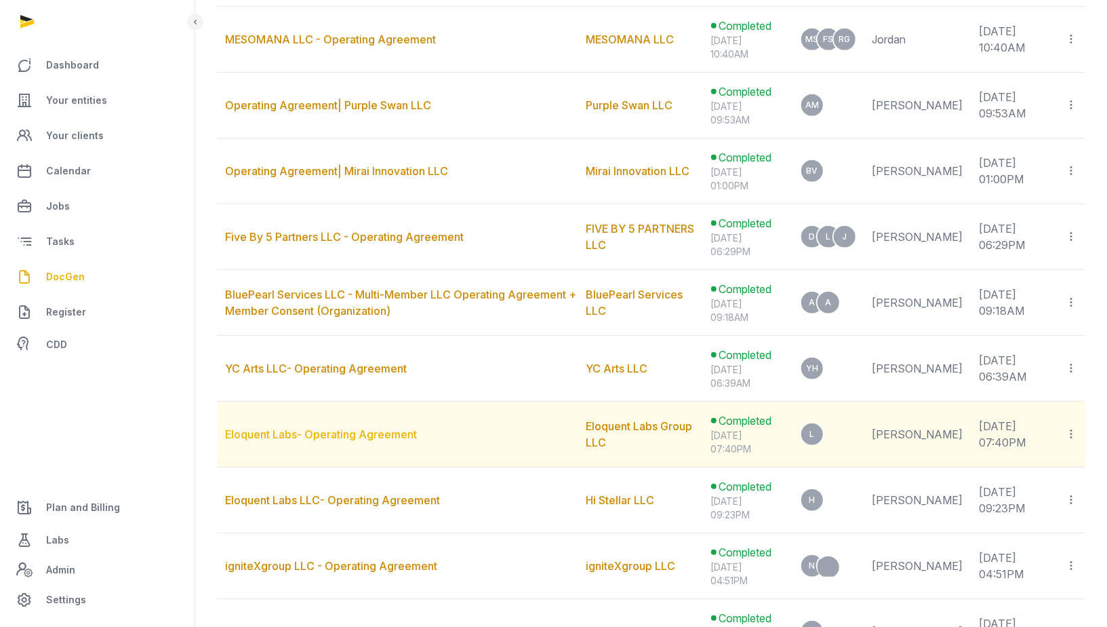
click at [404, 433] on link "Eloquent Labs- Operating Agreement" at bounding box center [321, 434] width 192 height 14
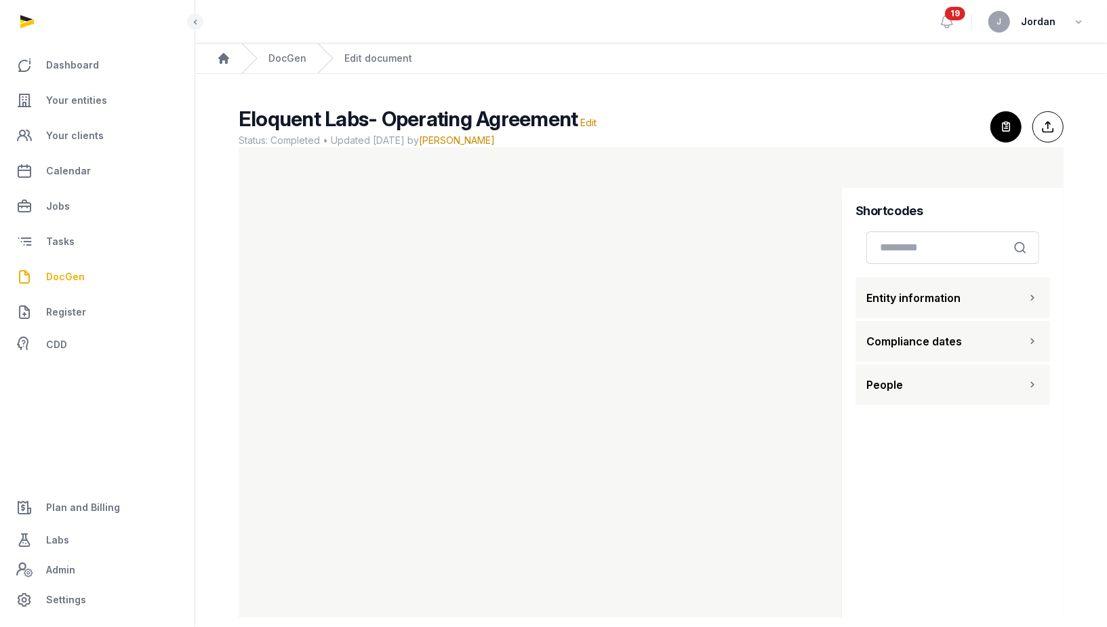
scroll to position [17, 0]
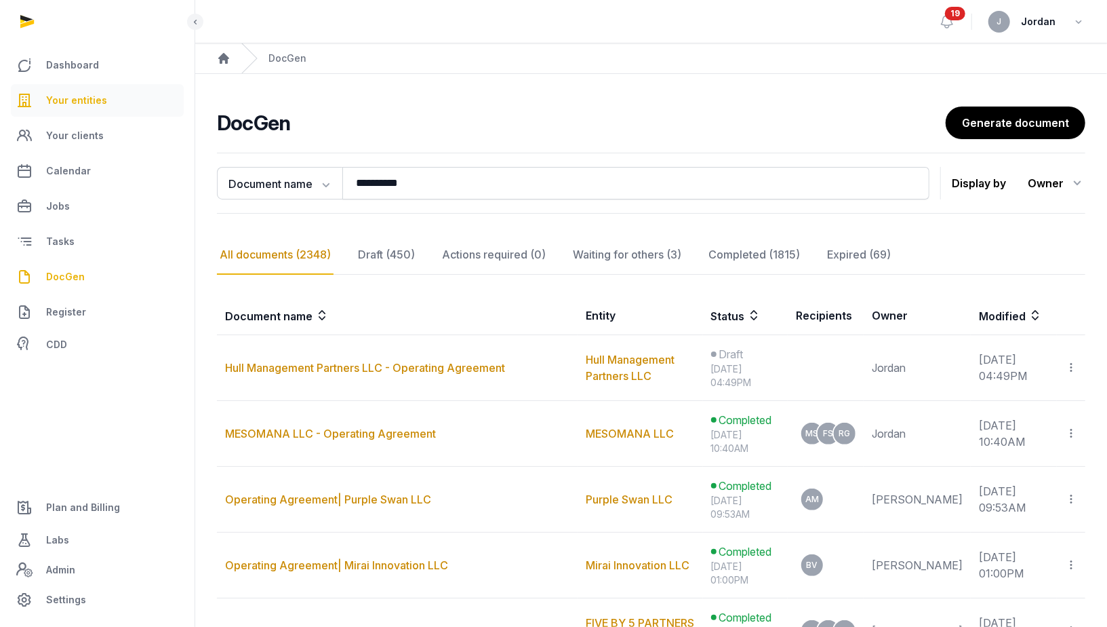
click at [89, 87] on link "Your entities" at bounding box center [97, 100] width 173 height 33
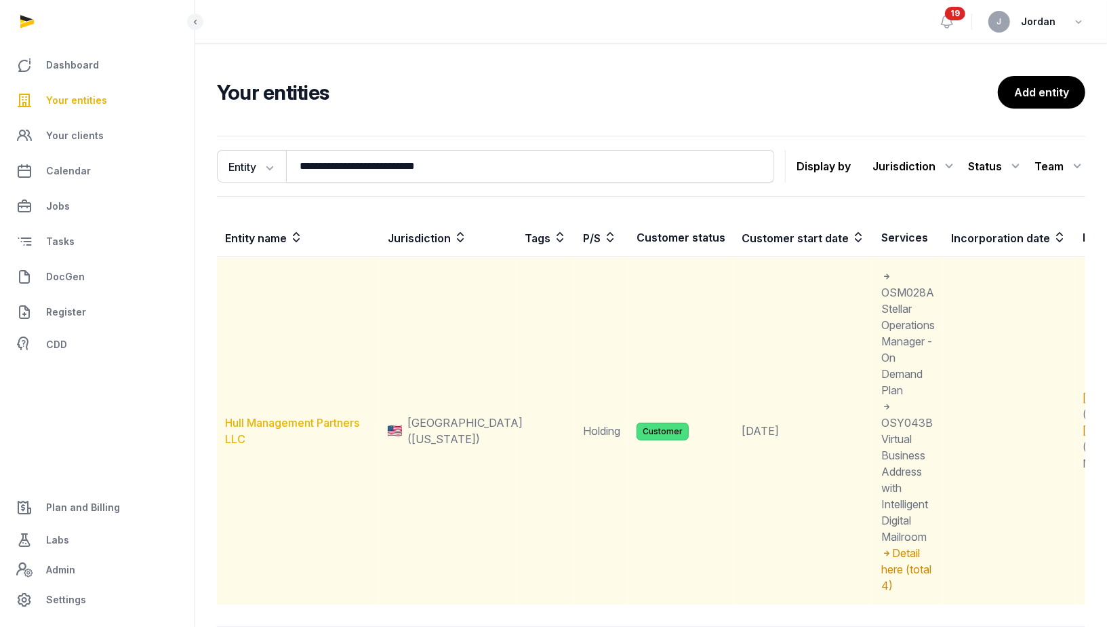
click at [278, 420] on link "Hull Management Partners LLC" at bounding box center [292, 431] width 134 height 30
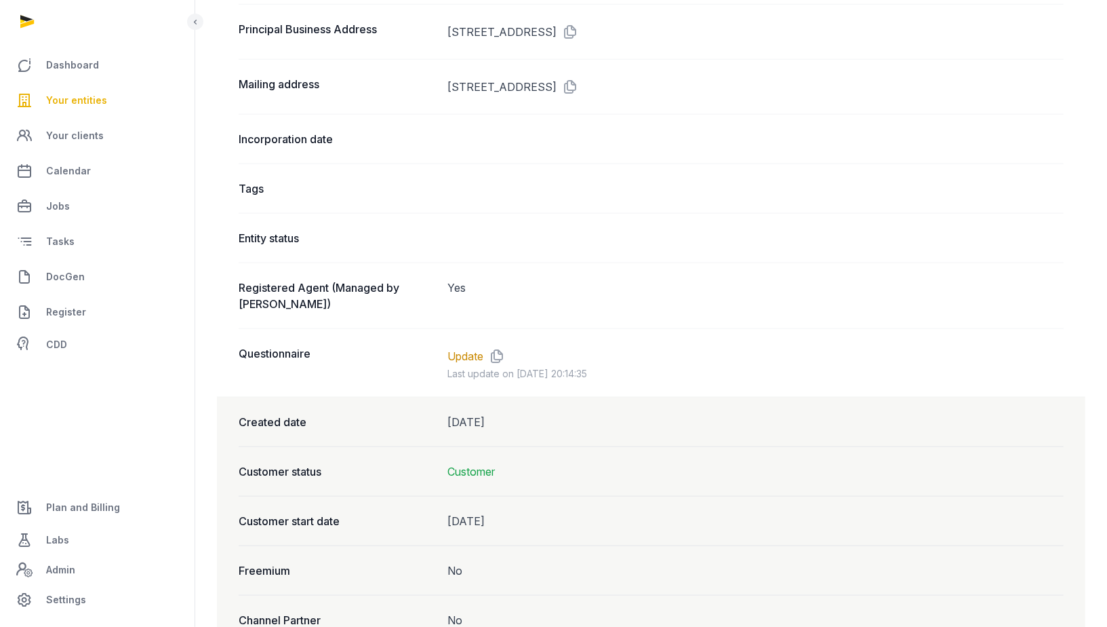
scroll to position [1012, 0]
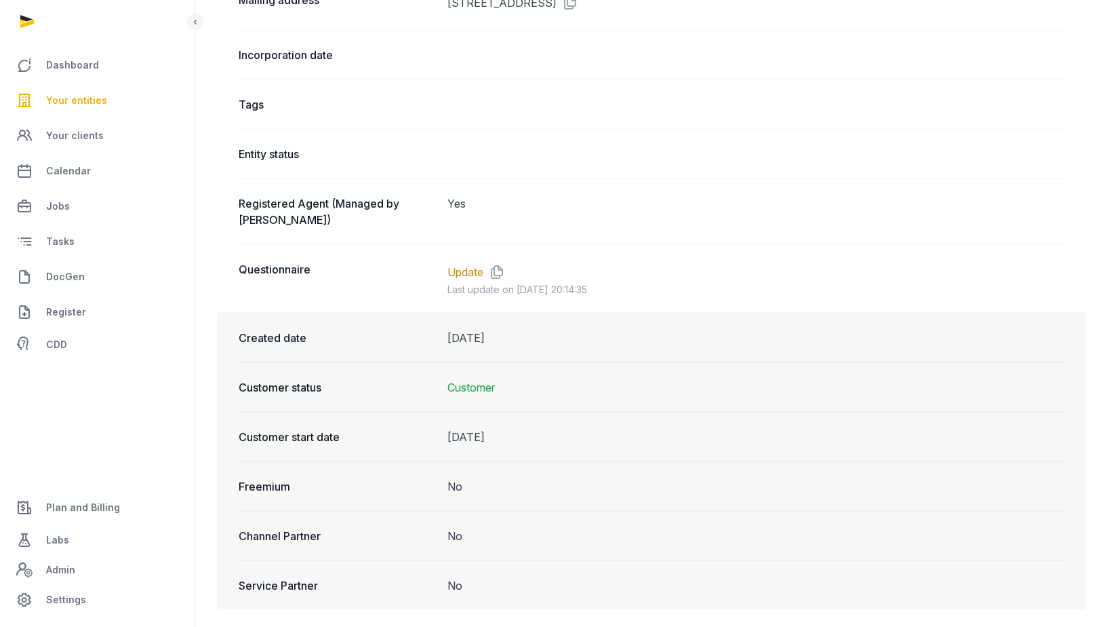
click at [466, 272] on div "Update" at bounding box center [756, 272] width 616 height 22
click at [467, 265] on link "Update" at bounding box center [466, 272] width 36 height 16
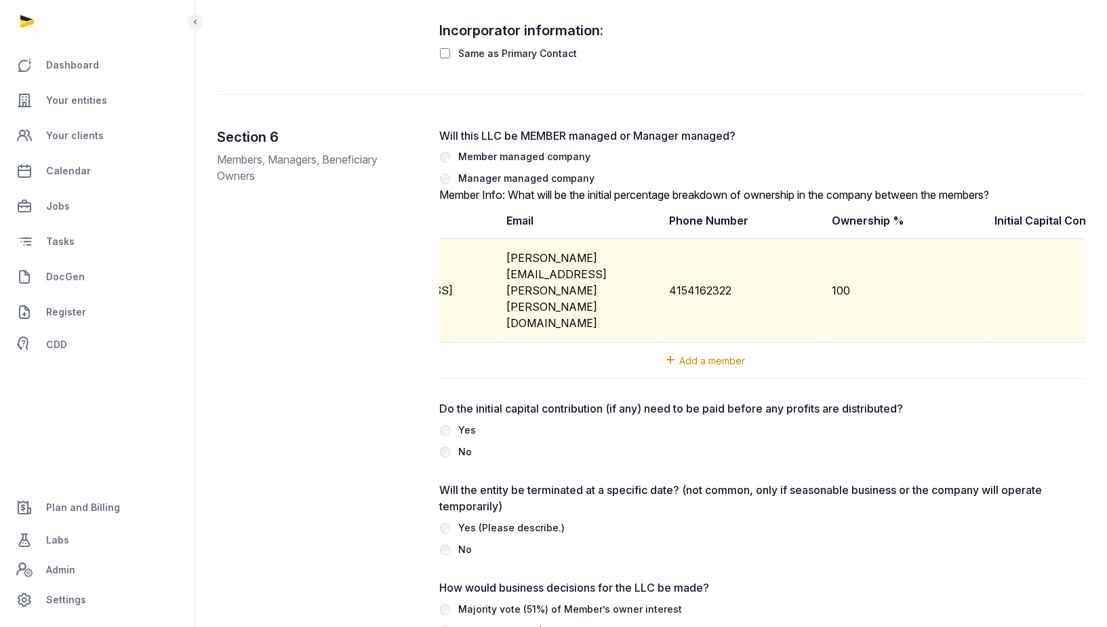
scroll to position [0, 411]
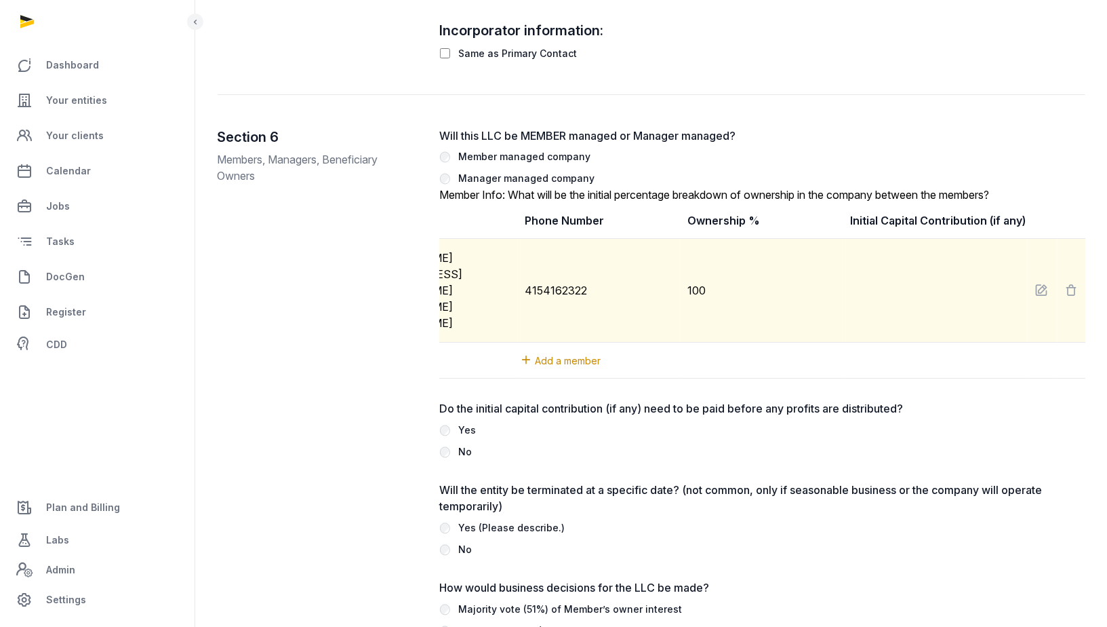
click at [967, 247] on td at bounding box center [935, 291] width 184 height 104
